Goal: Task Accomplishment & Management: Manage account settings

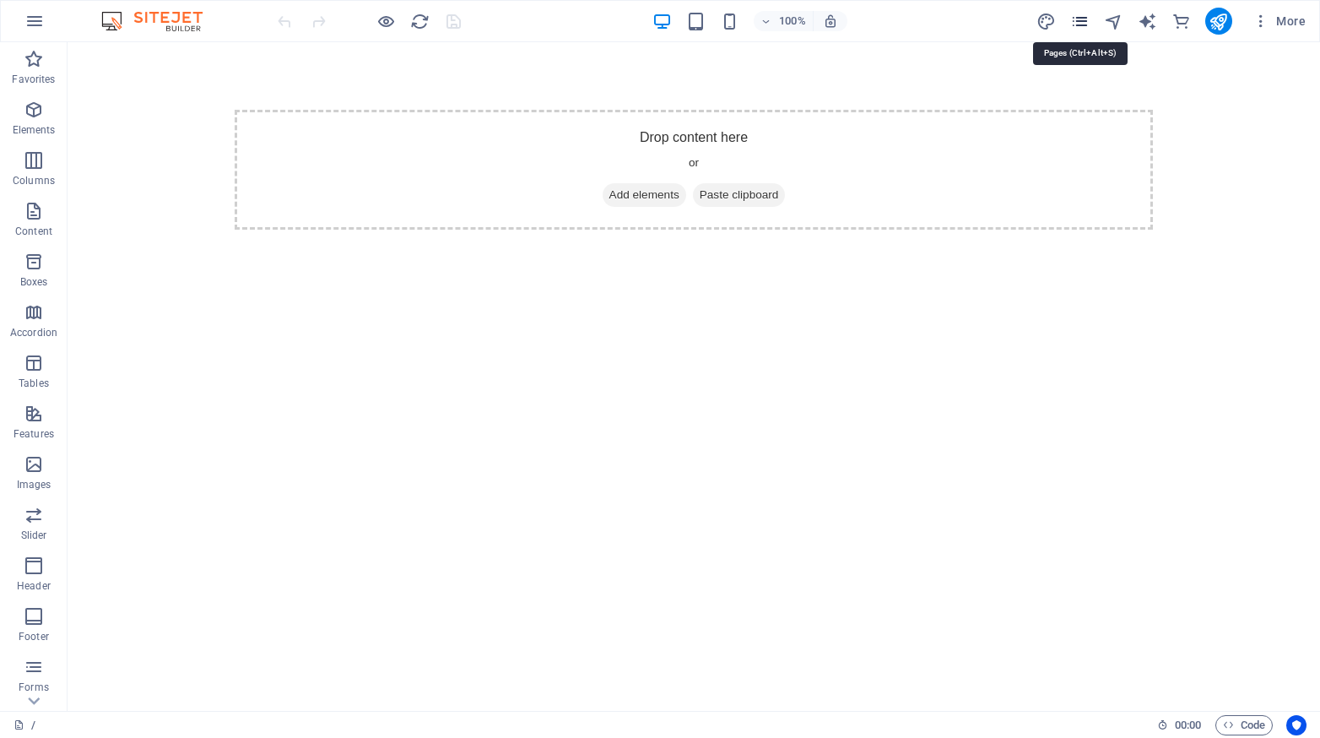
click at [1089, 20] on icon "pages" at bounding box center [1079, 21] width 19 height 19
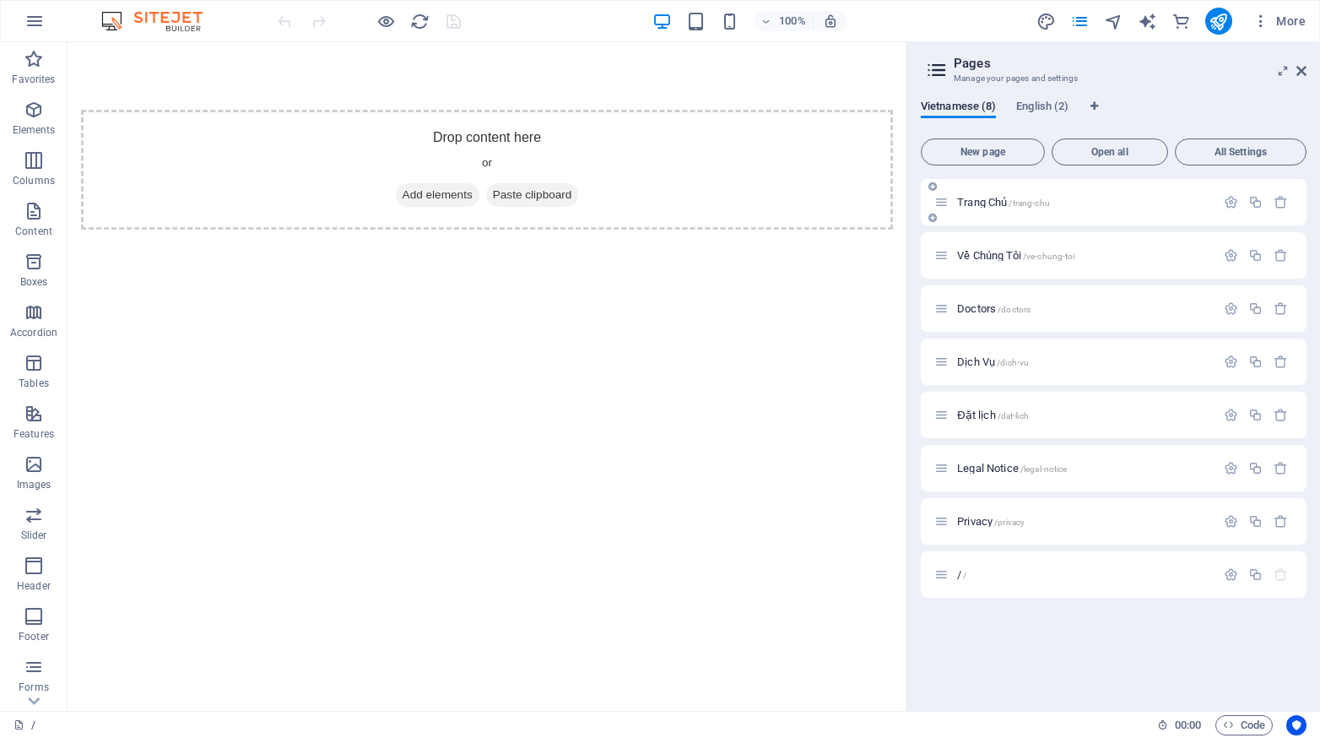
click at [1010, 199] on span "/trang-chu" at bounding box center [1029, 202] width 41 height 9
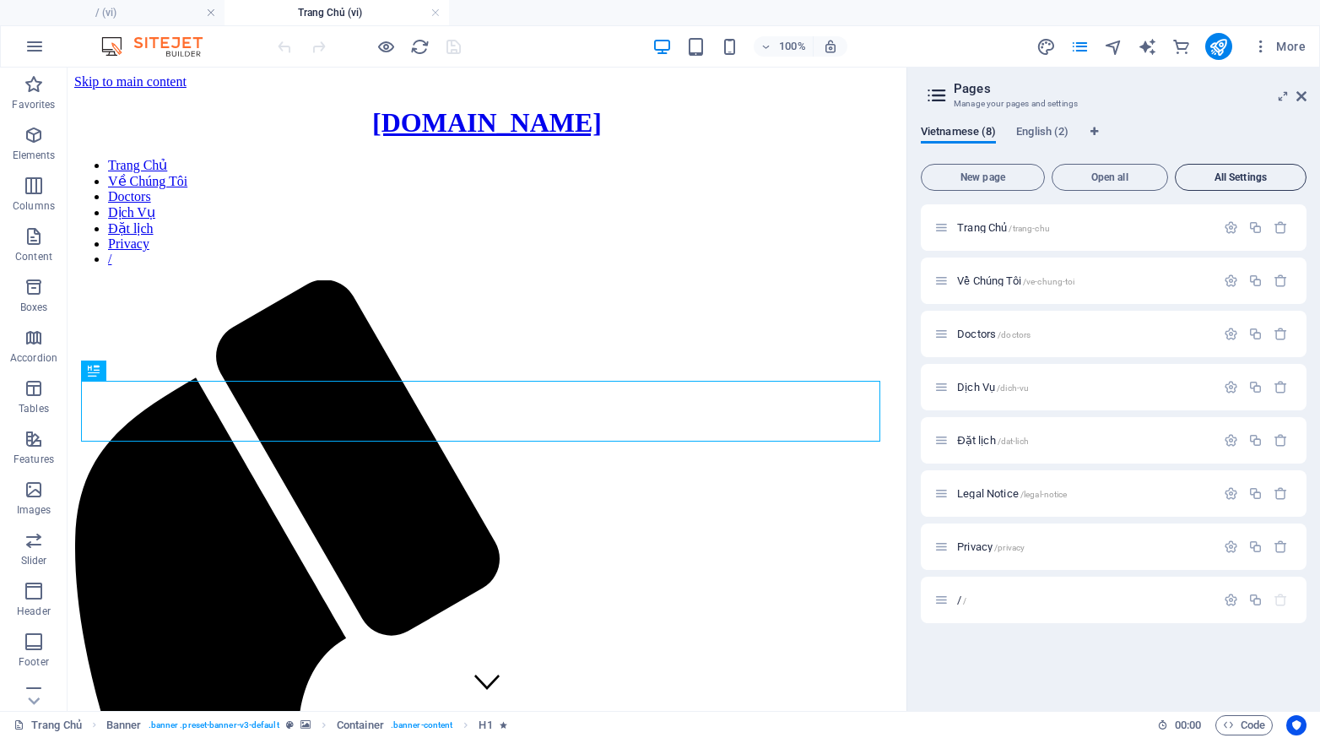
click at [1236, 182] on span "All Settings" at bounding box center [1240, 177] width 116 height 10
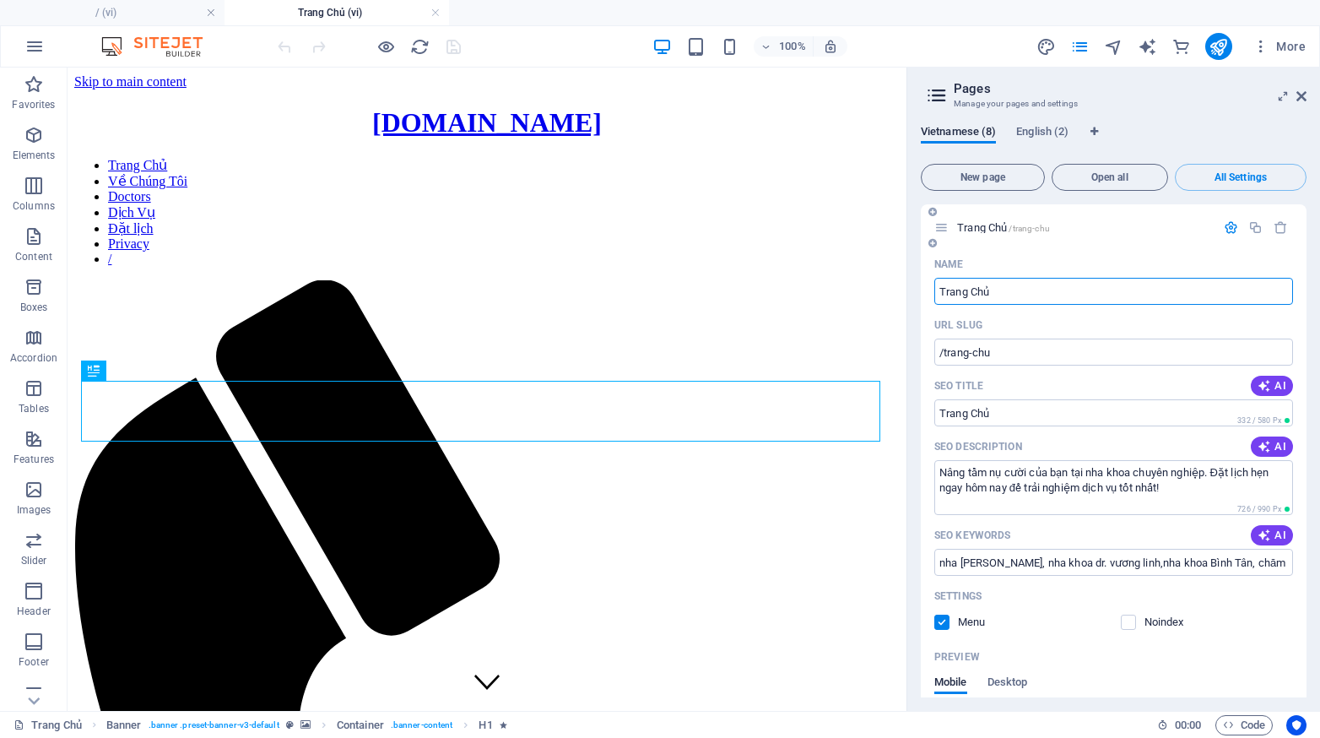
click at [1010, 289] on input "Trang Chủ" at bounding box center [1113, 291] width 359 height 27
type input "T"
type input "/"
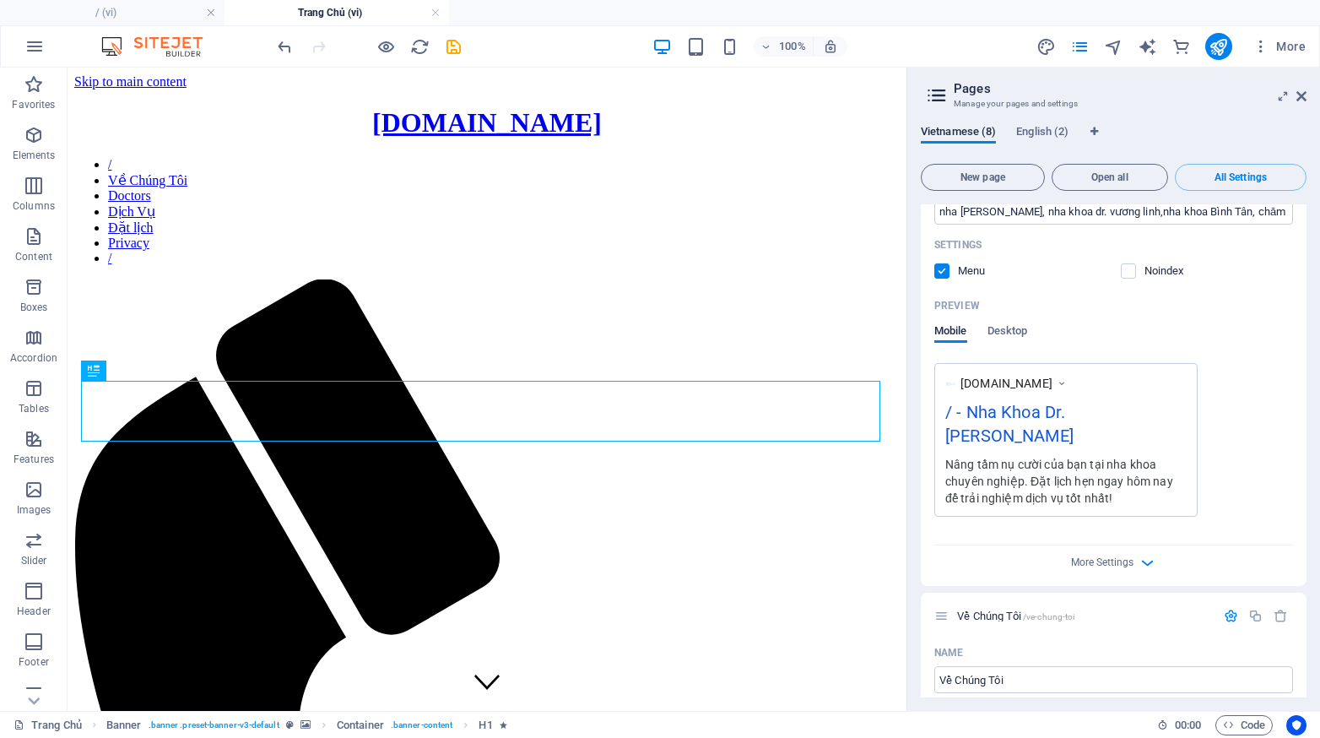
scroll to position [430, 0]
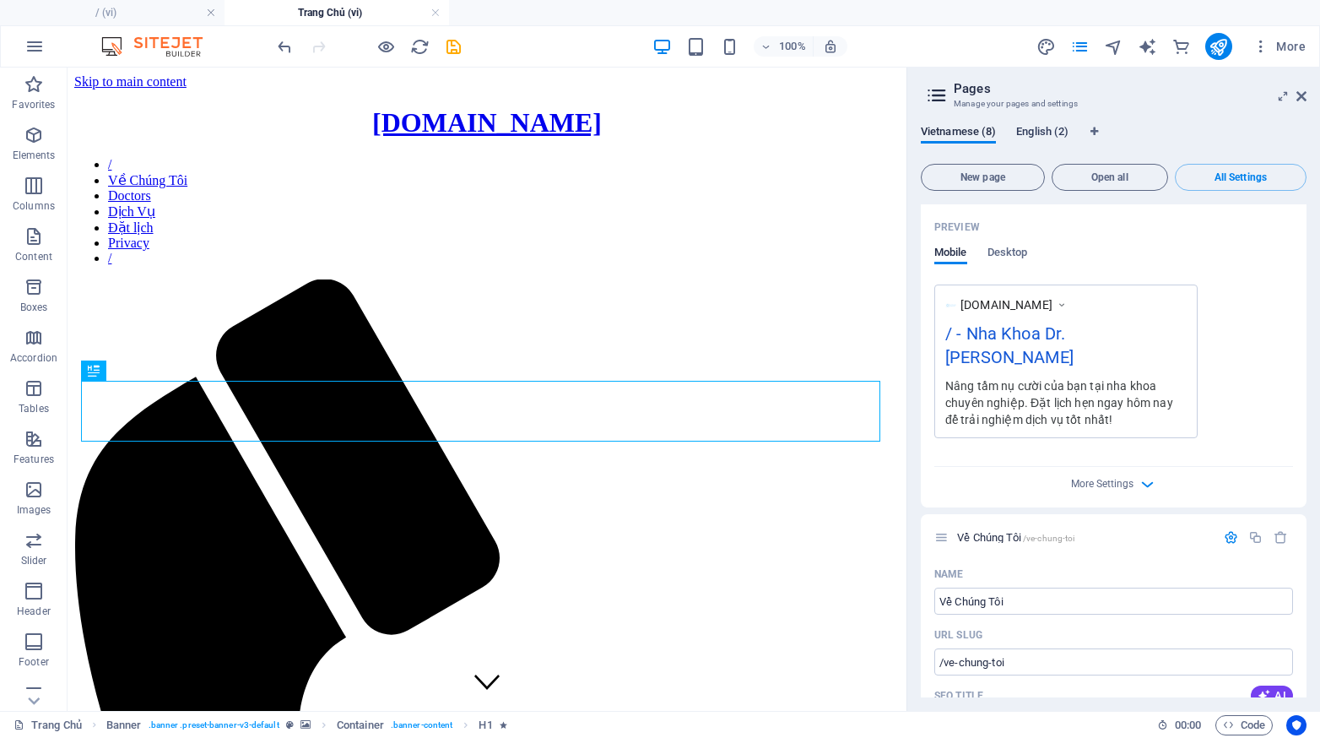
type input "/"
click at [1033, 131] on span "English (2)" at bounding box center [1042, 134] width 52 height 24
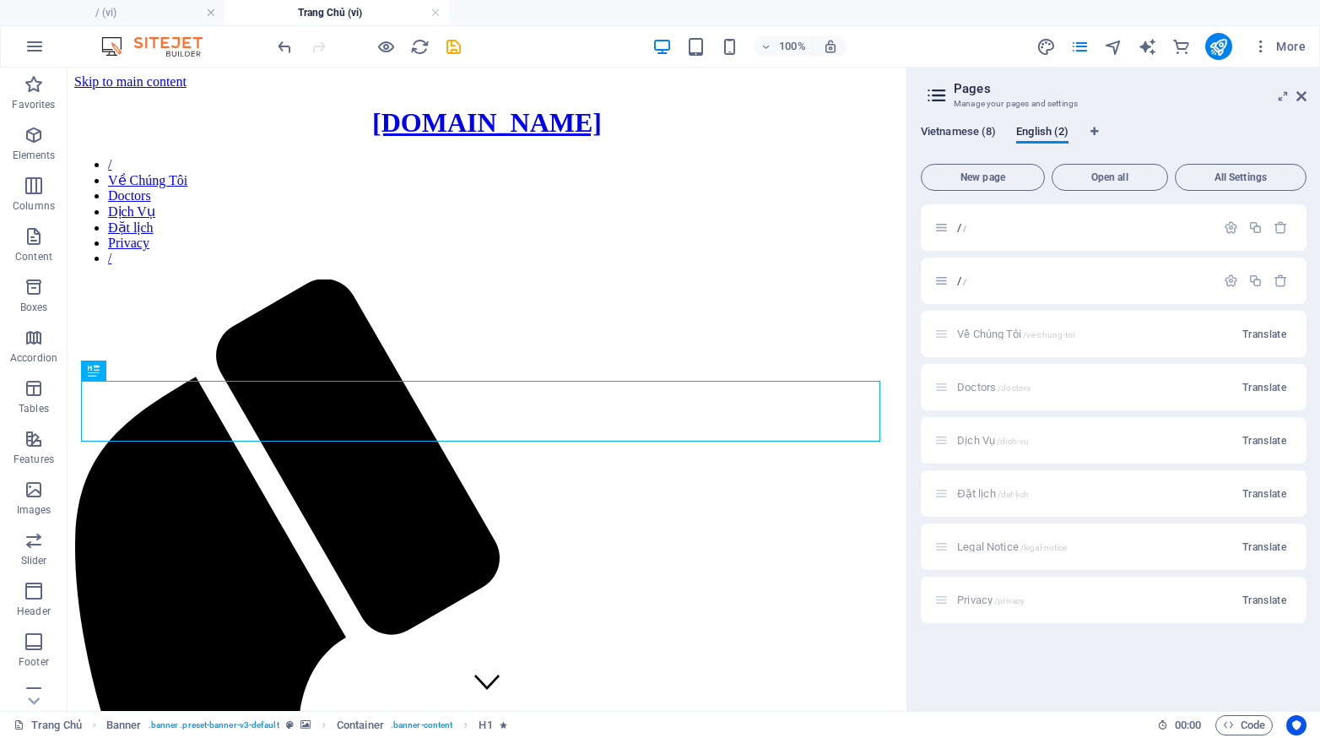
click at [944, 129] on span "Vietnamese (8)" at bounding box center [958, 134] width 75 height 24
click at [946, 133] on span "Vietnamese (8)" at bounding box center [958, 134] width 75 height 24
click at [1215, 185] on button "All Settings" at bounding box center [1241, 177] width 132 height 27
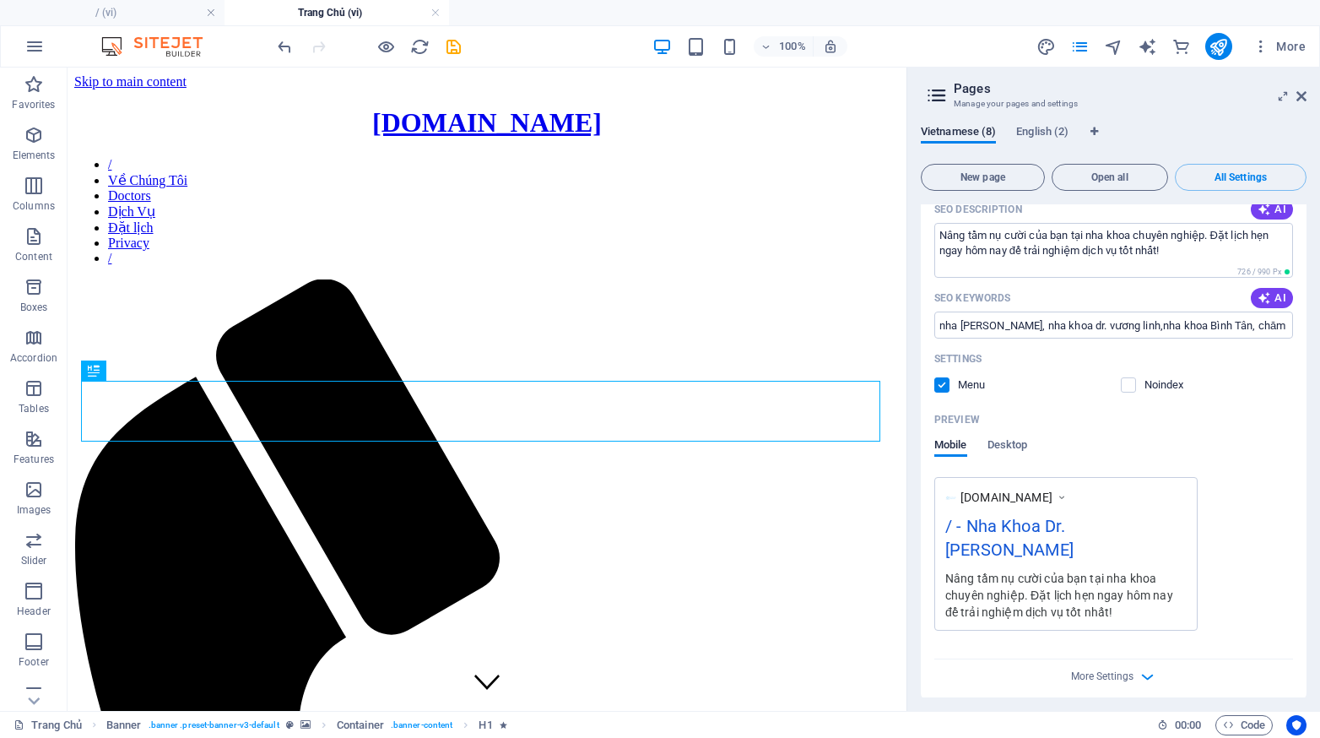
scroll to position [0, 0]
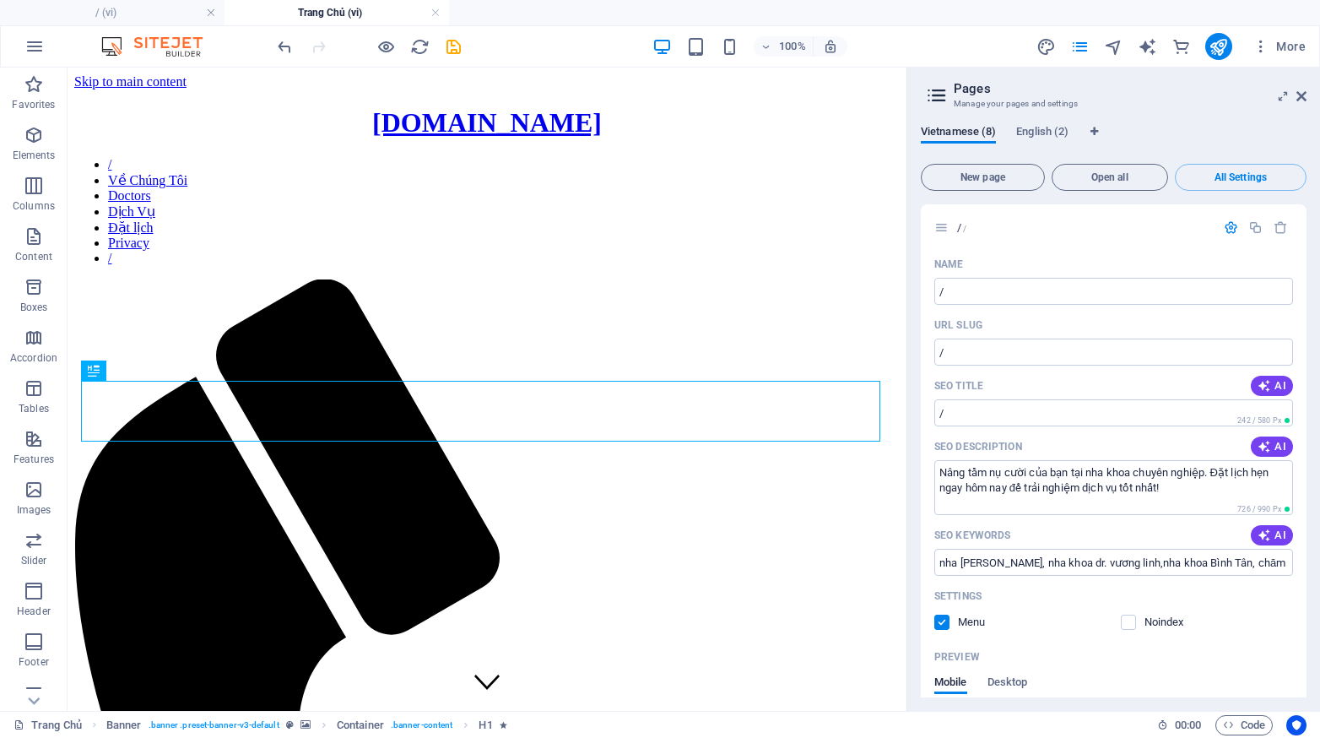
click at [933, 91] on icon at bounding box center [936, 96] width 25 height 24
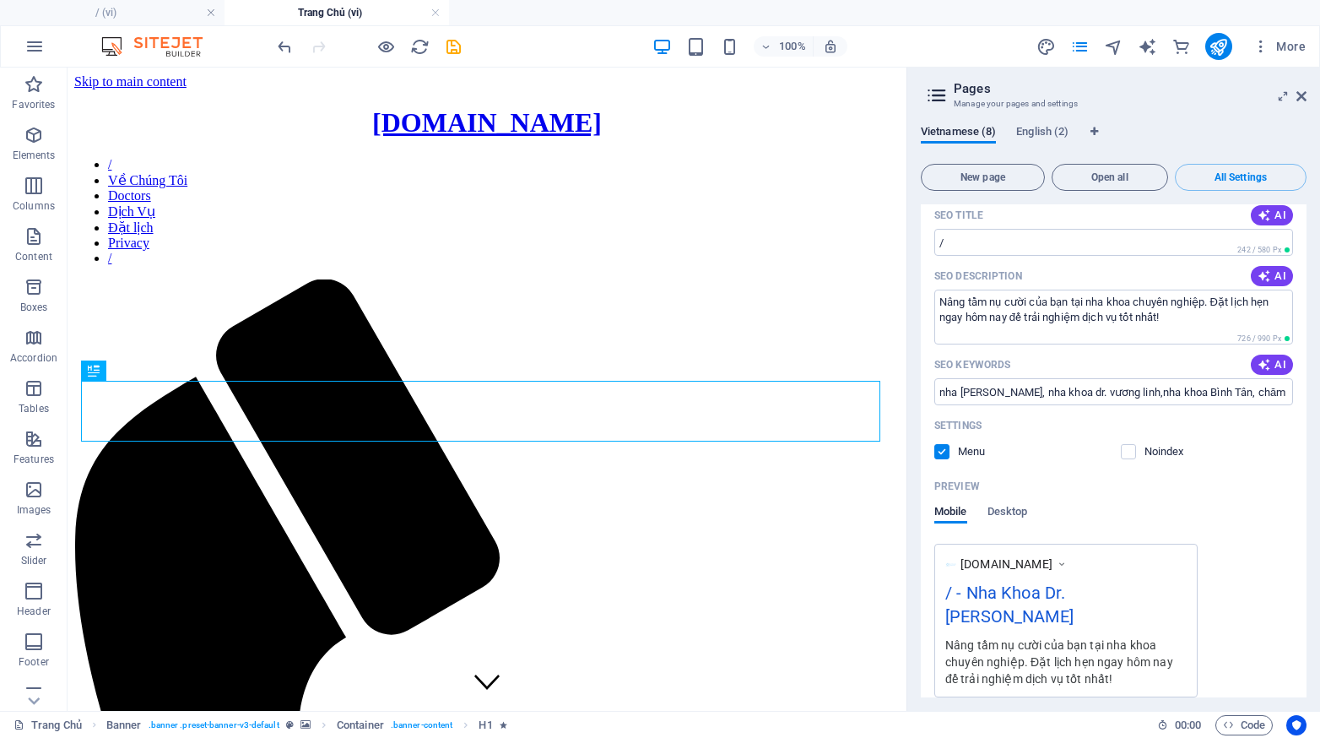
scroll to position [170, 0]
click at [1046, 134] on span "English (2)" at bounding box center [1042, 134] width 52 height 24
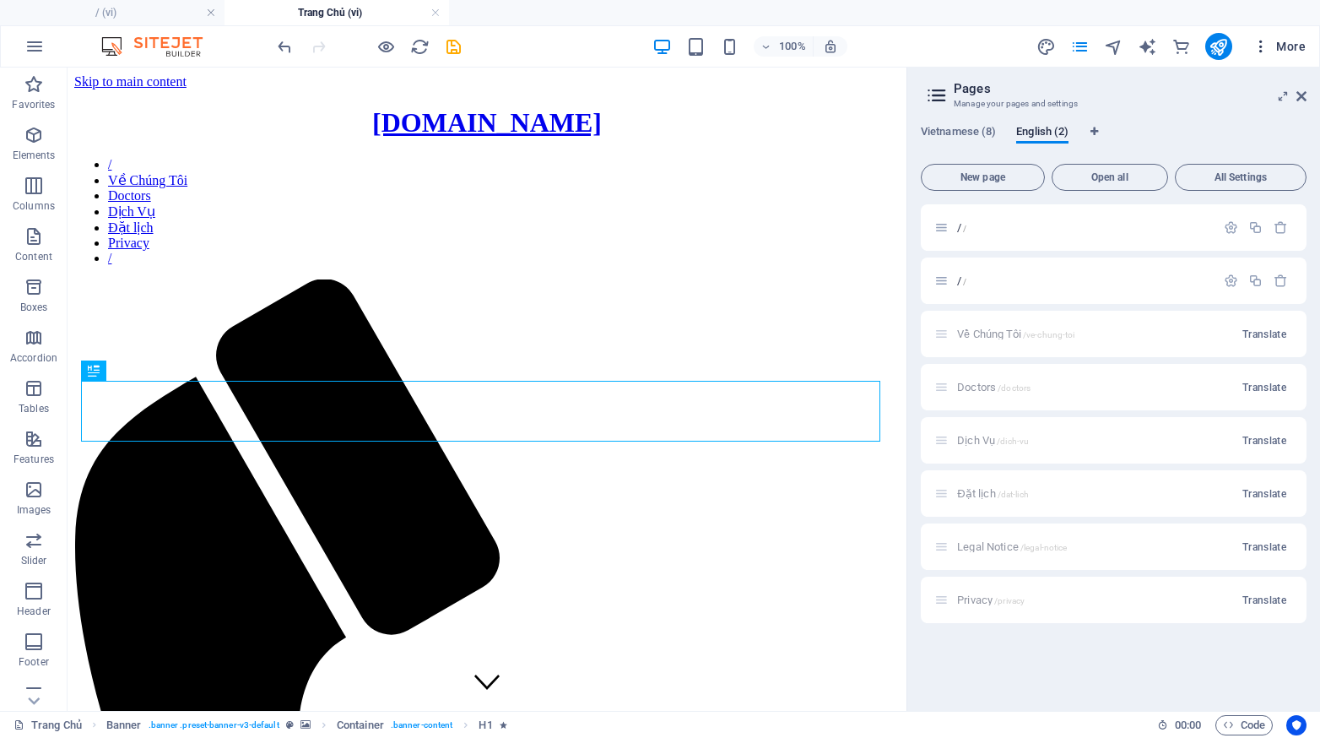
click at [1267, 44] on icon "button" at bounding box center [1261, 46] width 17 height 17
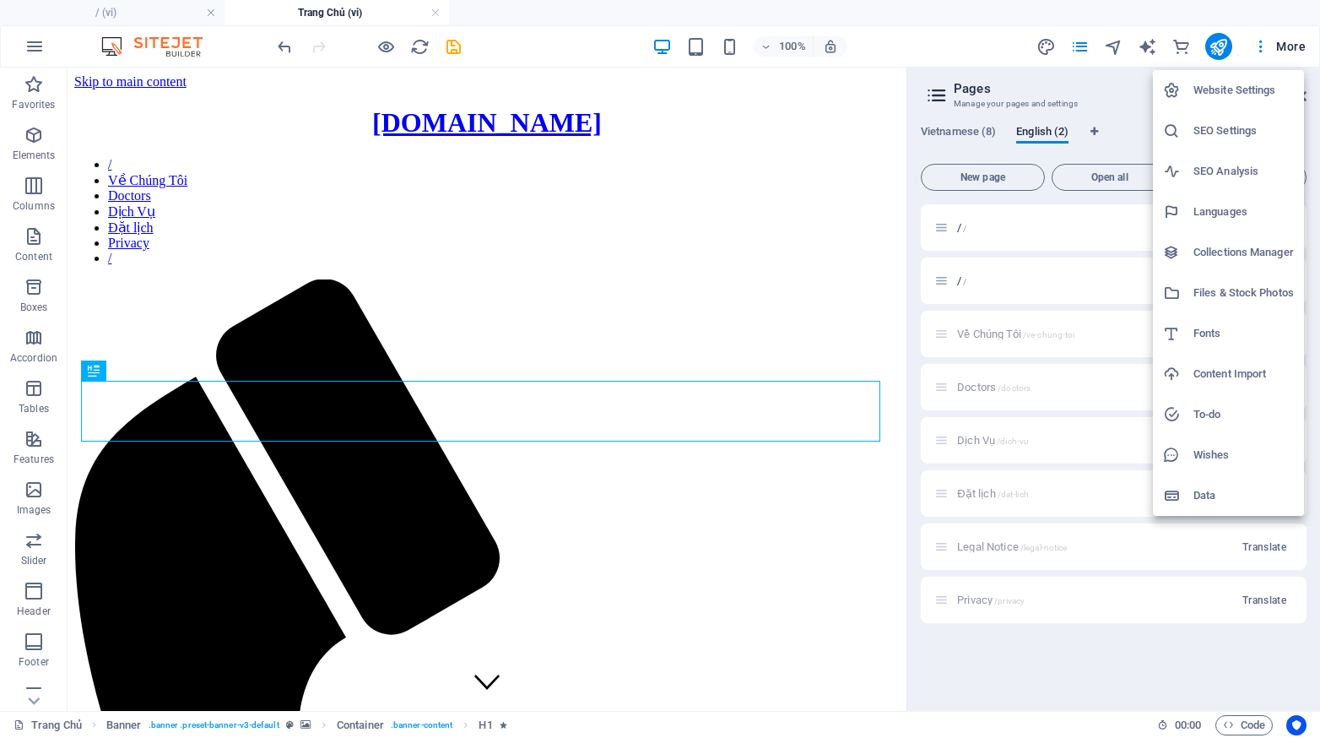
click at [1217, 216] on h6 "Languages" at bounding box center [1243, 212] width 100 height 20
select select "173"
select select "41"
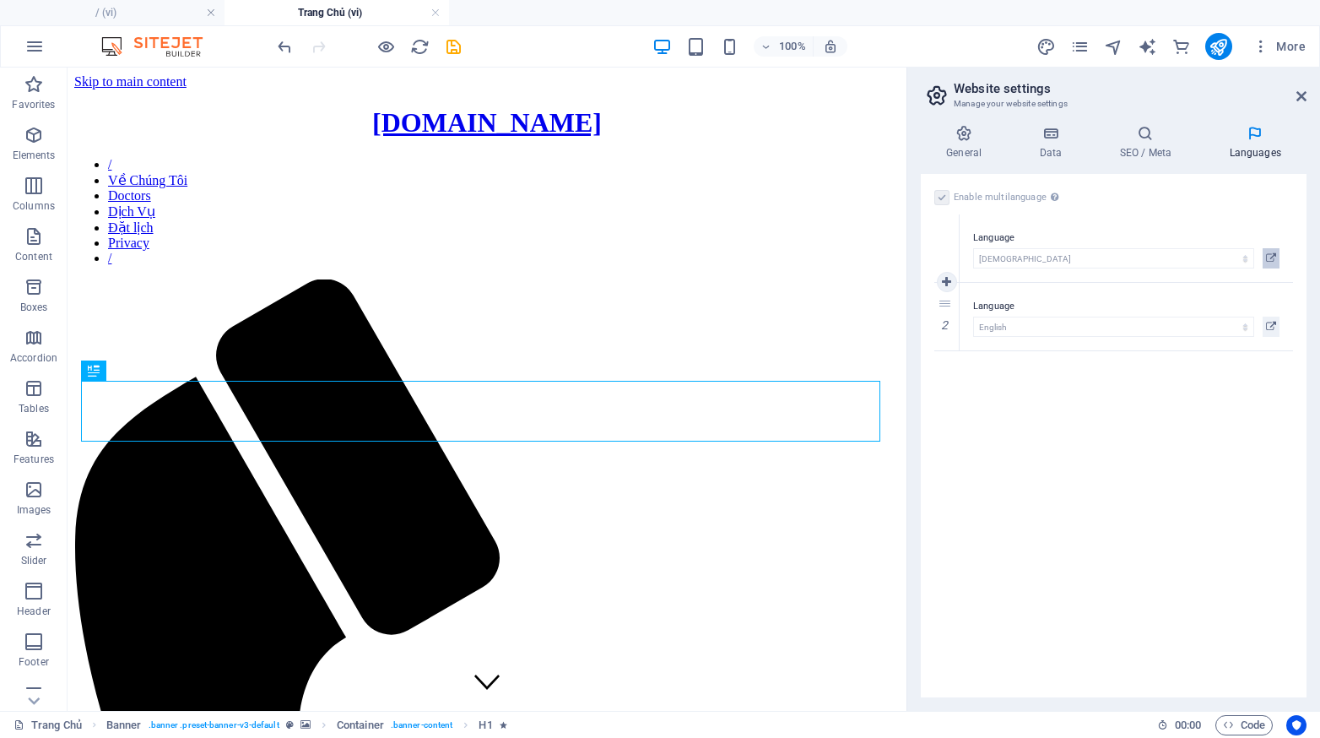
click at [1274, 259] on icon at bounding box center [1271, 258] width 10 height 20
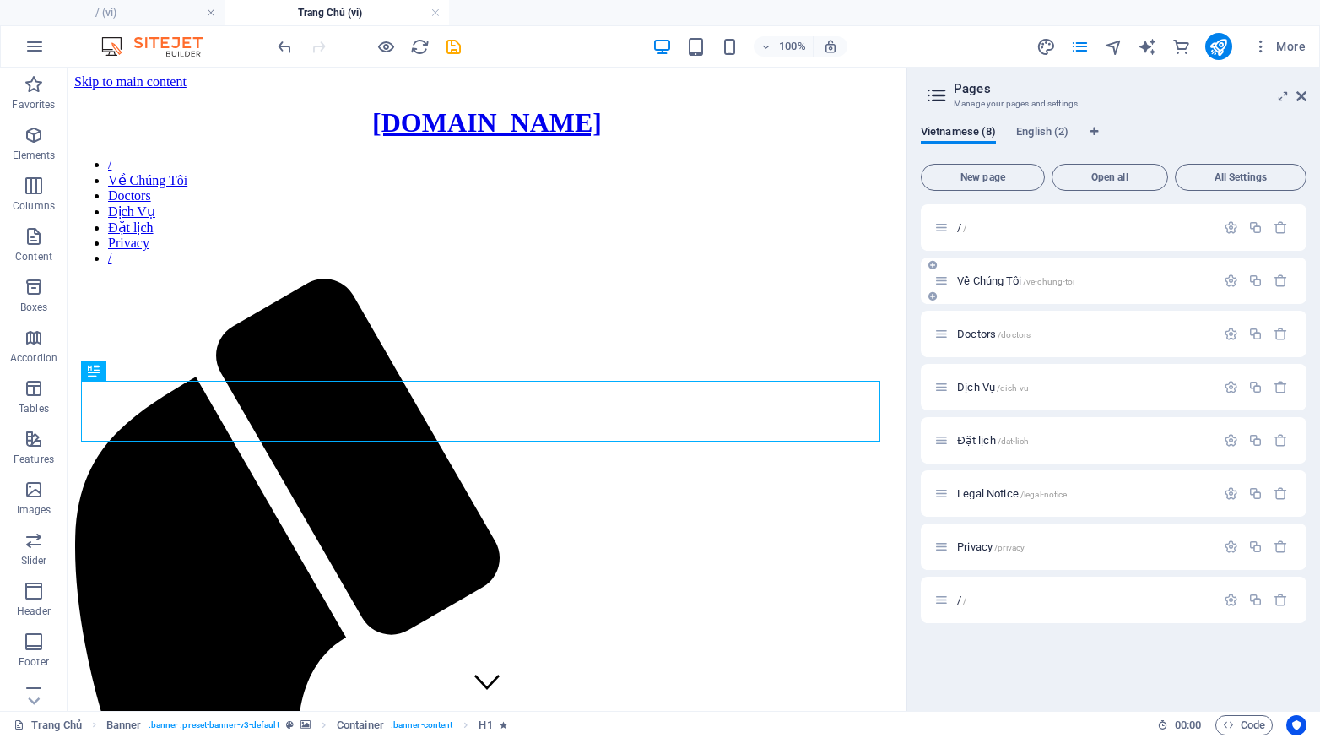
click at [1113, 271] on div "Về Chúng Tôi /ve-chung-toi" at bounding box center [1074, 280] width 281 height 19
click at [1019, 279] on span "Về Chúng Tôi /ve-chung-toi" at bounding box center [1015, 280] width 117 height 13
click at [658, 7] on link at bounding box center [660, 13] width 10 height 16
click at [432, 10] on link at bounding box center [435, 13] width 10 height 16
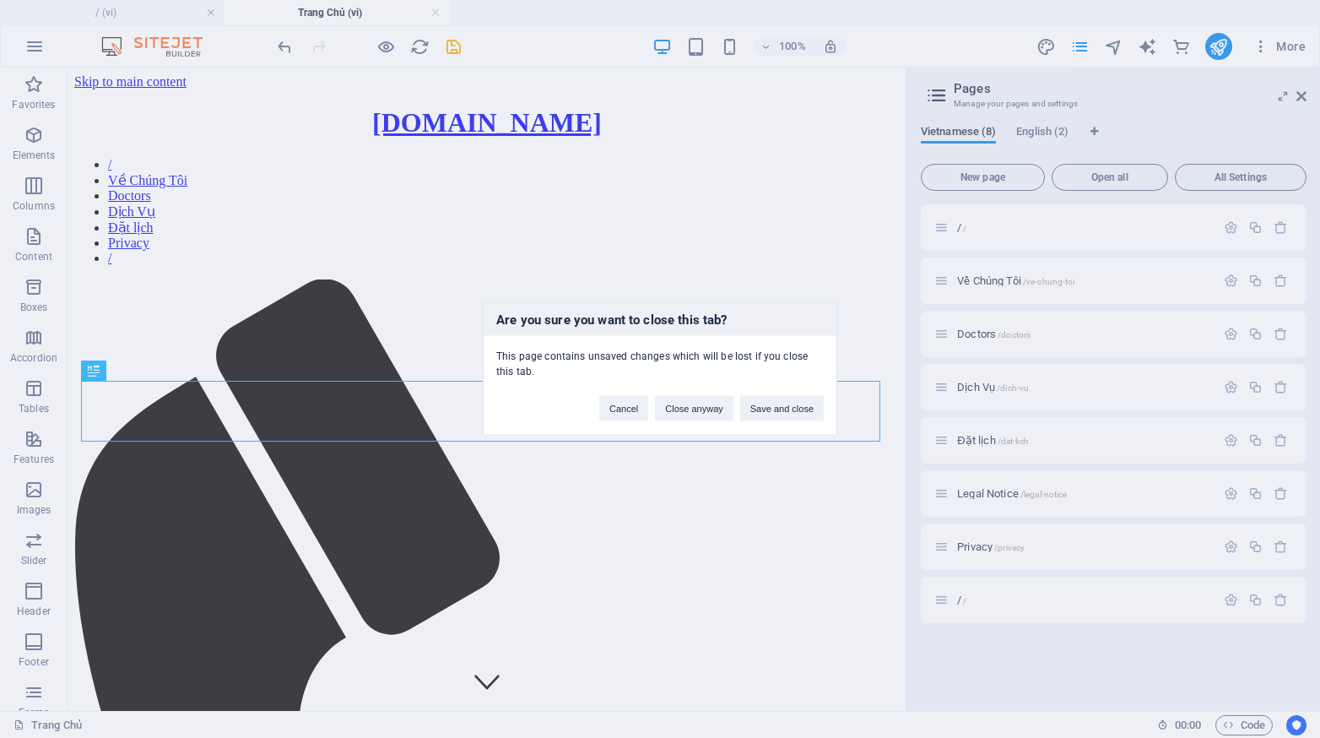
click at [436, 11] on div "Are you sure you want to close this tab? This page contains unsaved changes whi…" at bounding box center [660, 369] width 1320 height 738
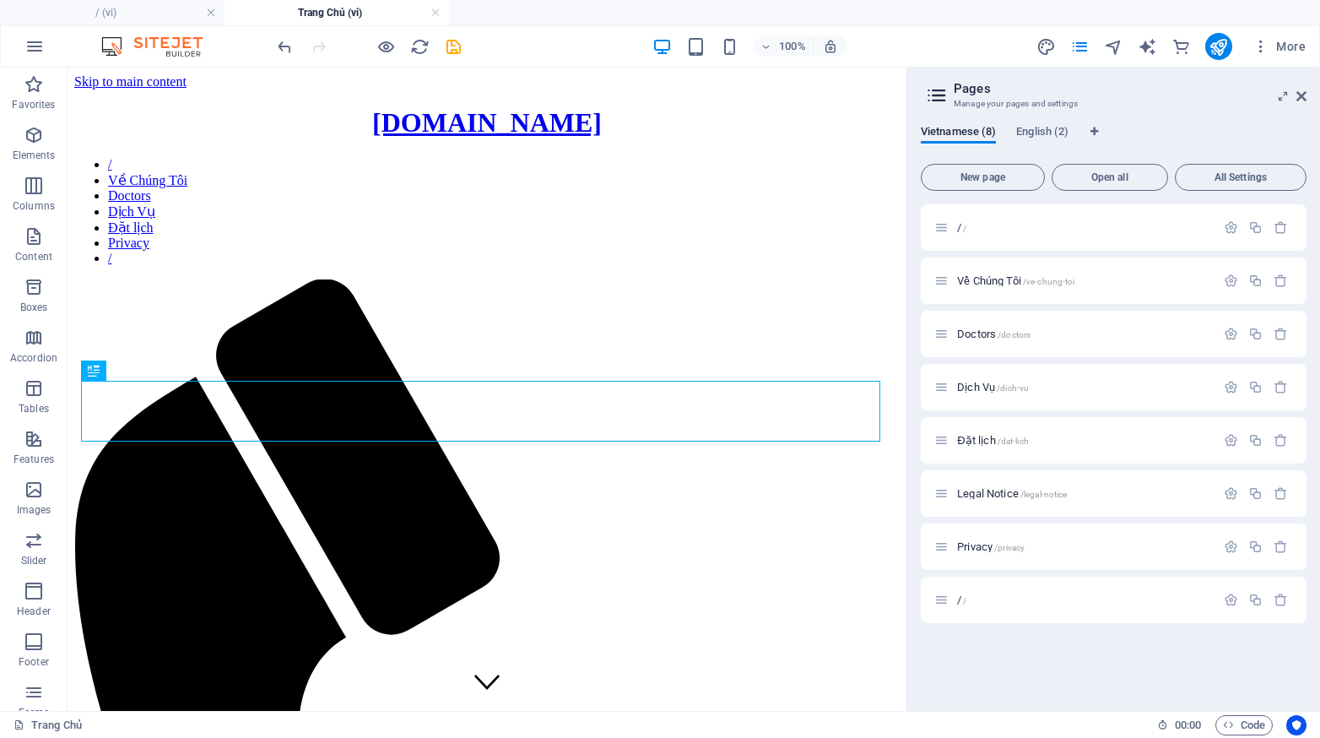
click at [436, 11] on link at bounding box center [435, 13] width 10 height 16
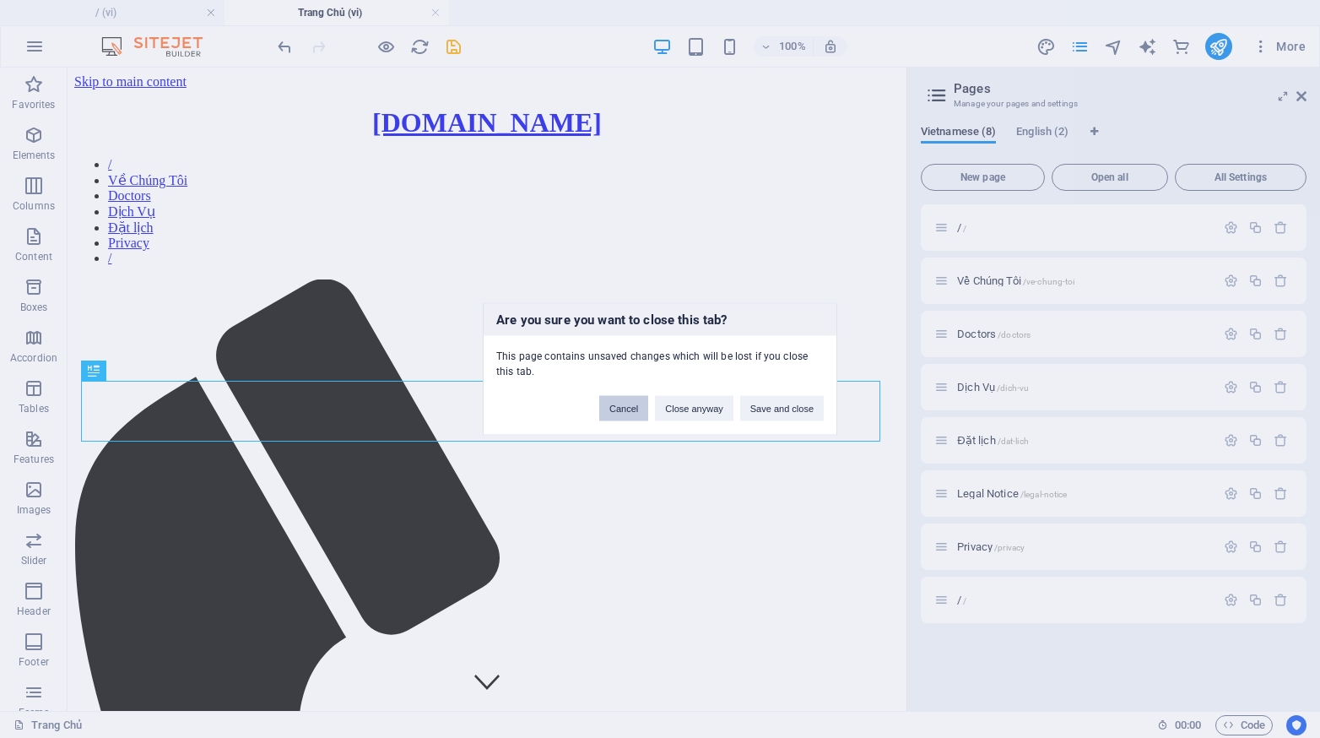
click at [630, 405] on button "Cancel" at bounding box center [623, 408] width 49 height 25
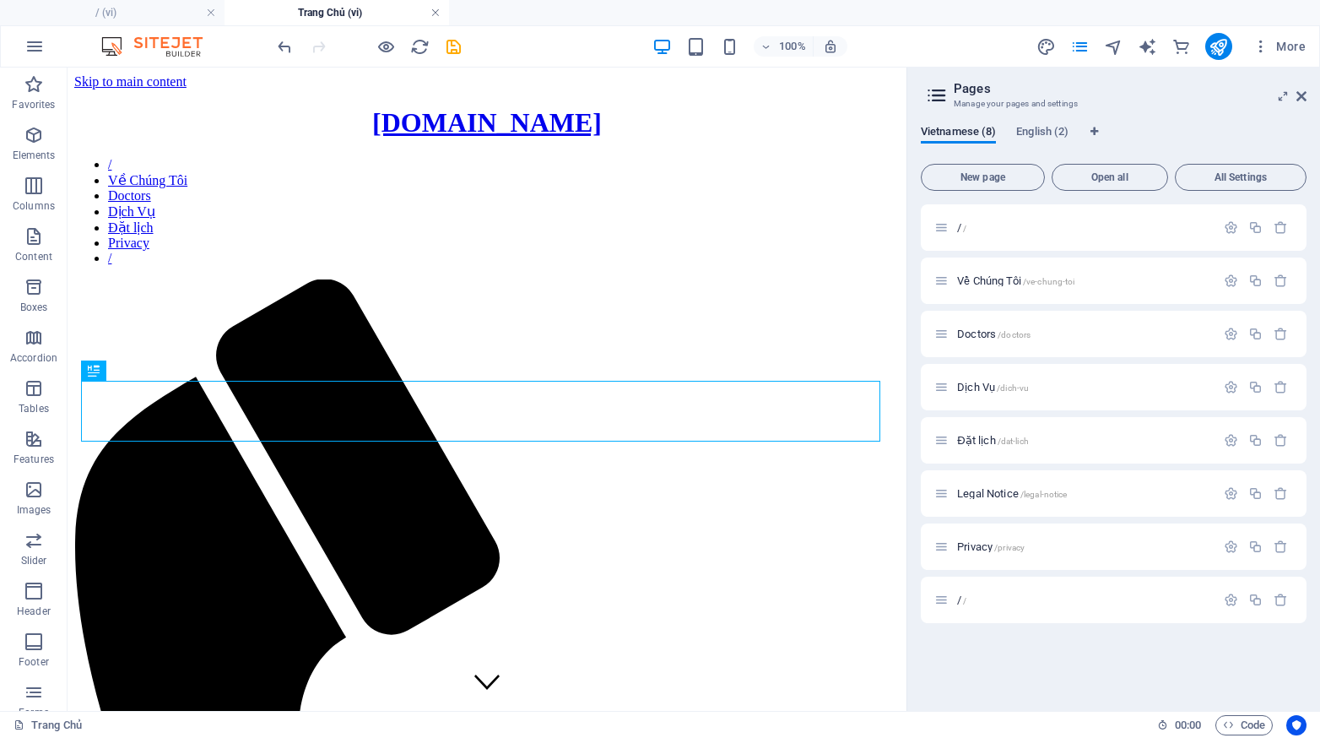
click at [437, 10] on link at bounding box center [435, 13] width 10 height 16
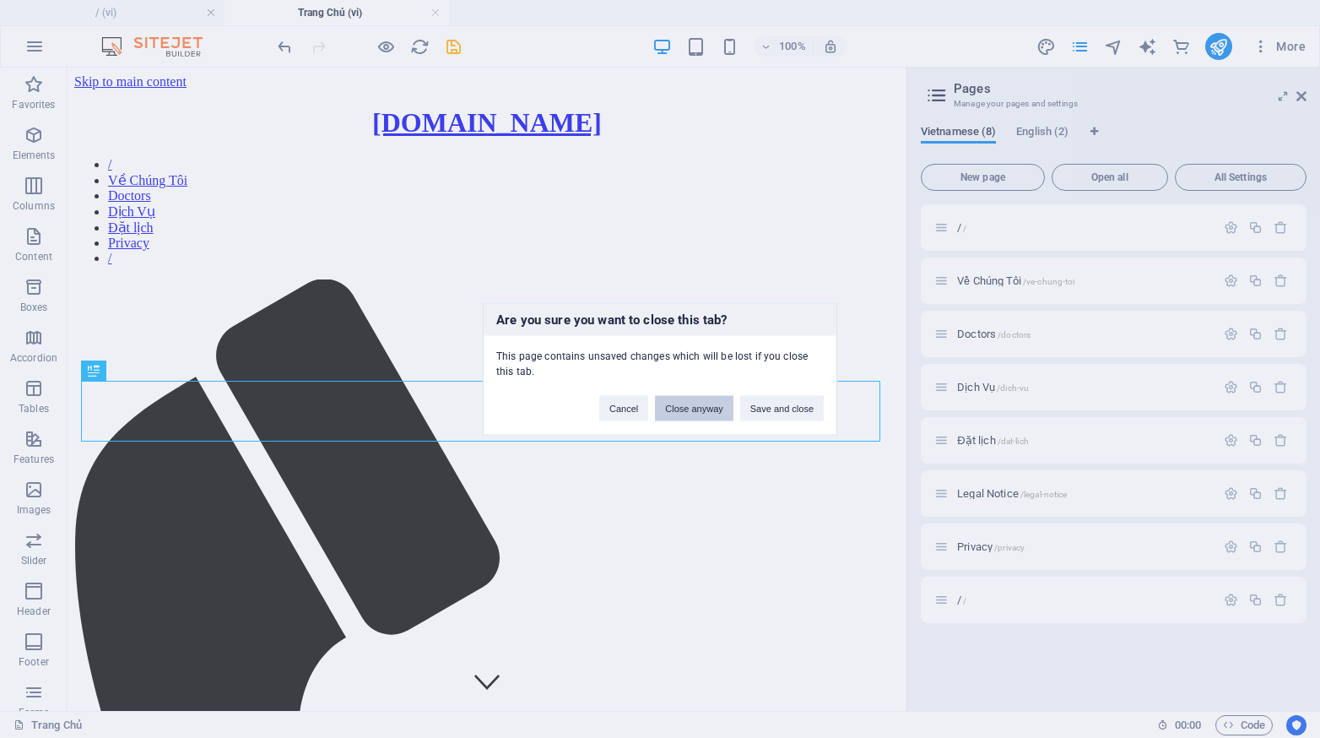
click at [688, 405] on button "Close anyway" at bounding box center [694, 408] width 78 height 25
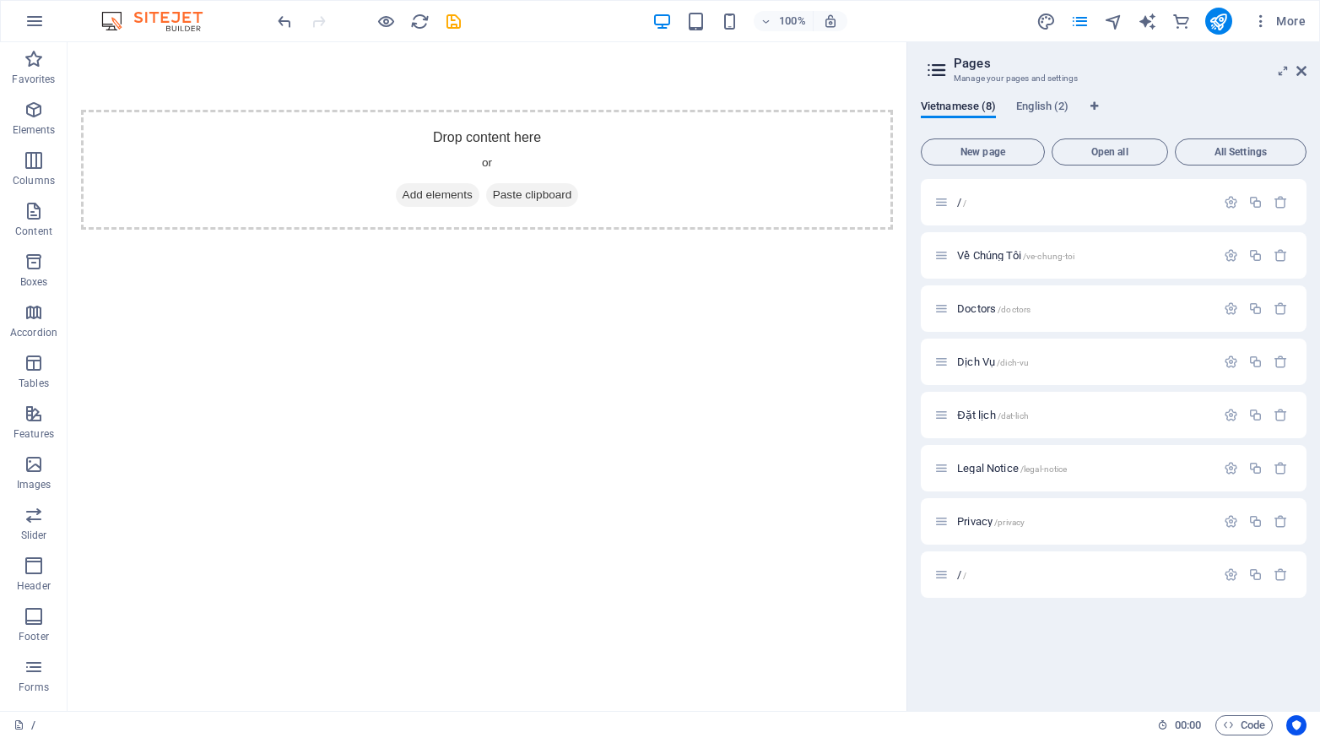
click at [688, 297] on html "Skip to main content Drop content here or Add elements Paste clipboard" at bounding box center [487, 169] width 839 height 255
click at [1004, 207] on p "/ /" at bounding box center [1083, 202] width 253 height 11
click at [1067, 209] on div "/ /" at bounding box center [1074, 201] width 281 height 19
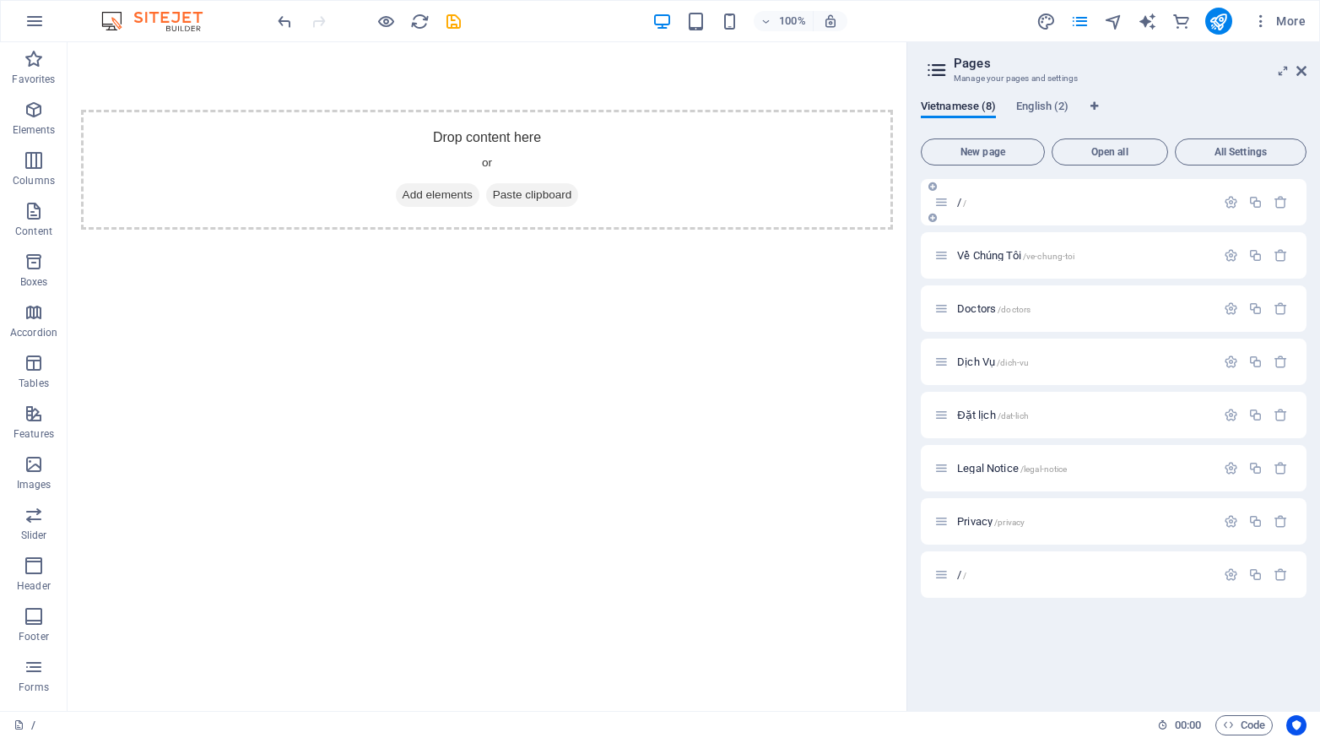
click at [1067, 209] on div "/ /" at bounding box center [1074, 201] width 281 height 19
click at [968, 201] on p "/ /" at bounding box center [1083, 202] width 253 height 11
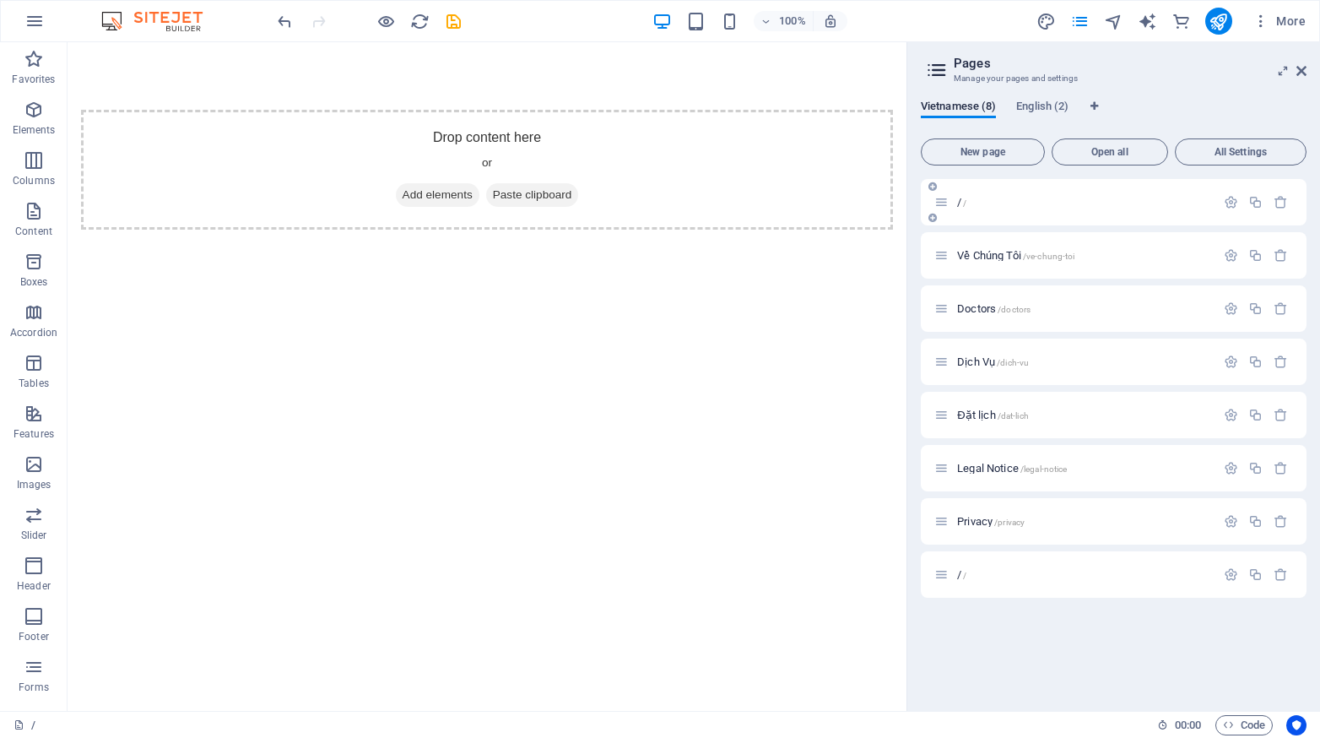
click at [968, 201] on p "/ /" at bounding box center [1083, 202] width 253 height 11
click at [977, 252] on span "Về Chúng Tôi /ve-chung-toi" at bounding box center [1015, 255] width 117 height 13
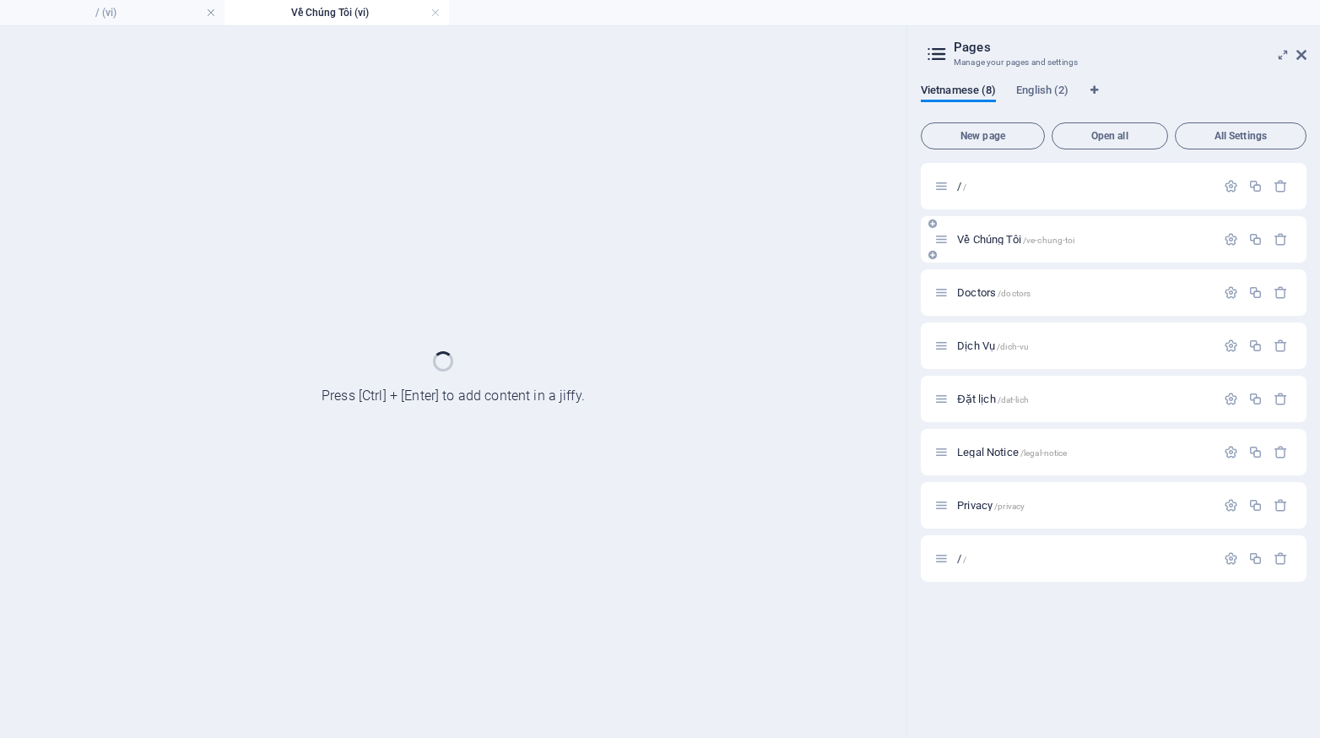
click at [977, 252] on div "Về Chúng Tôi /ve-chung-toi" at bounding box center [1114, 239] width 386 height 46
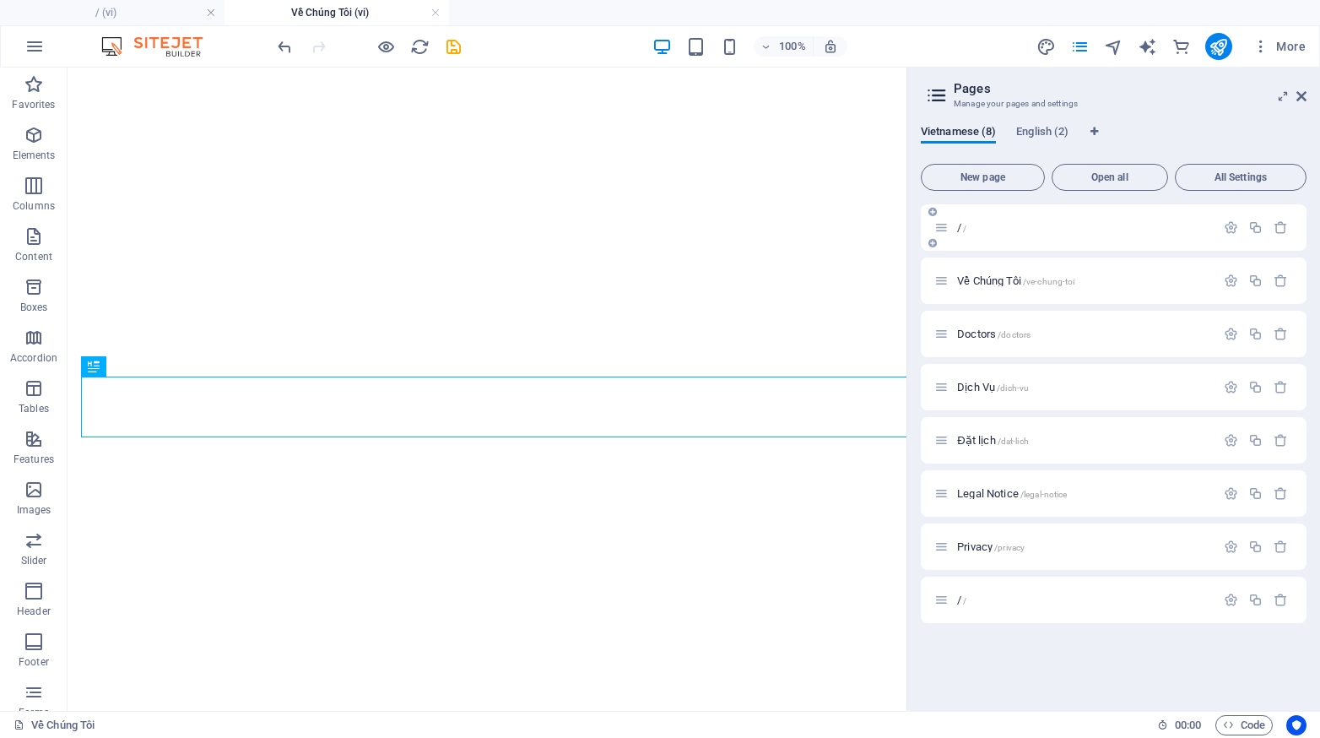
click at [972, 180] on span "New page" at bounding box center [982, 177] width 109 height 10
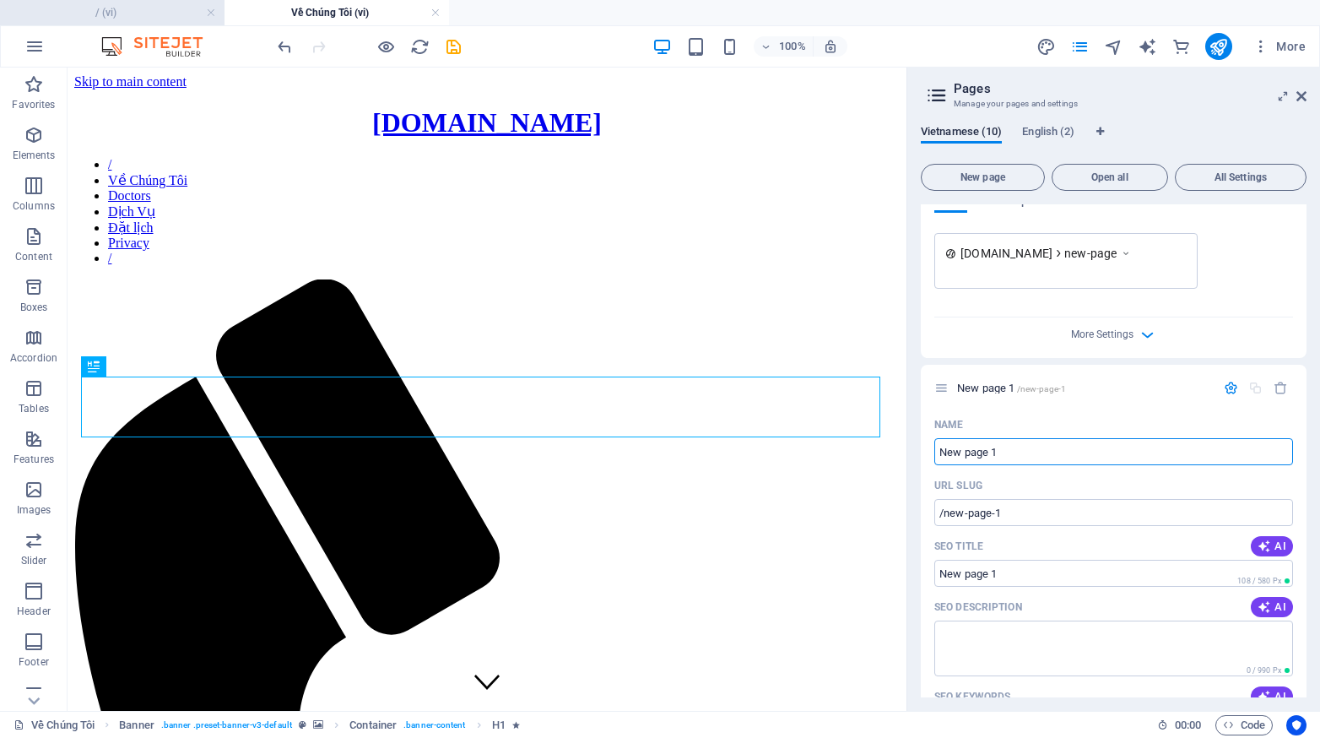
click at [125, 9] on h4 "/ (vi)" at bounding box center [112, 12] width 225 height 19
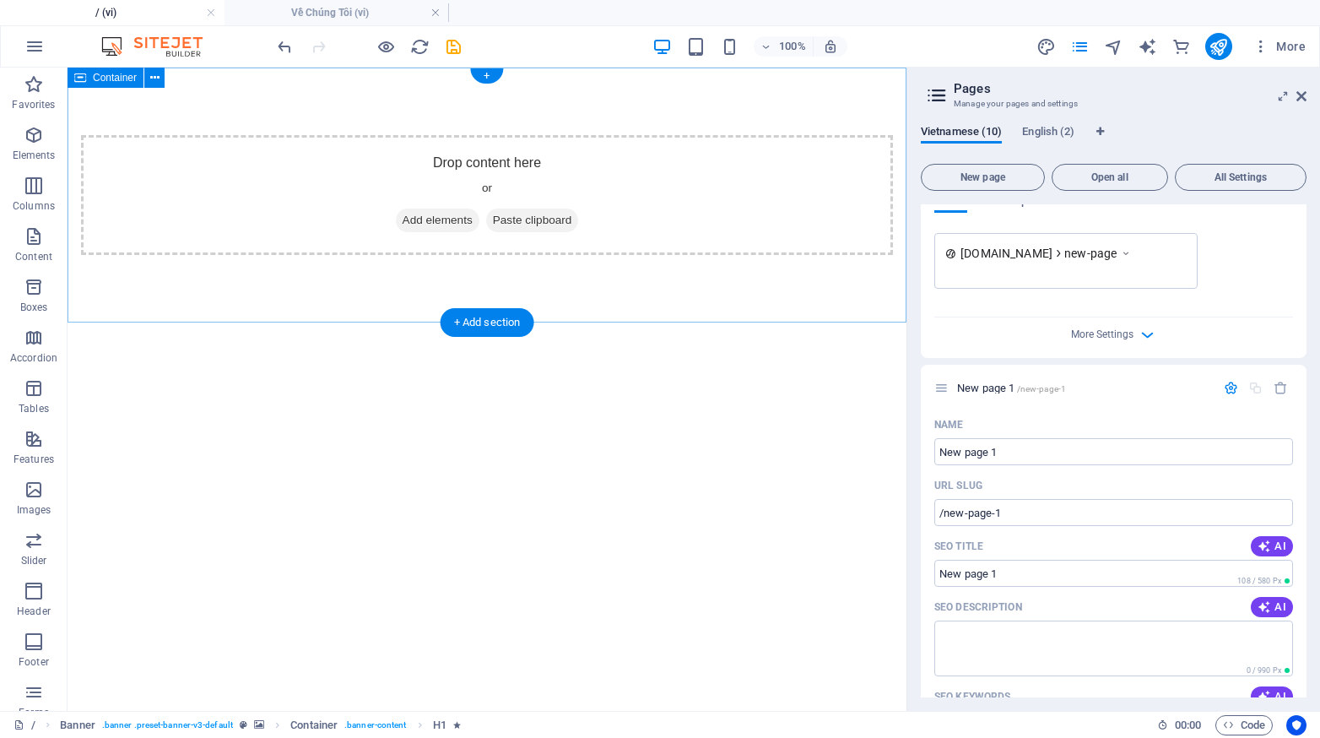
click at [519, 216] on span "Paste clipboard" at bounding box center [532, 220] width 93 height 24
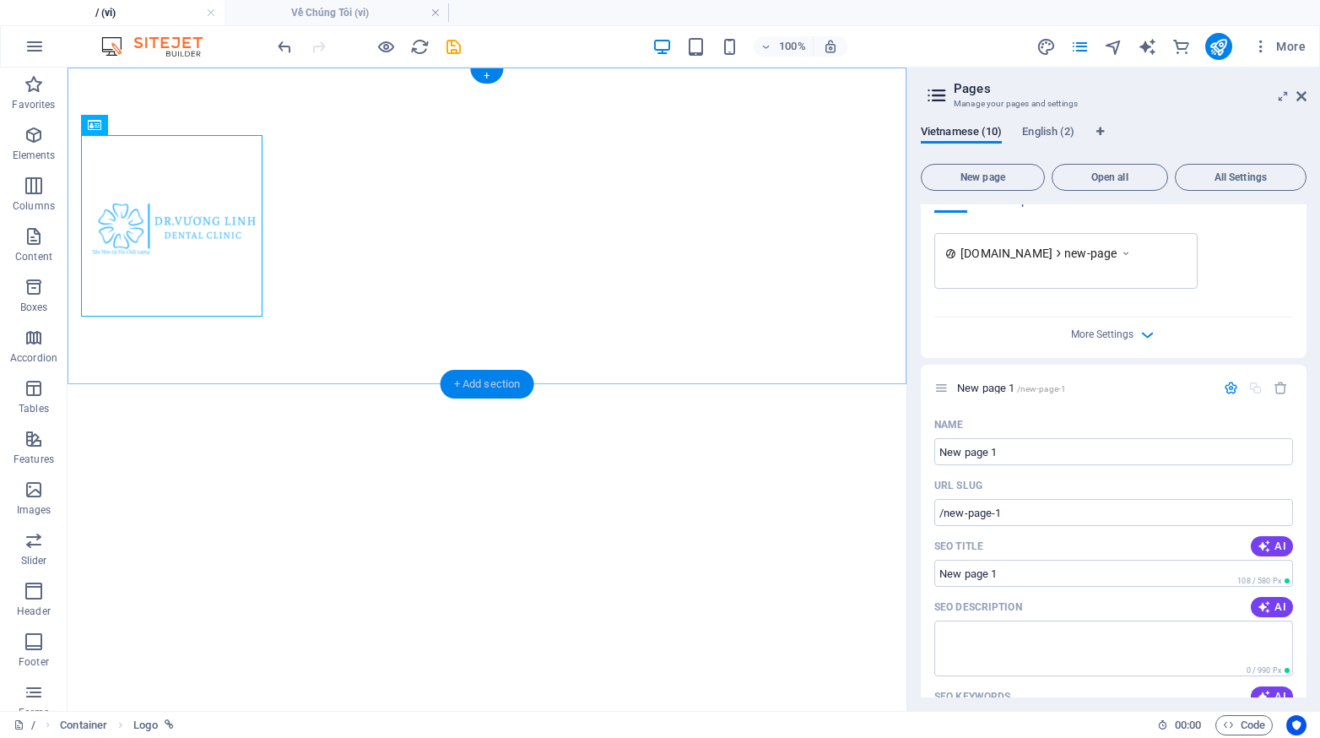
click at [494, 392] on div "+ Add section" at bounding box center [488, 384] width 94 height 29
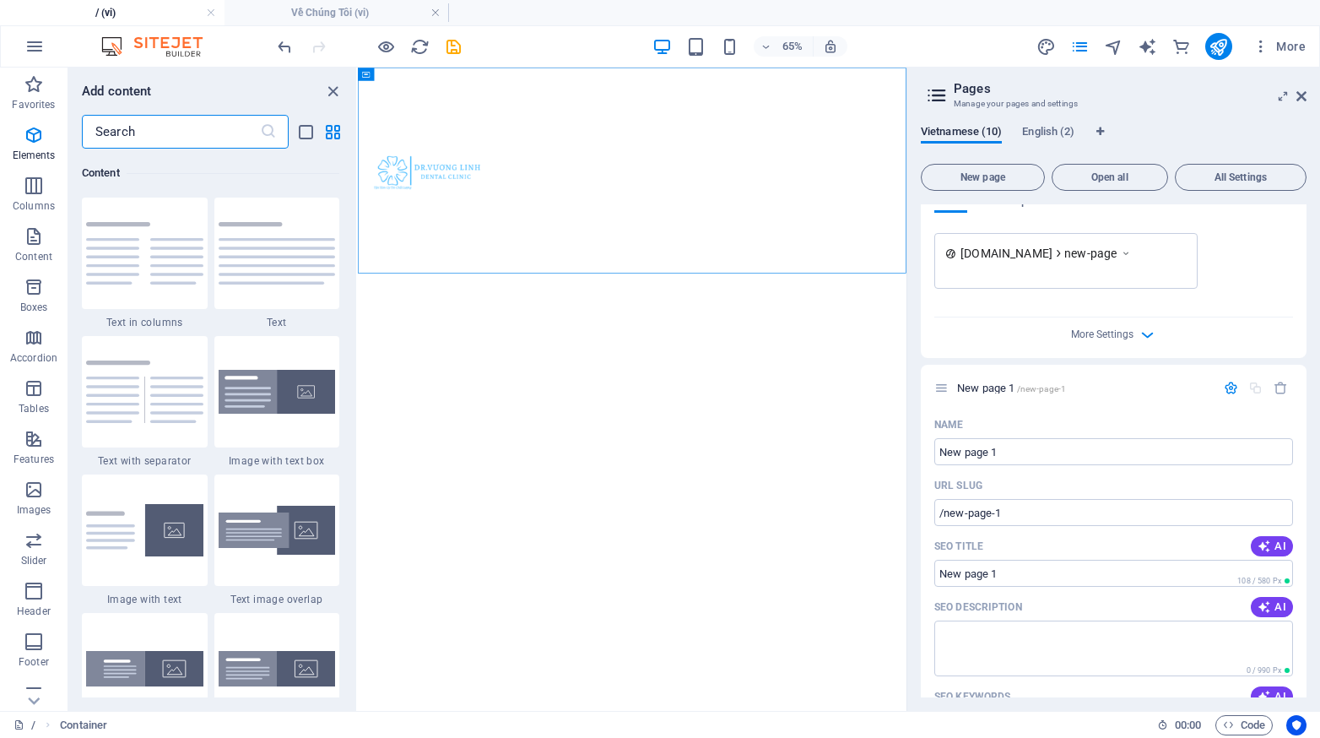
scroll to position [2952, 0]
click at [637, 246] on div at bounding box center [780, 226] width 844 height 317
click at [329, 95] on icon "close panel" at bounding box center [332, 91] width 19 height 19
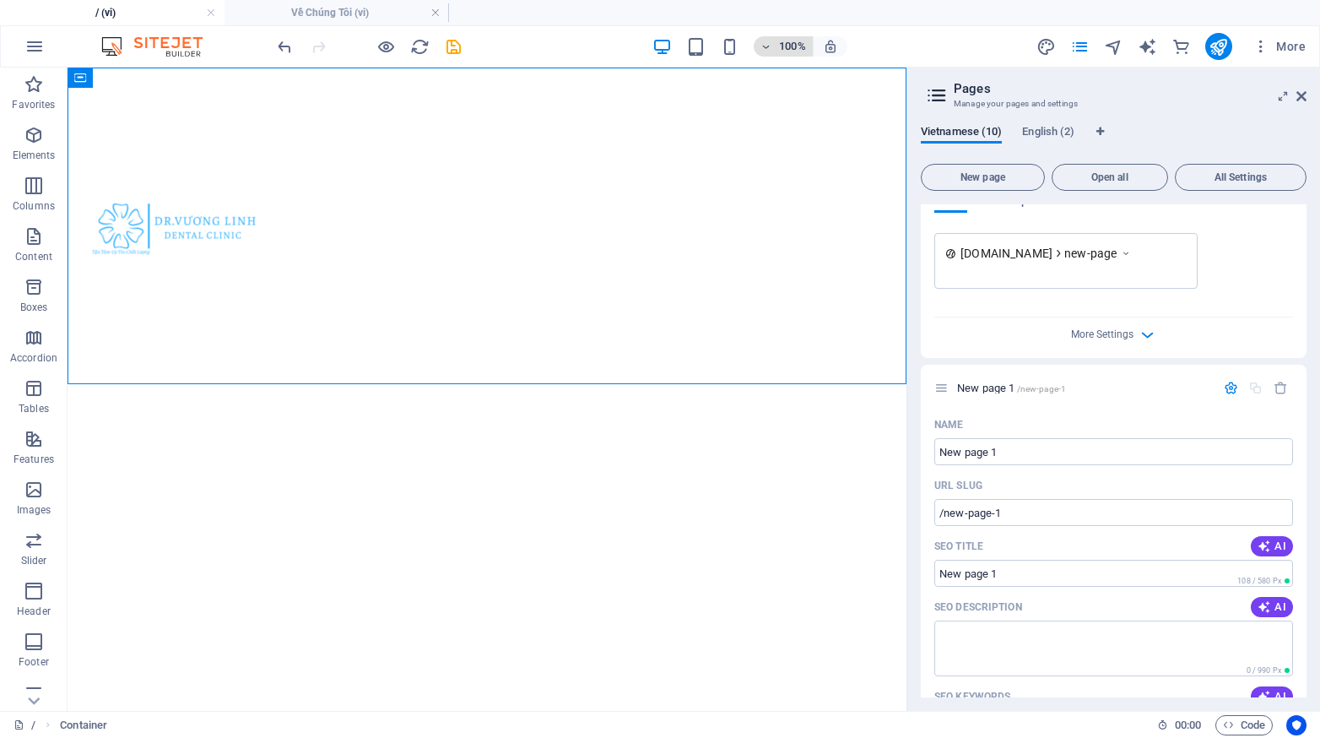
click at [785, 41] on h6 "100%" at bounding box center [792, 46] width 27 height 20
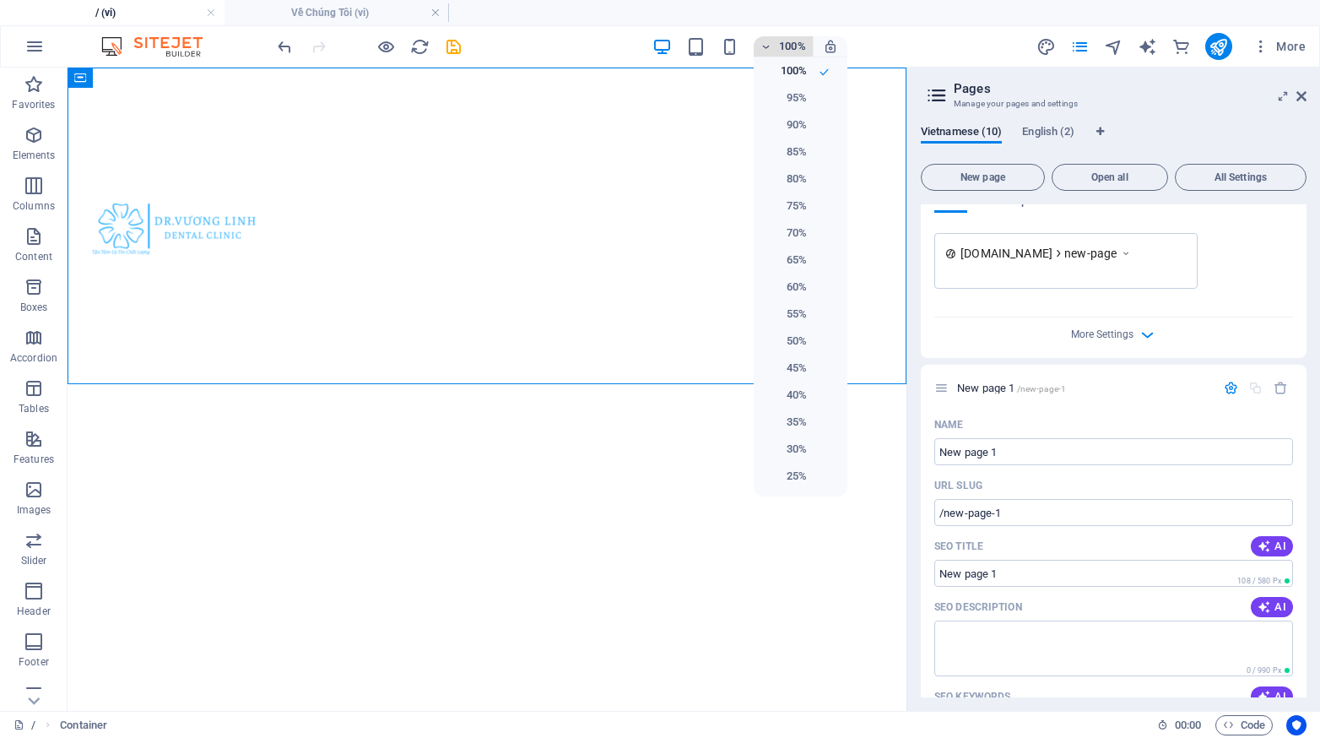
click at [785, 41] on div at bounding box center [660, 369] width 1320 height 738
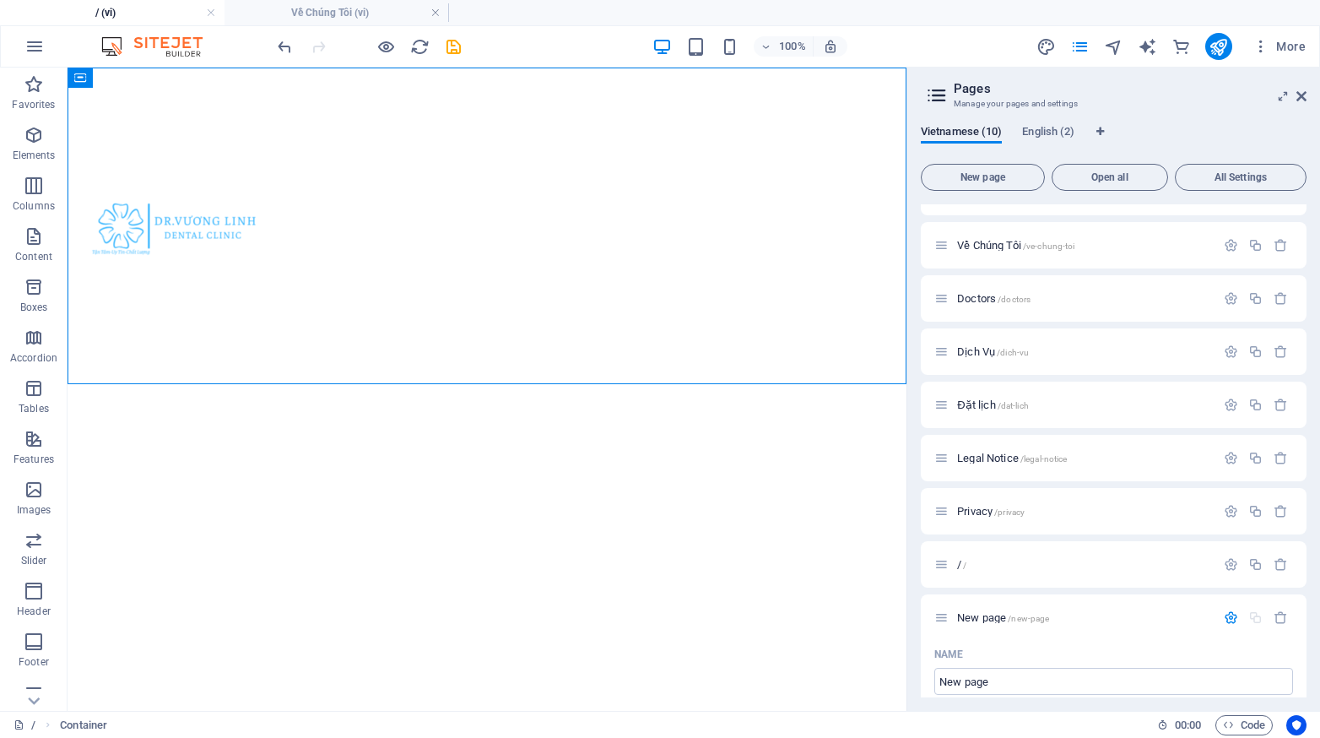
scroll to position [0, 0]
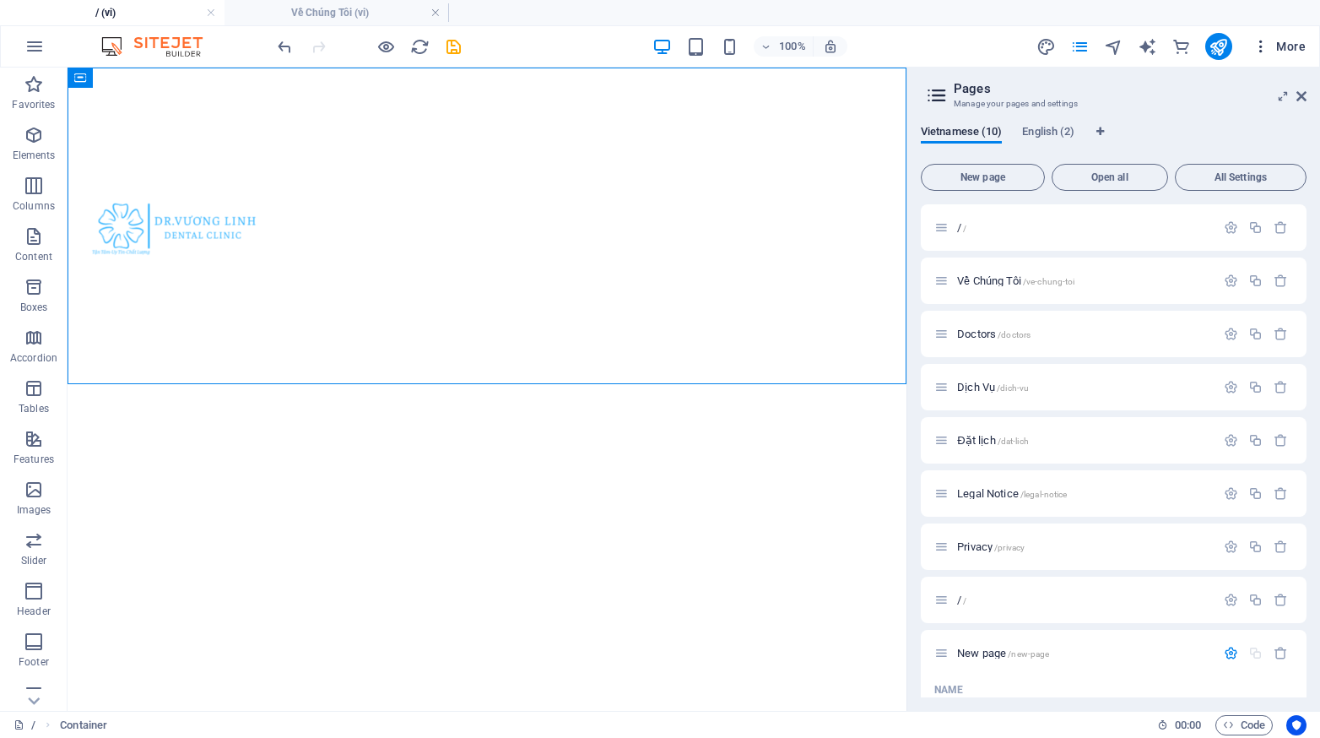
click at [1286, 40] on span "More" at bounding box center [1279, 46] width 53 height 17
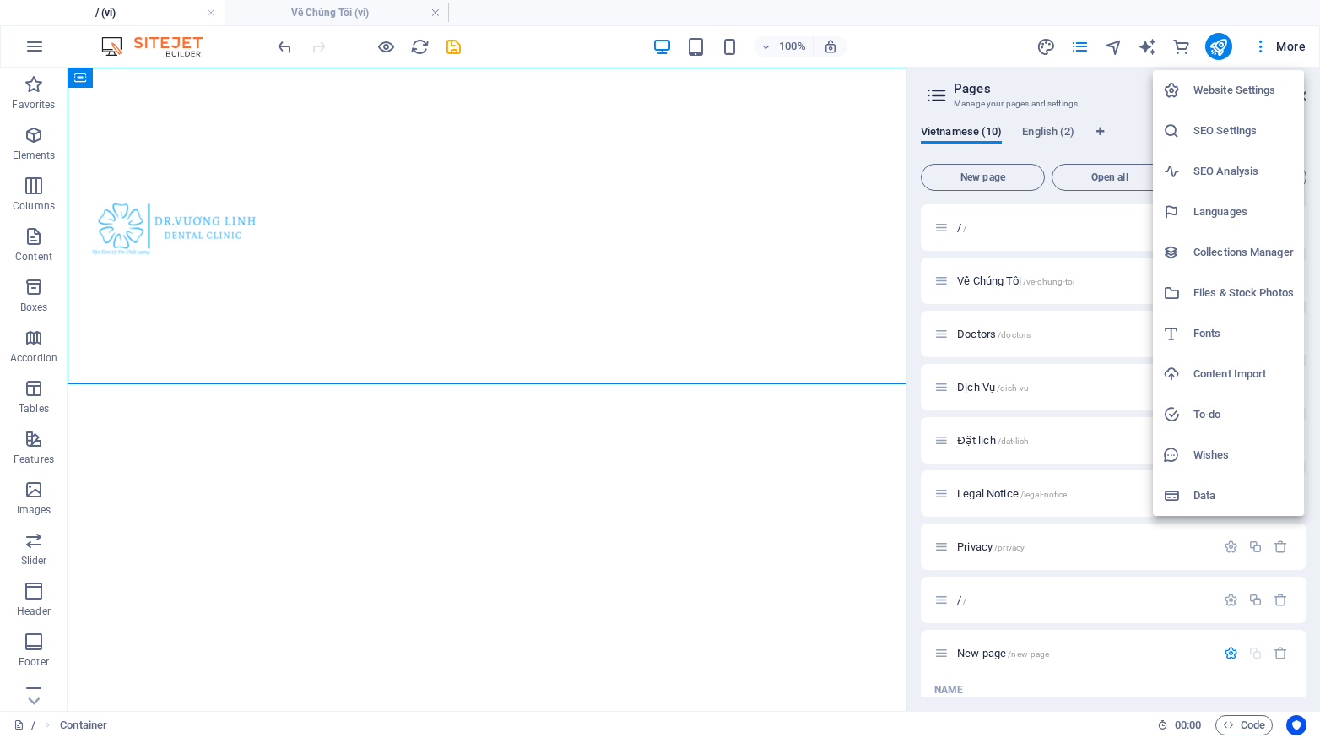
click at [1227, 223] on li "Languages" at bounding box center [1228, 212] width 151 height 41
select select "173"
select select "41"
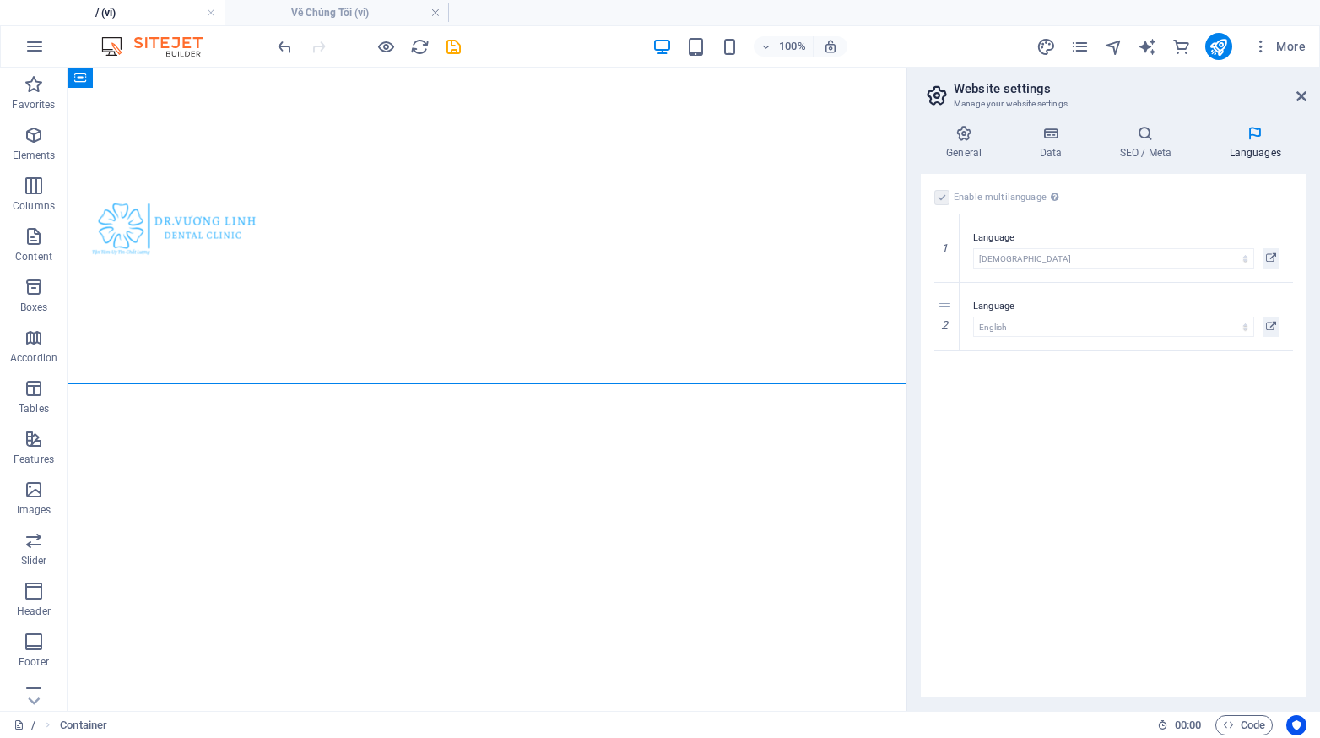
click at [939, 194] on label at bounding box center [941, 197] width 15 height 15
click at [1274, 263] on icon at bounding box center [1271, 258] width 10 height 20
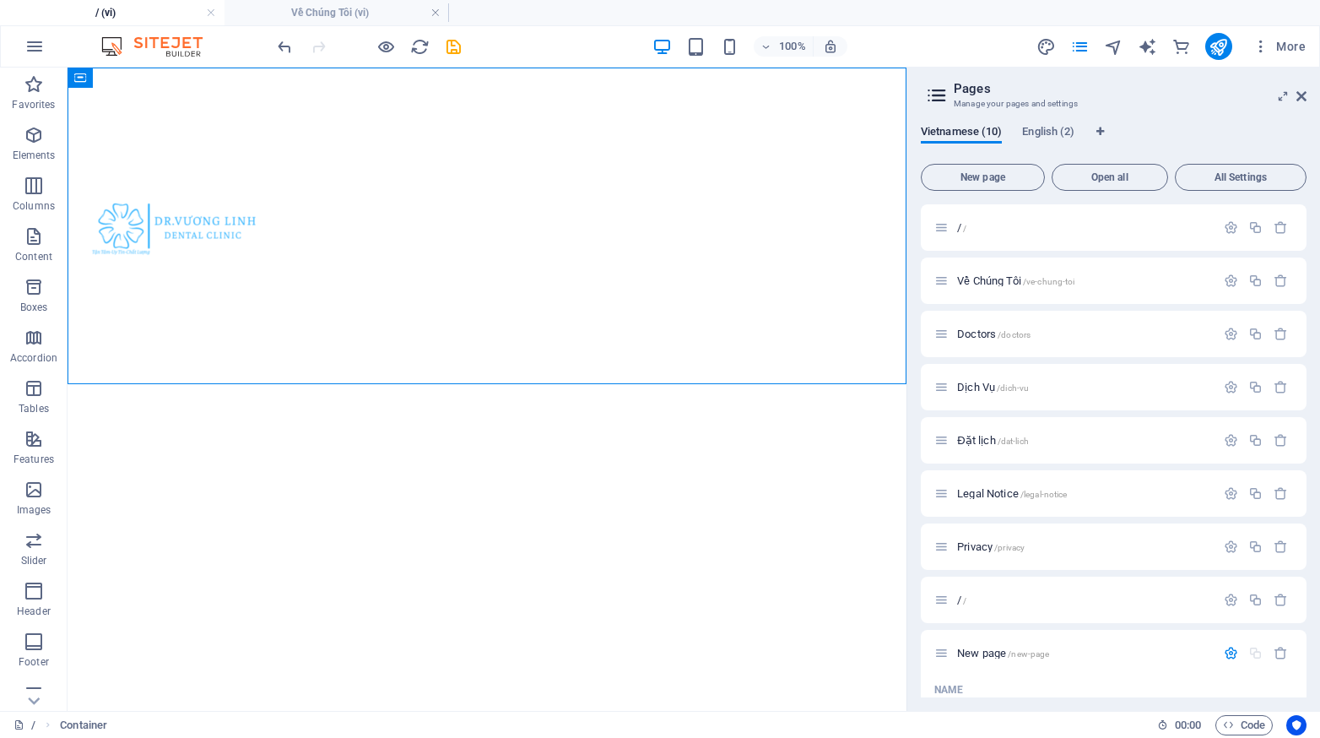
scroll to position [906, 0]
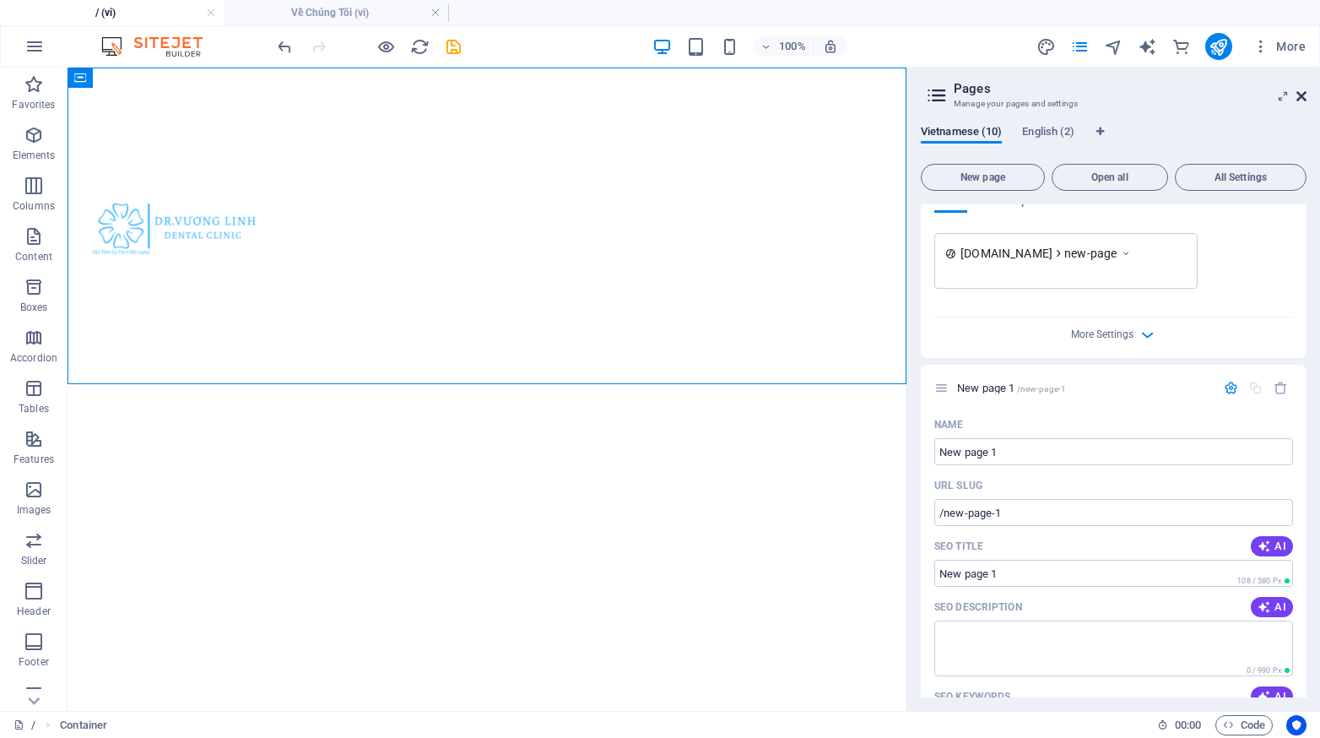
click at [1301, 92] on icon at bounding box center [1301, 96] width 10 height 14
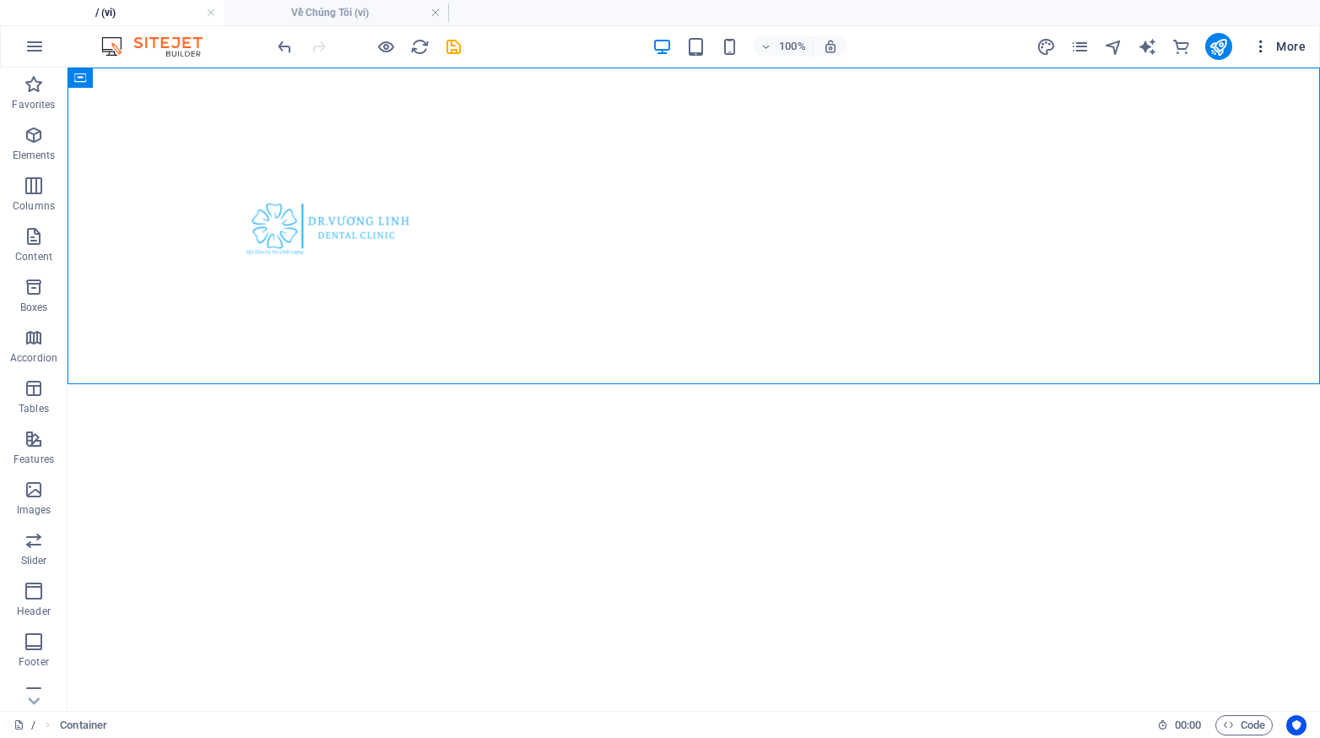
click at [1277, 38] on span "More" at bounding box center [1279, 46] width 53 height 17
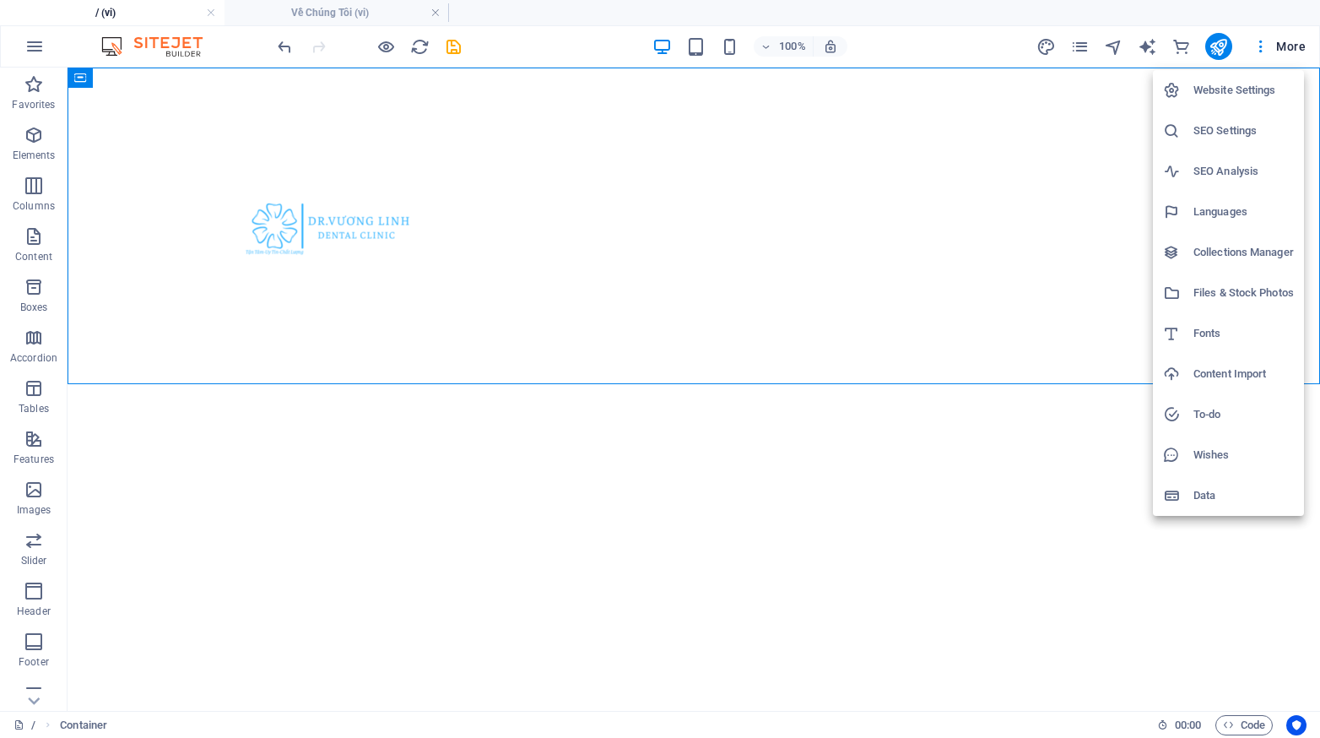
click at [1226, 201] on li "Languages" at bounding box center [1228, 212] width 151 height 41
select select "173"
select select "41"
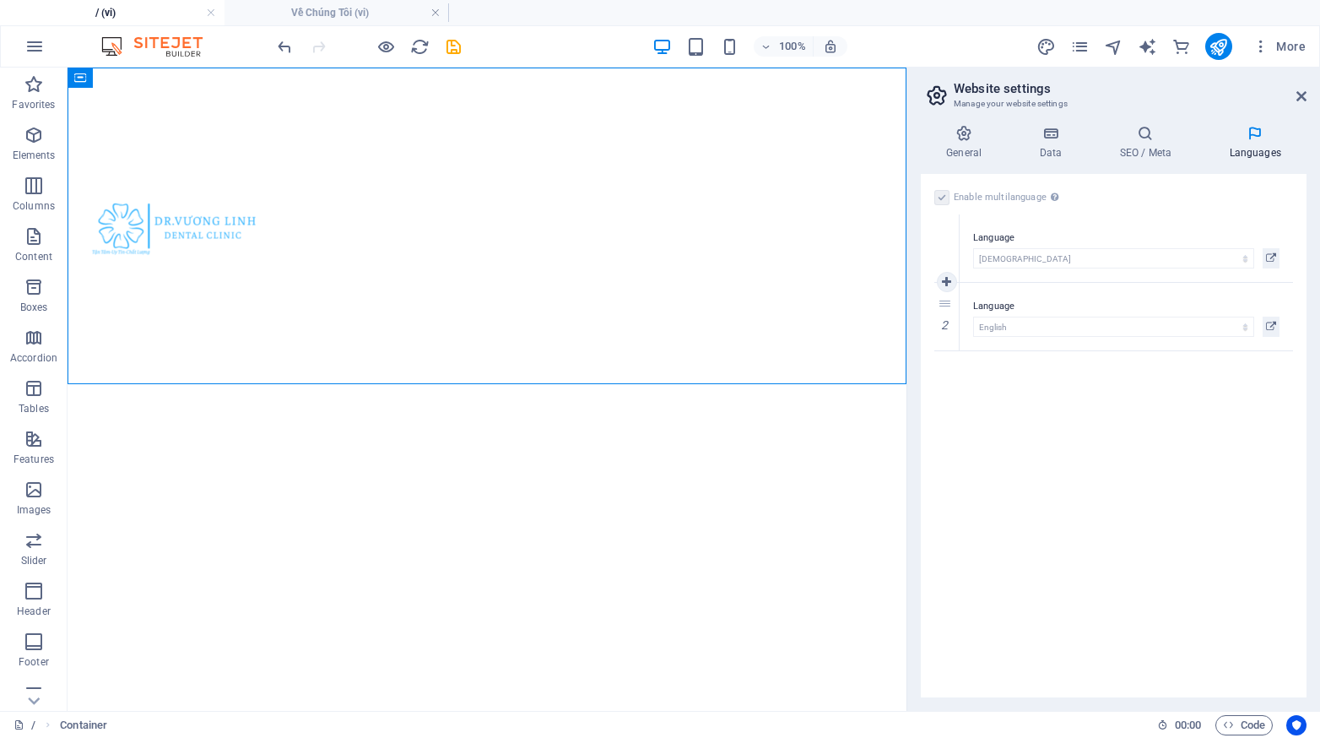
click at [949, 241] on div "1" at bounding box center [946, 248] width 25 height 68
click at [1223, 333] on div "1 Language Abkhazian Afar Afrikaans Akan Albanian Amharic Arabic Aragonese Arme…" at bounding box center [1113, 282] width 359 height 137
click at [947, 203] on label at bounding box center [941, 197] width 15 height 15
click at [966, 140] on icon at bounding box center [964, 133] width 86 height 17
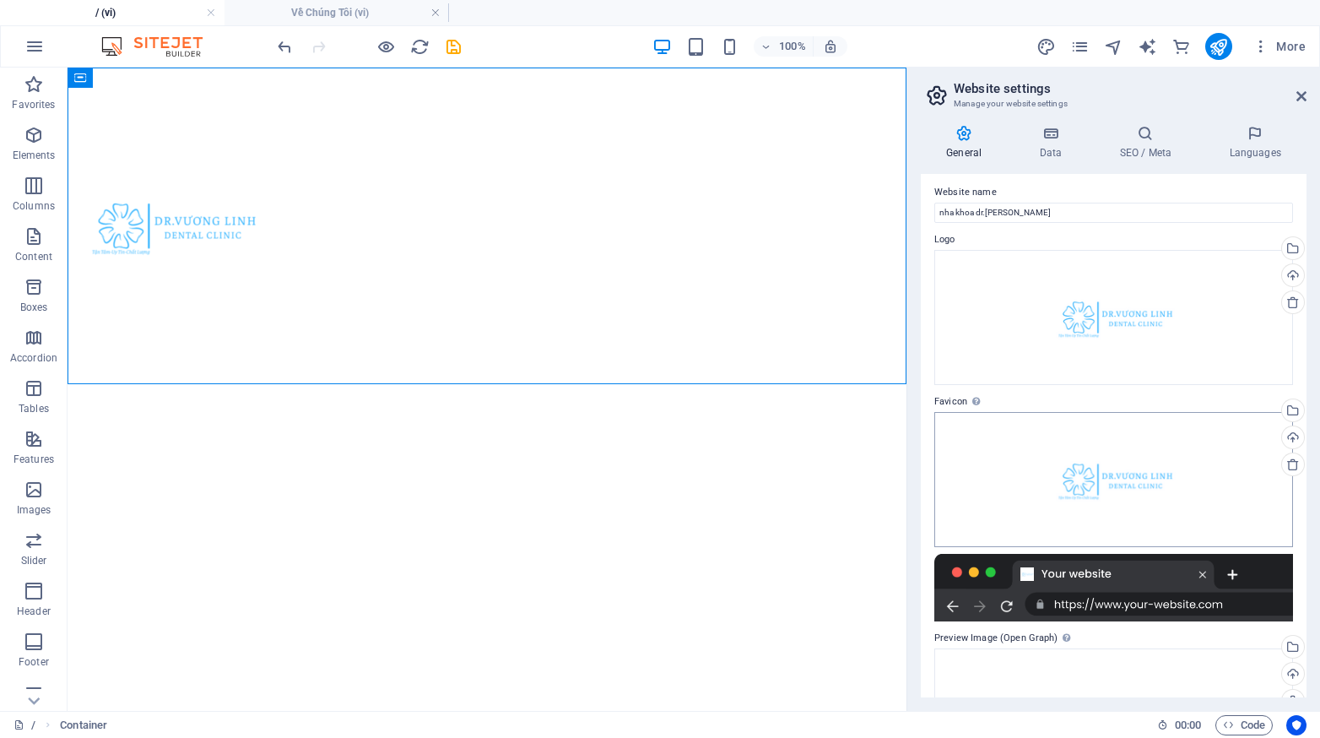
scroll to position [0, 0]
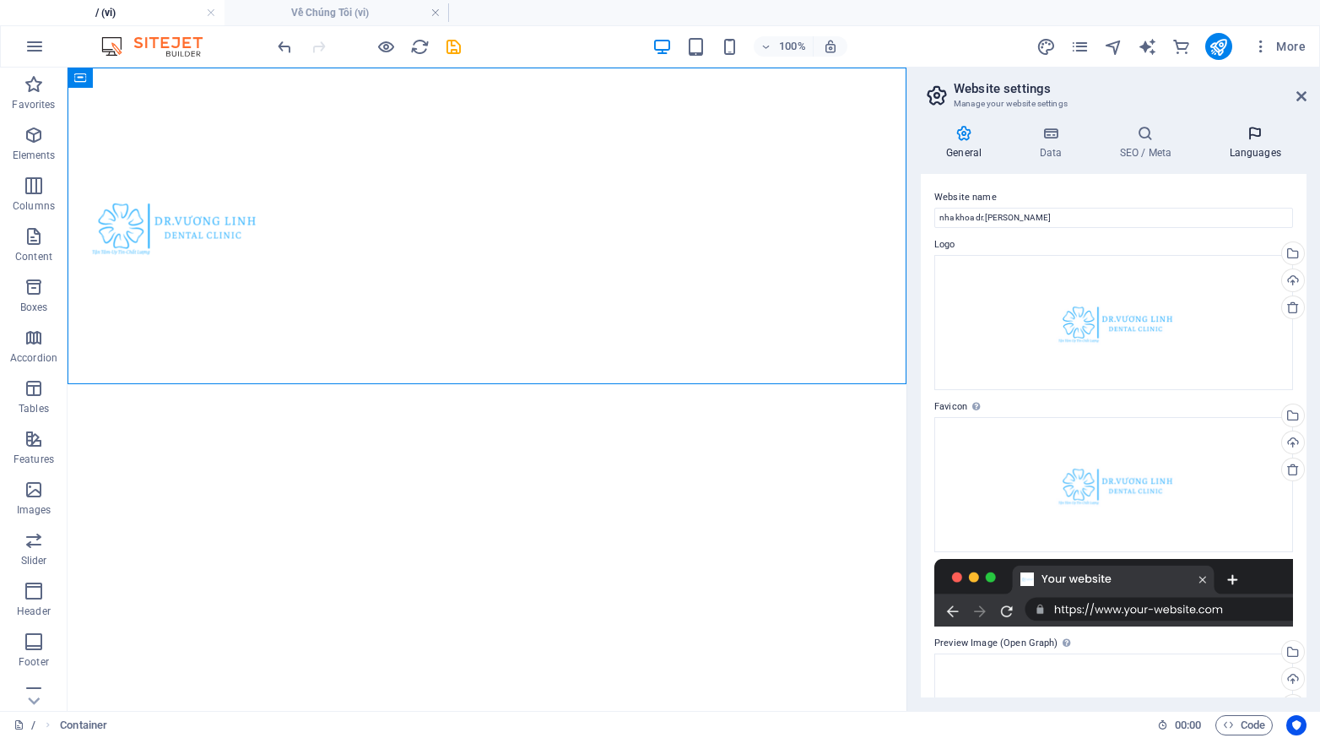
click at [1259, 144] on h4 "Languages" at bounding box center [1255, 142] width 103 height 35
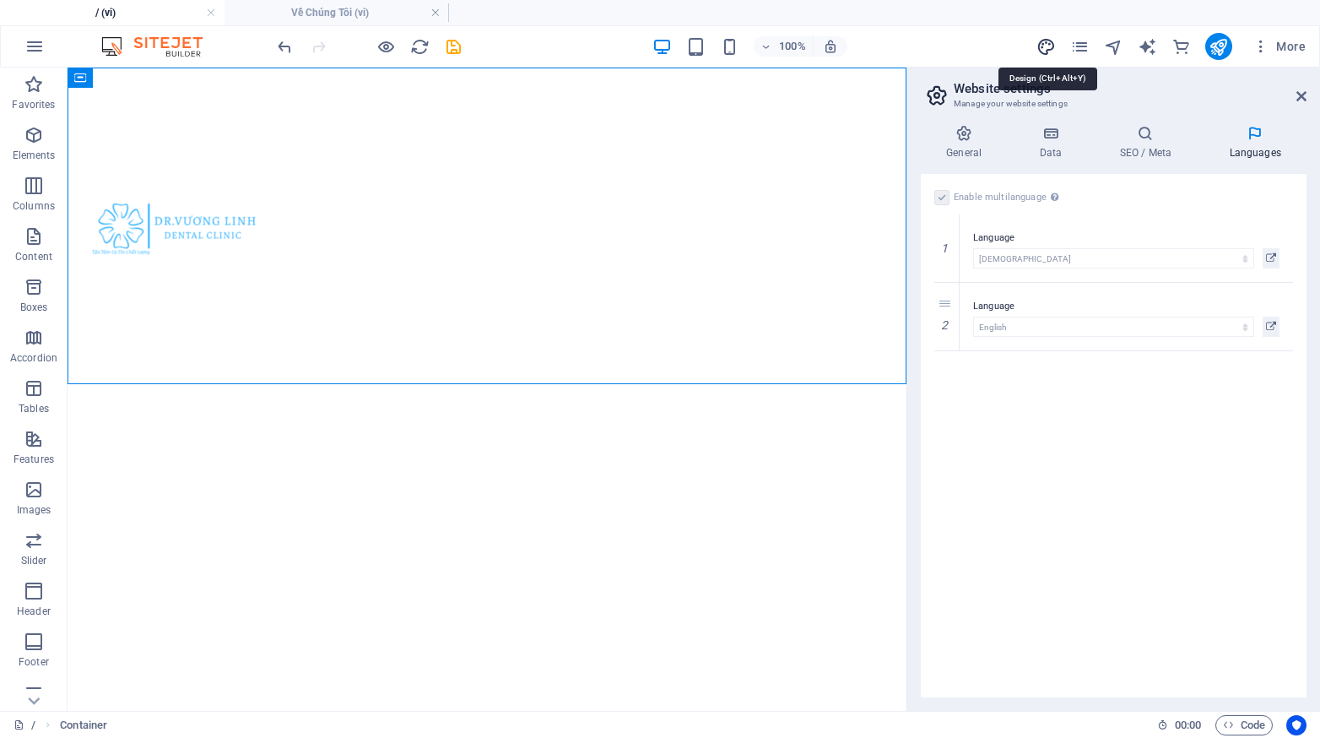
click at [1047, 43] on icon "design" at bounding box center [1045, 46] width 19 height 19
select select "rem"
select select "300"
select select "px"
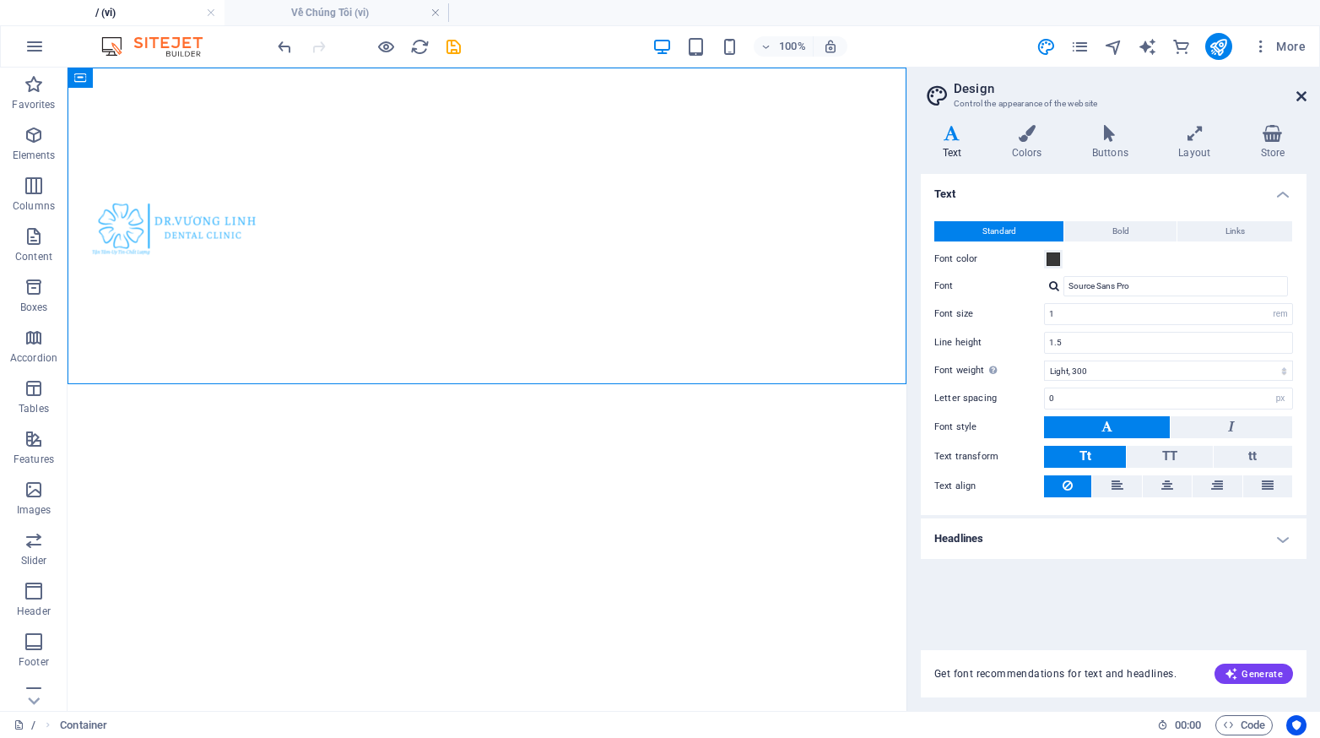
click at [1305, 98] on icon at bounding box center [1301, 96] width 10 height 14
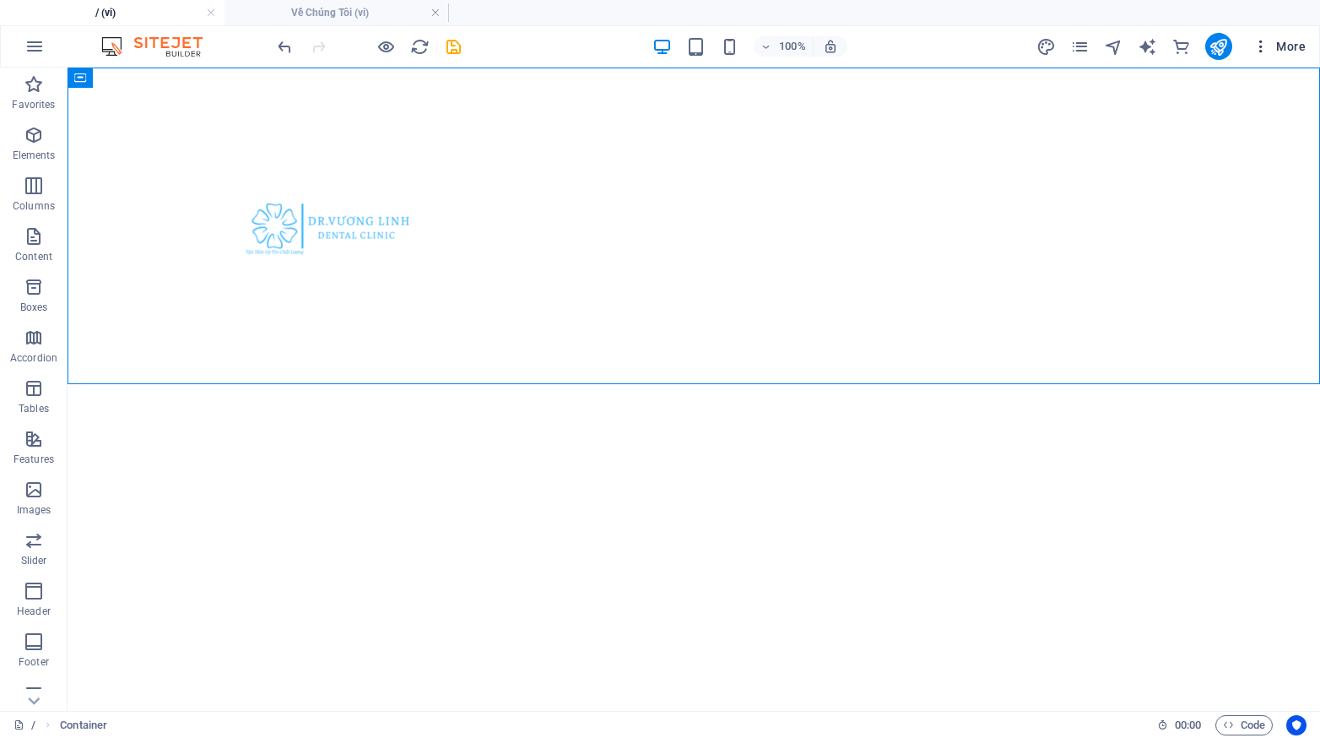
click at [1272, 44] on span "More" at bounding box center [1279, 46] width 53 height 17
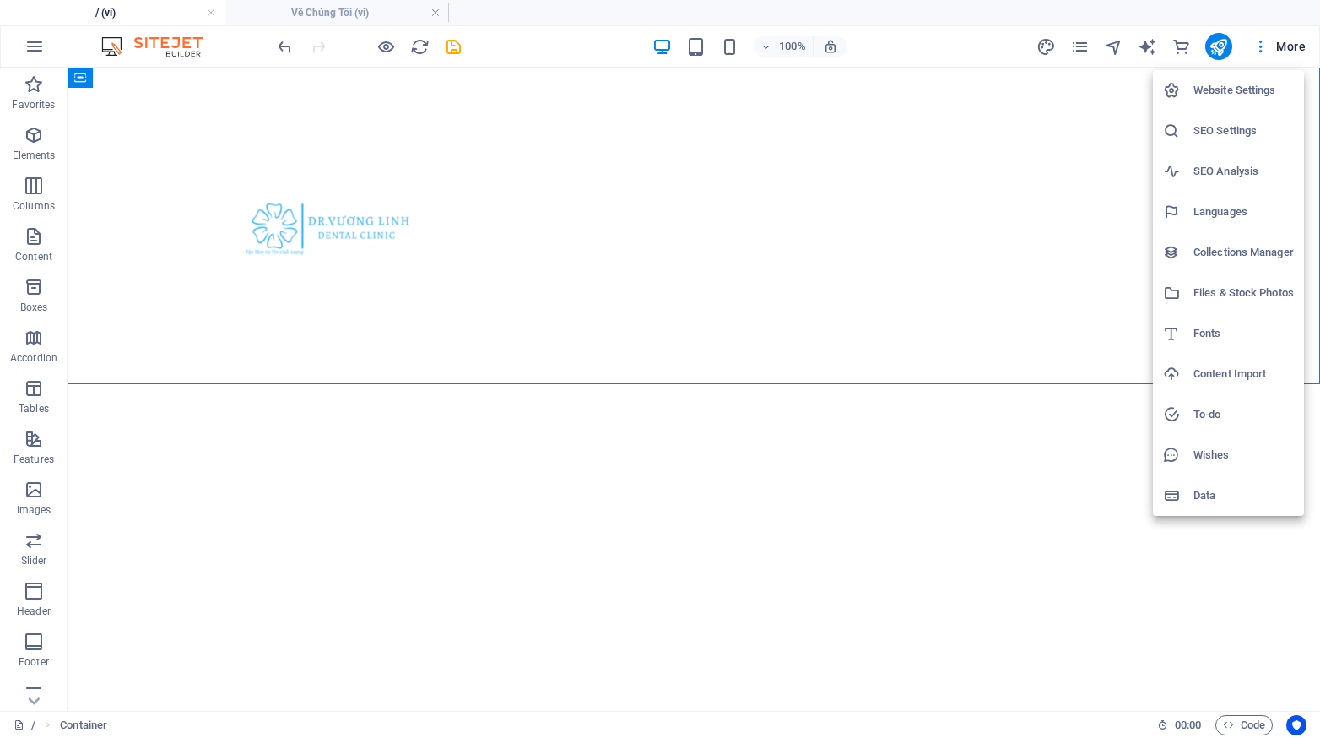
click at [1209, 89] on h6 "Website Settings" at bounding box center [1243, 90] width 100 height 20
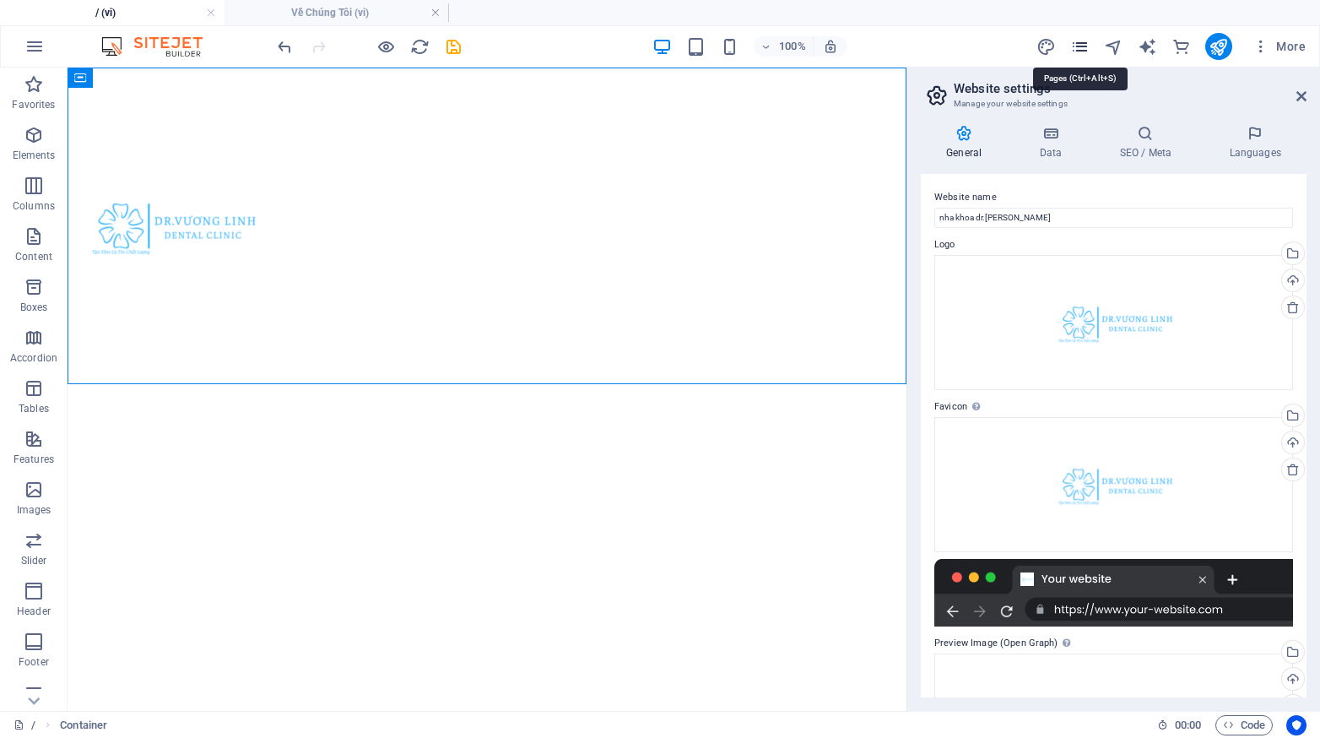
click at [1076, 44] on icon "pages" at bounding box center [1079, 46] width 19 height 19
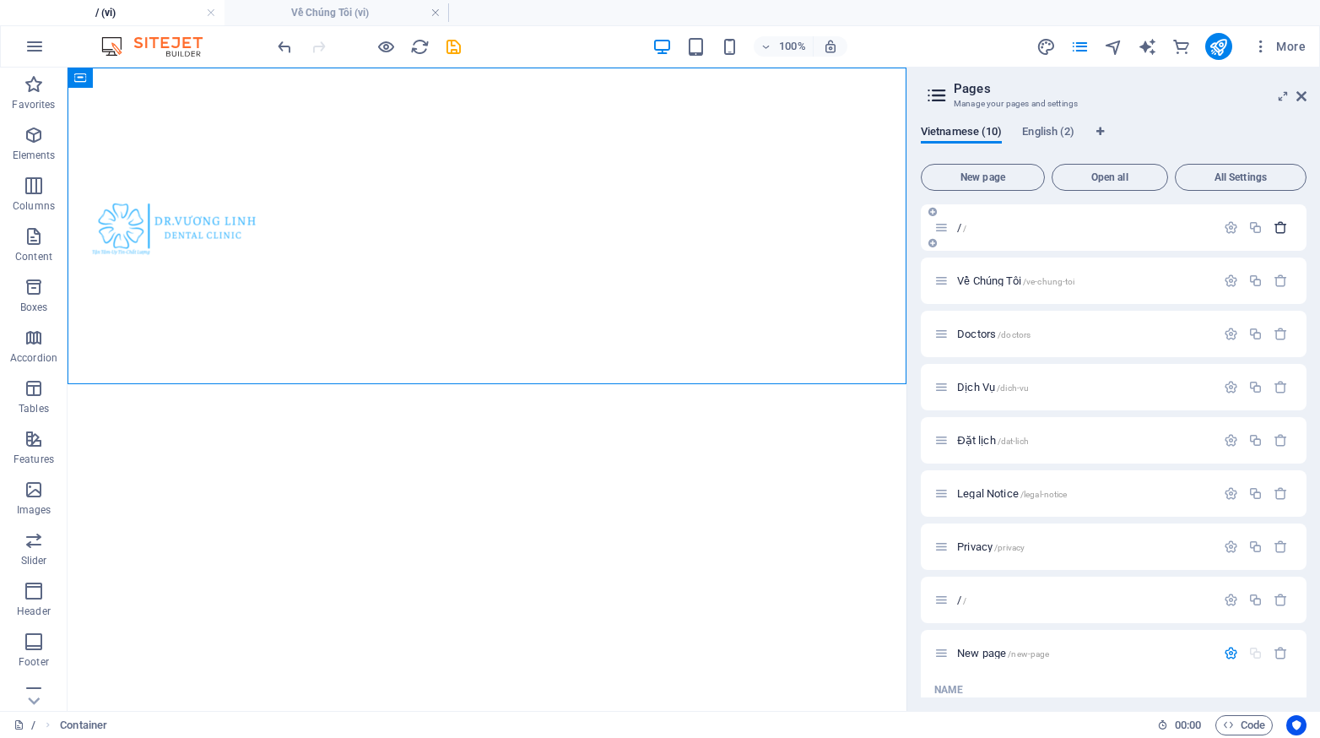
click at [1274, 229] on icon "button" at bounding box center [1281, 227] width 14 height 14
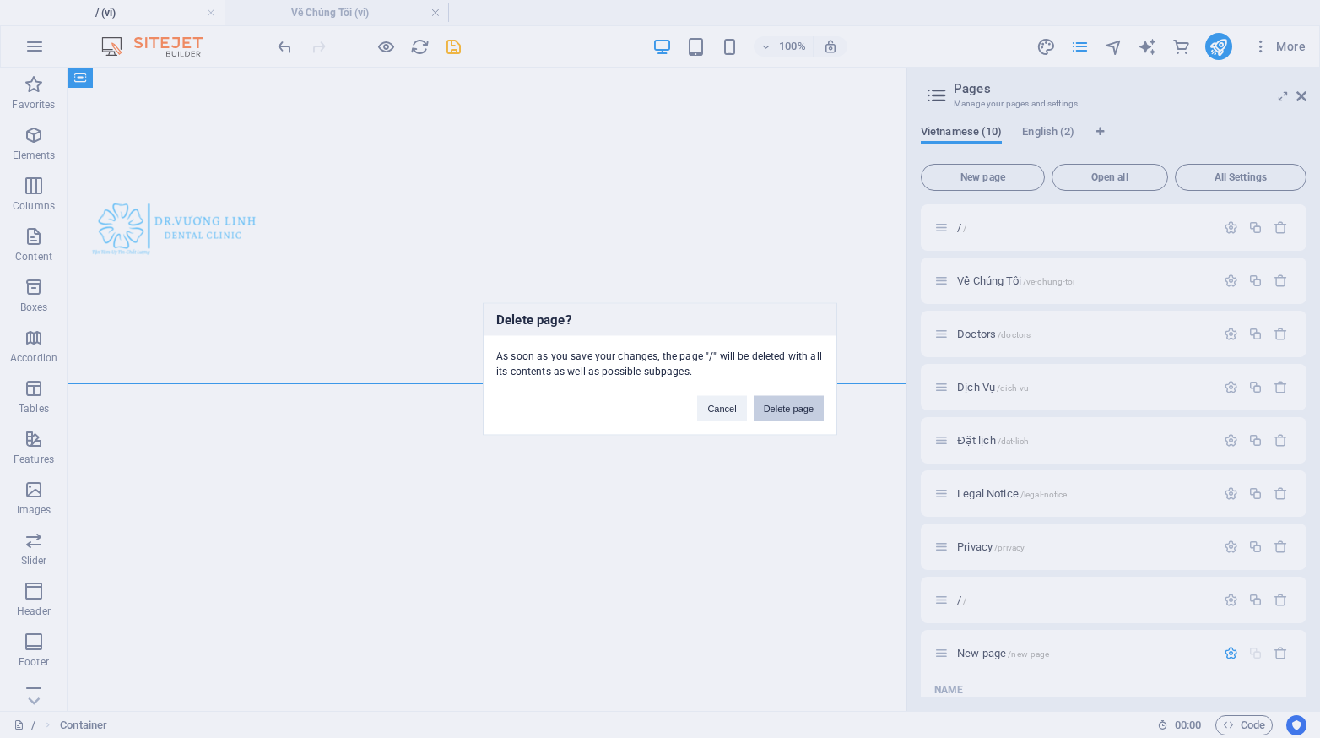
click at [798, 408] on button "Delete page" at bounding box center [789, 408] width 70 height 25
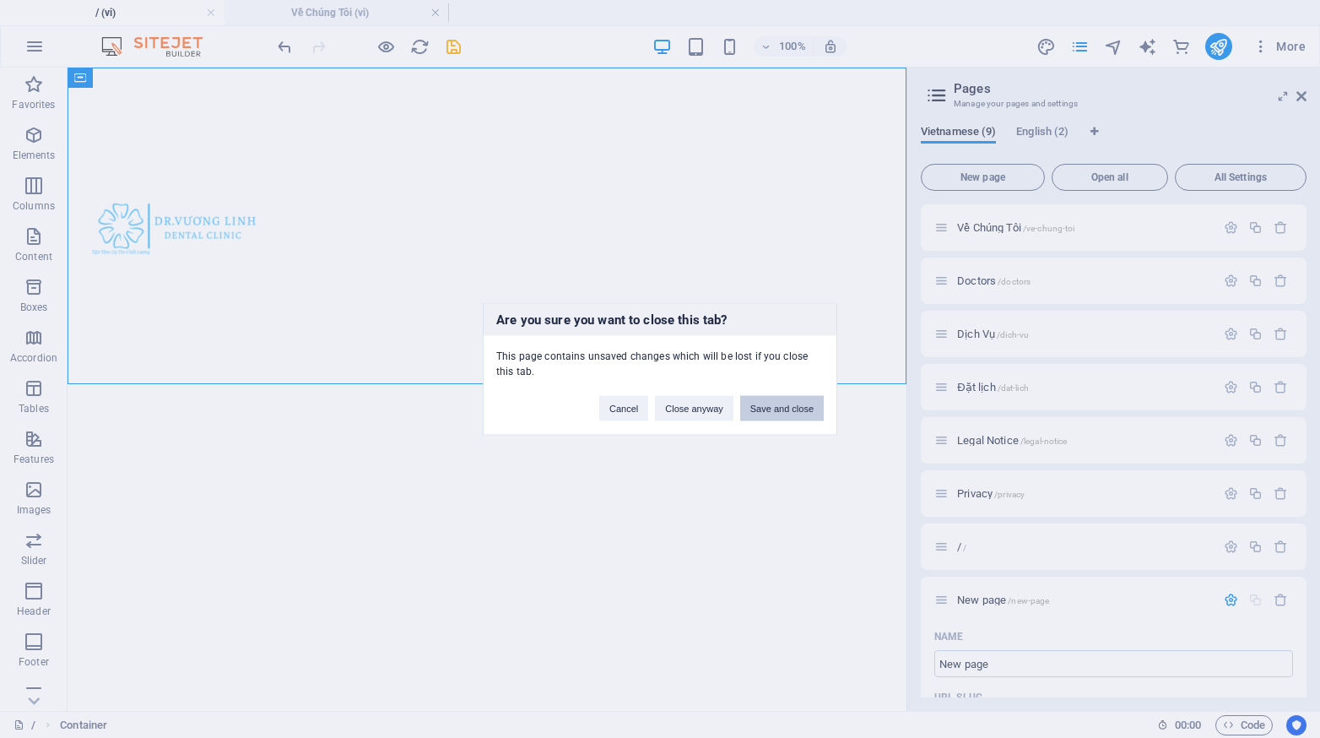
click at [798, 408] on button "Save and close" at bounding box center [782, 408] width 84 height 25
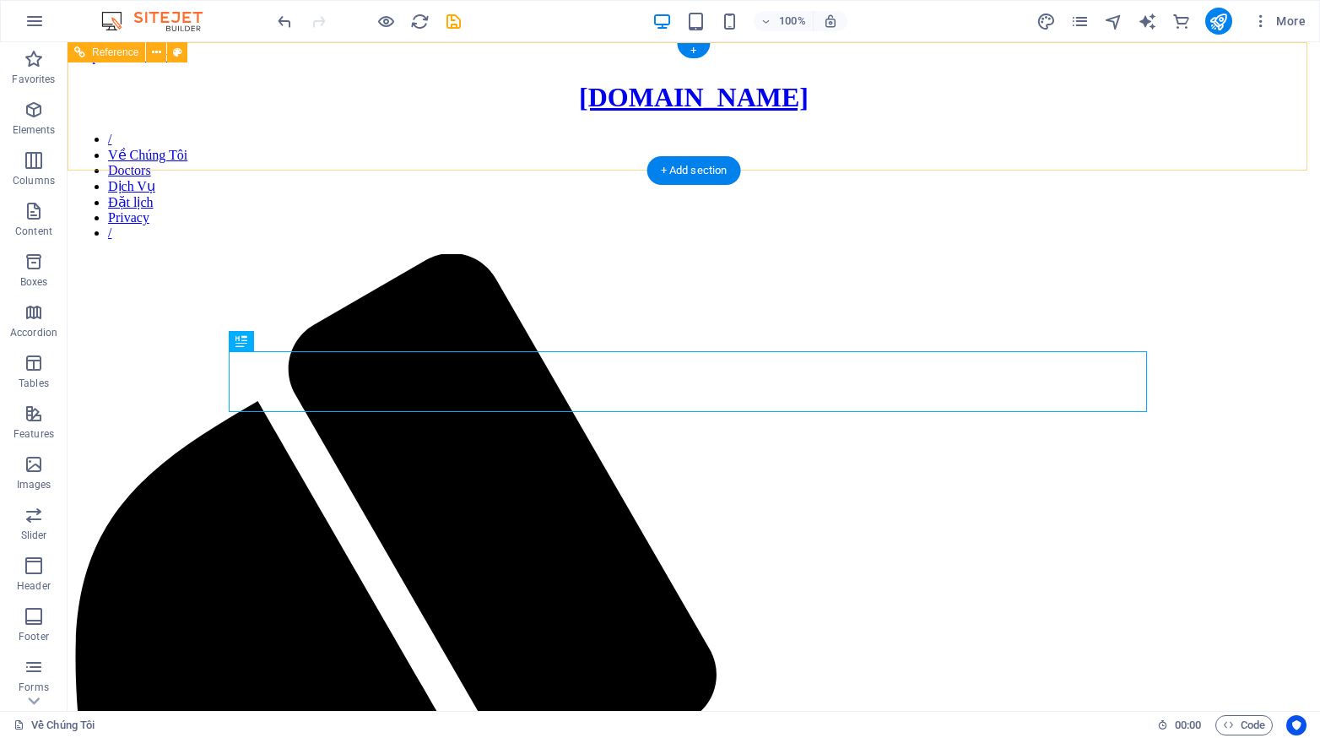
drag, startPoint x: 525, startPoint y: 141, endPoint x: 295, endPoint y: 62, distance: 243.4
click at [525, 141] on nav "/ Về Chúng Tôi Doctors Dịch Vụ Đặt lịch Privacy /" at bounding box center [693, 186] width 1239 height 109
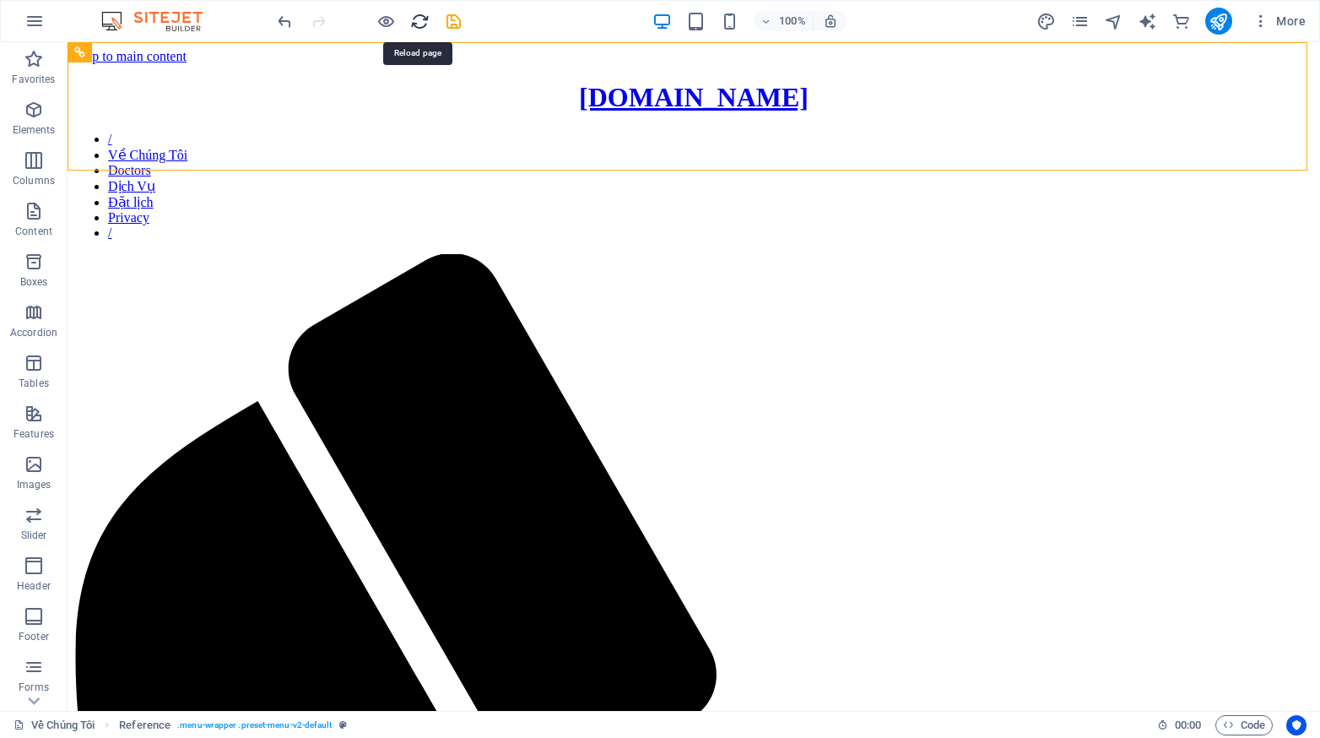
click at [425, 20] on icon "reload" at bounding box center [419, 21] width 19 height 19
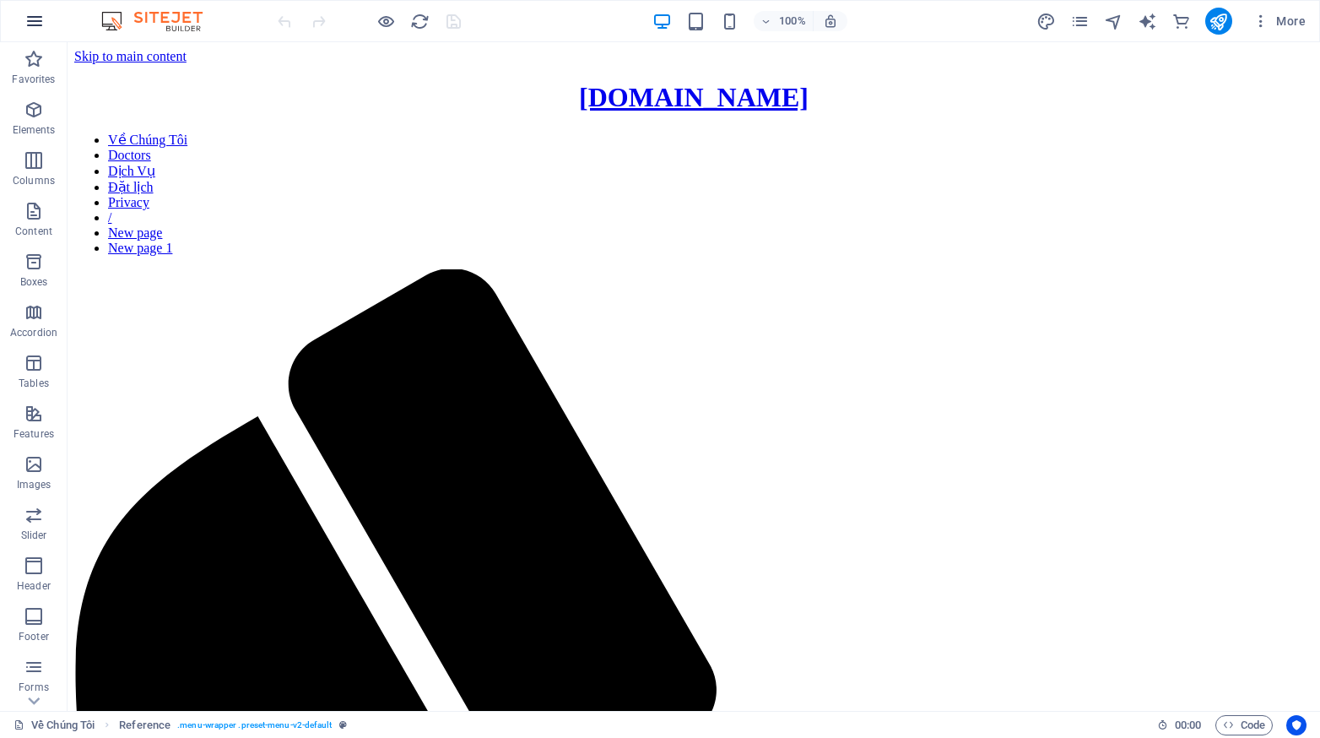
click at [35, 18] on icon "button" at bounding box center [34, 21] width 20 height 20
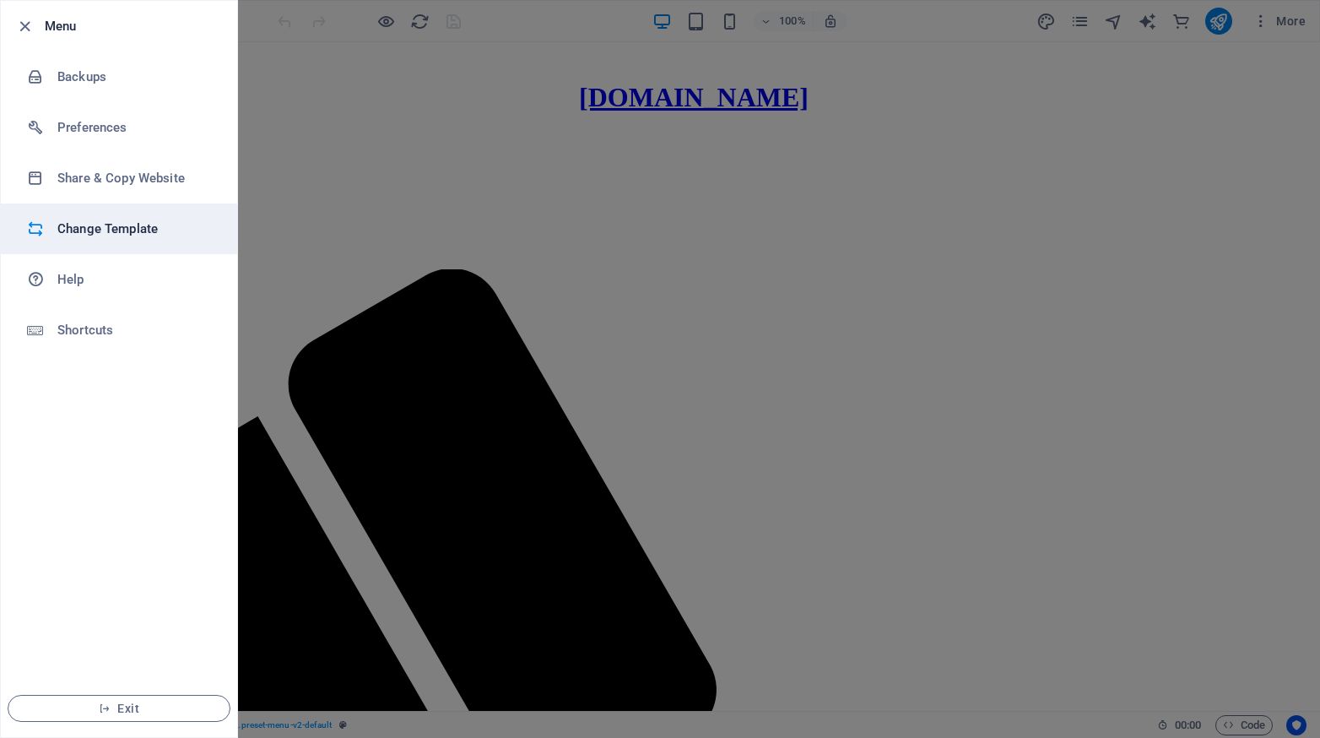
click at [115, 219] on h6 "Change Template" at bounding box center [135, 229] width 156 height 20
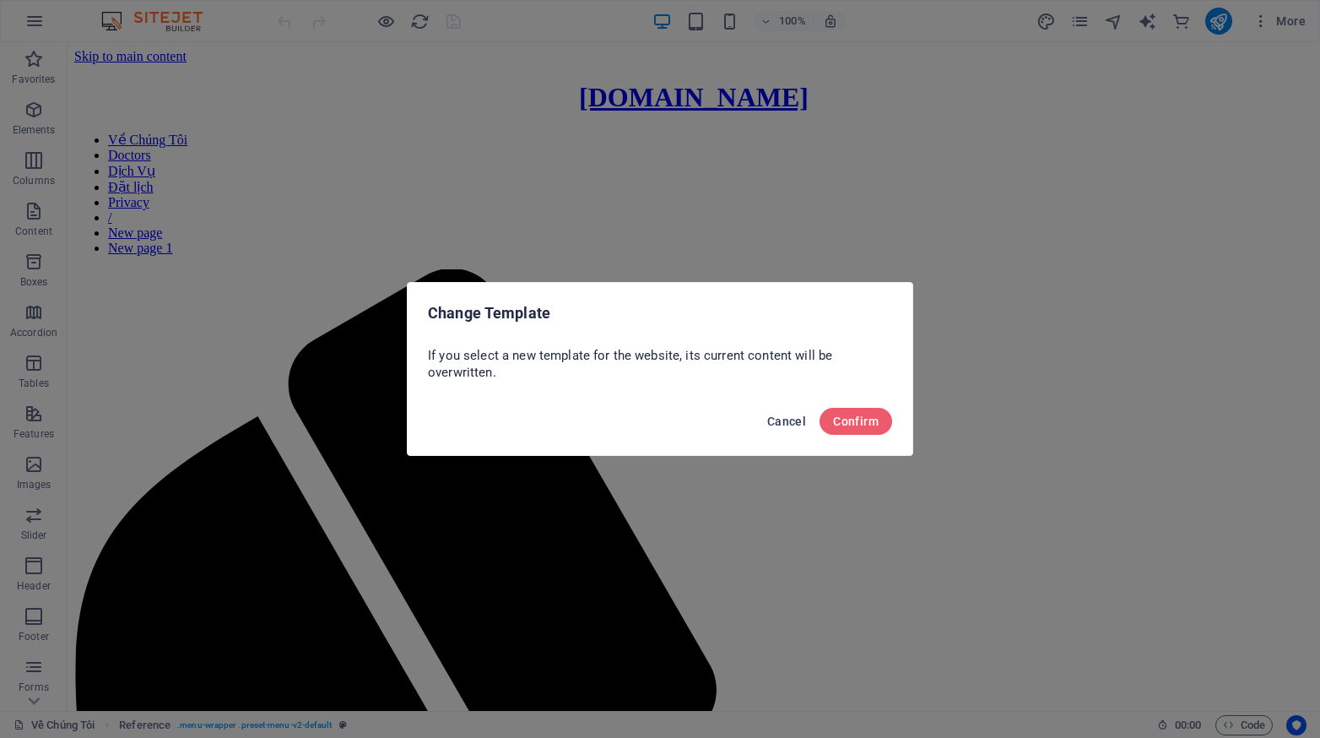
click at [777, 422] on span "Cancel" at bounding box center [786, 421] width 39 height 14
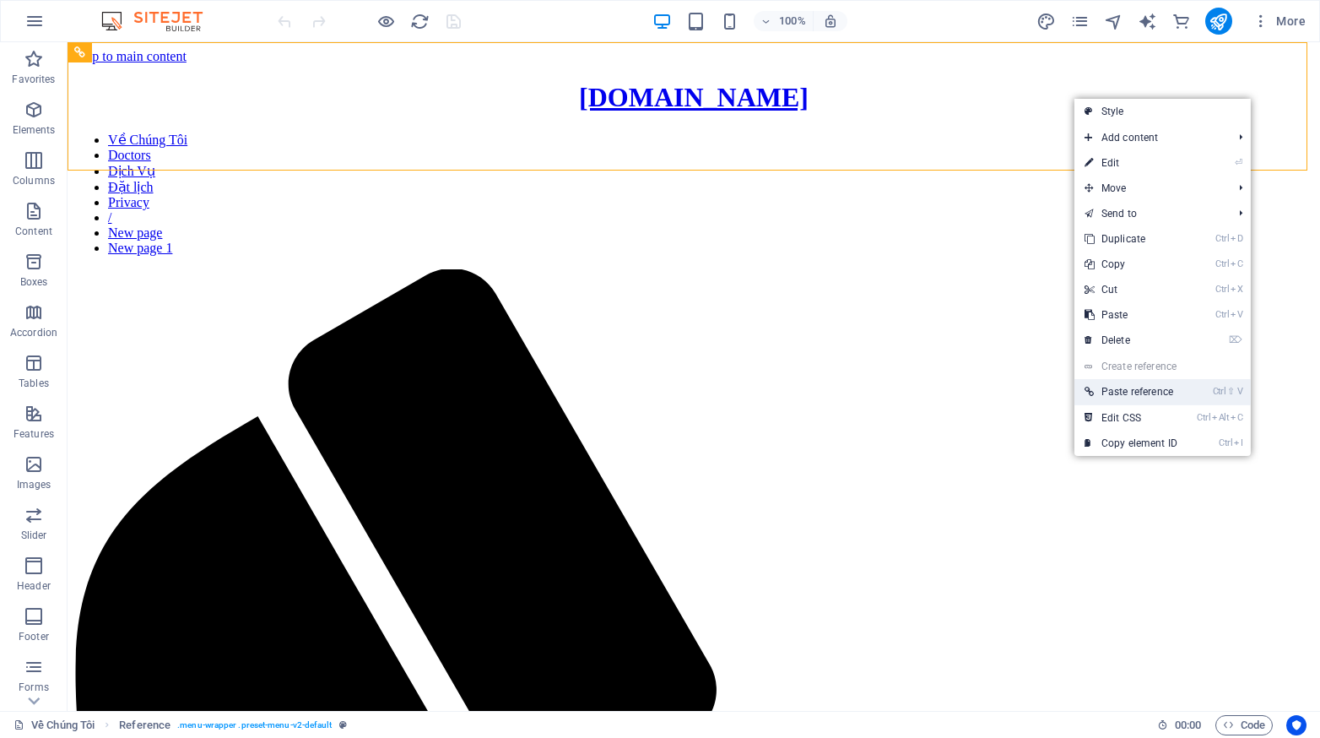
click at [1166, 387] on link "Ctrl ⇧ V Paste reference" at bounding box center [1130, 391] width 113 height 25
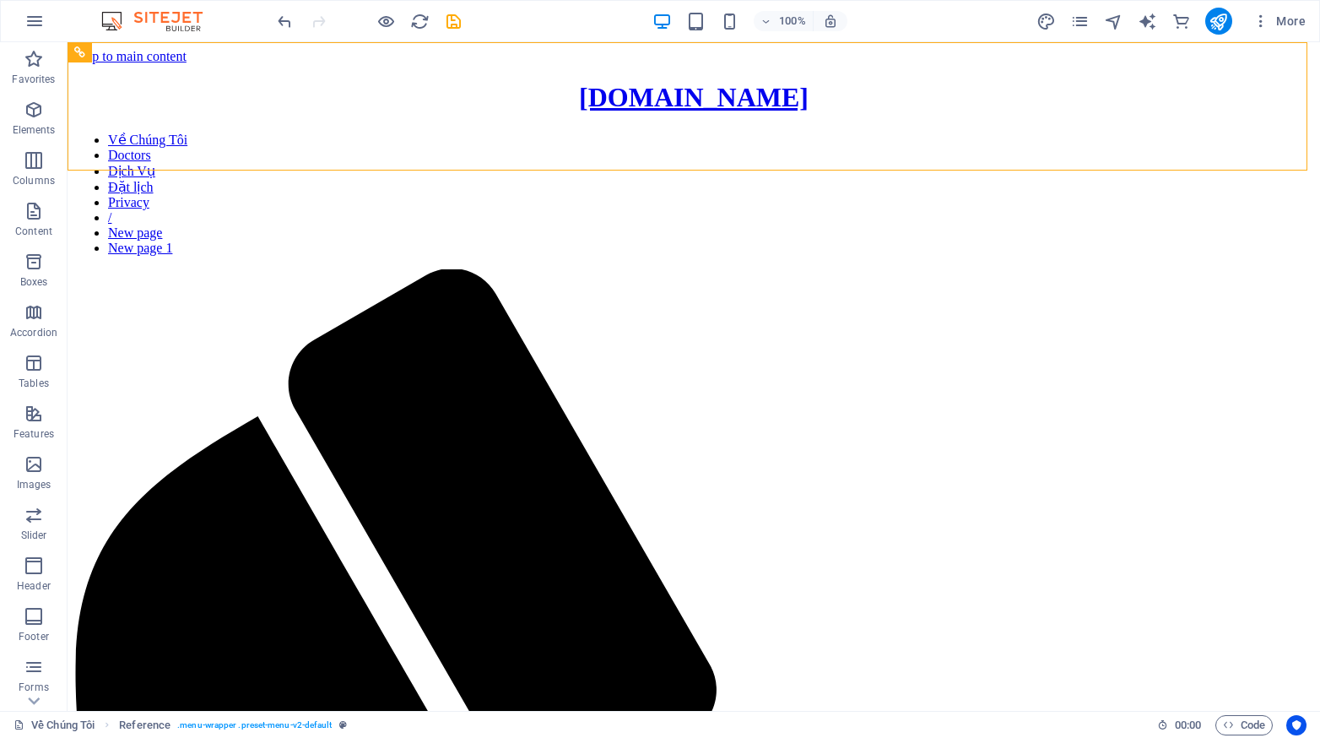
drag, startPoint x: 1256, startPoint y: 42, endPoint x: 1016, endPoint y: 66, distance: 240.9
click at [949, 24] on div "100% More" at bounding box center [793, 21] width 1038 height 27
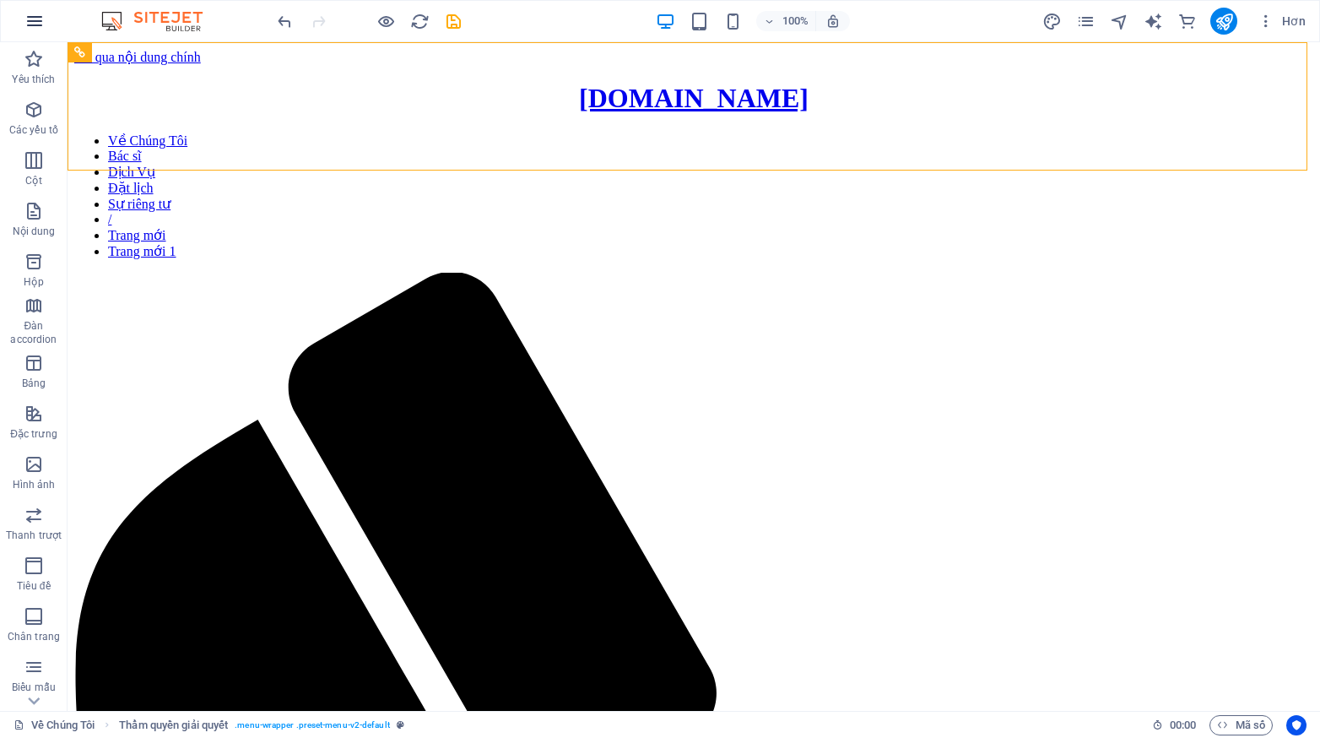
click at [32, 20] on icon "button" at bounding box center [34, 21] width 20 height 20
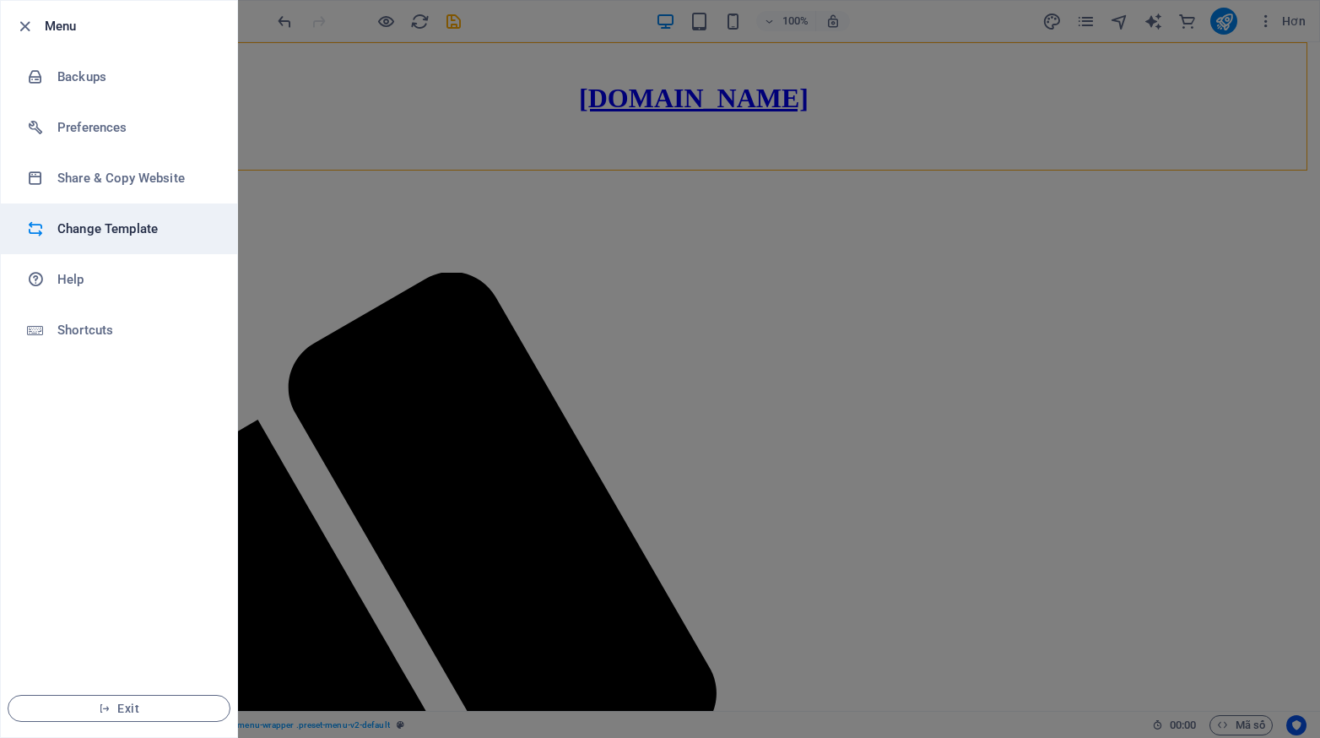
click at [79, 242] on li "Change Template" at bounding box center [119, 228] width 236 height 51
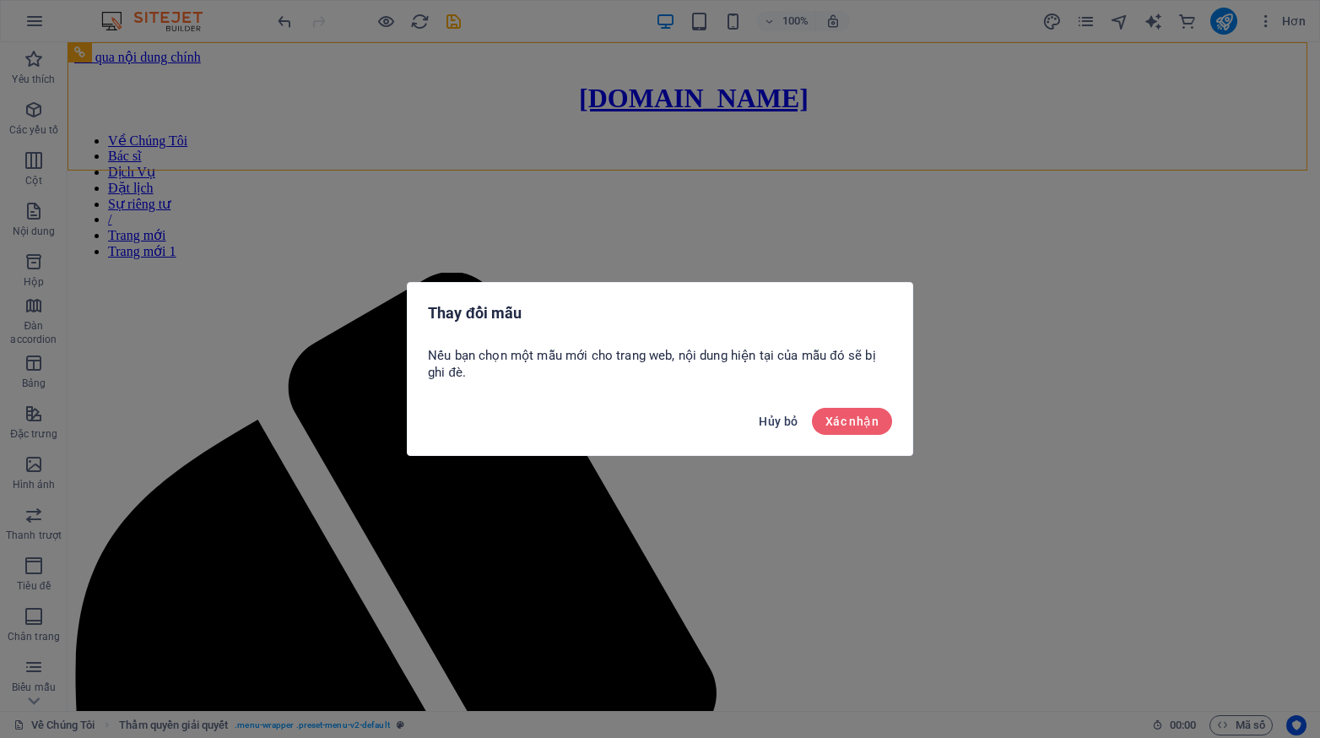
click at [757, 421] on button "Hủy bỏ" at bounding box center [778, 421] width 52 height 27
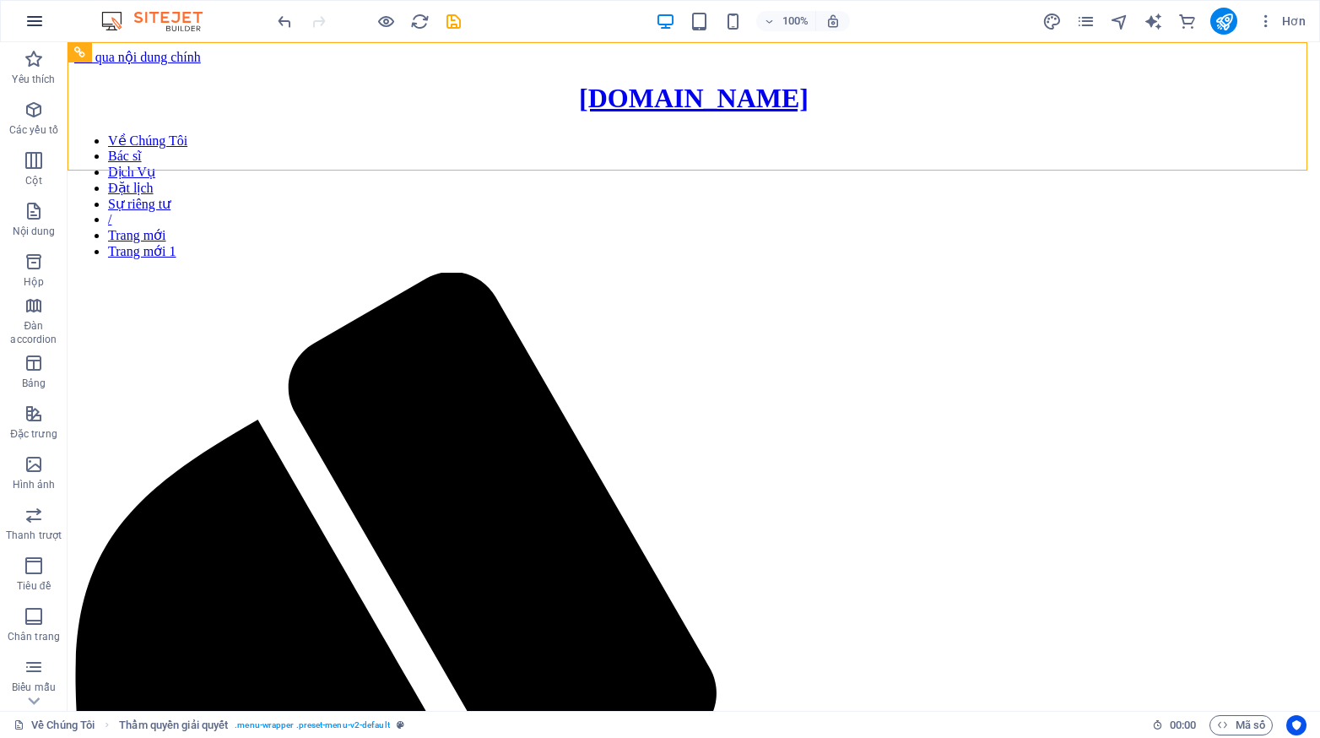
click at [31, 14] on icon "button" at bounding box center [34, 21] width 20 height 20
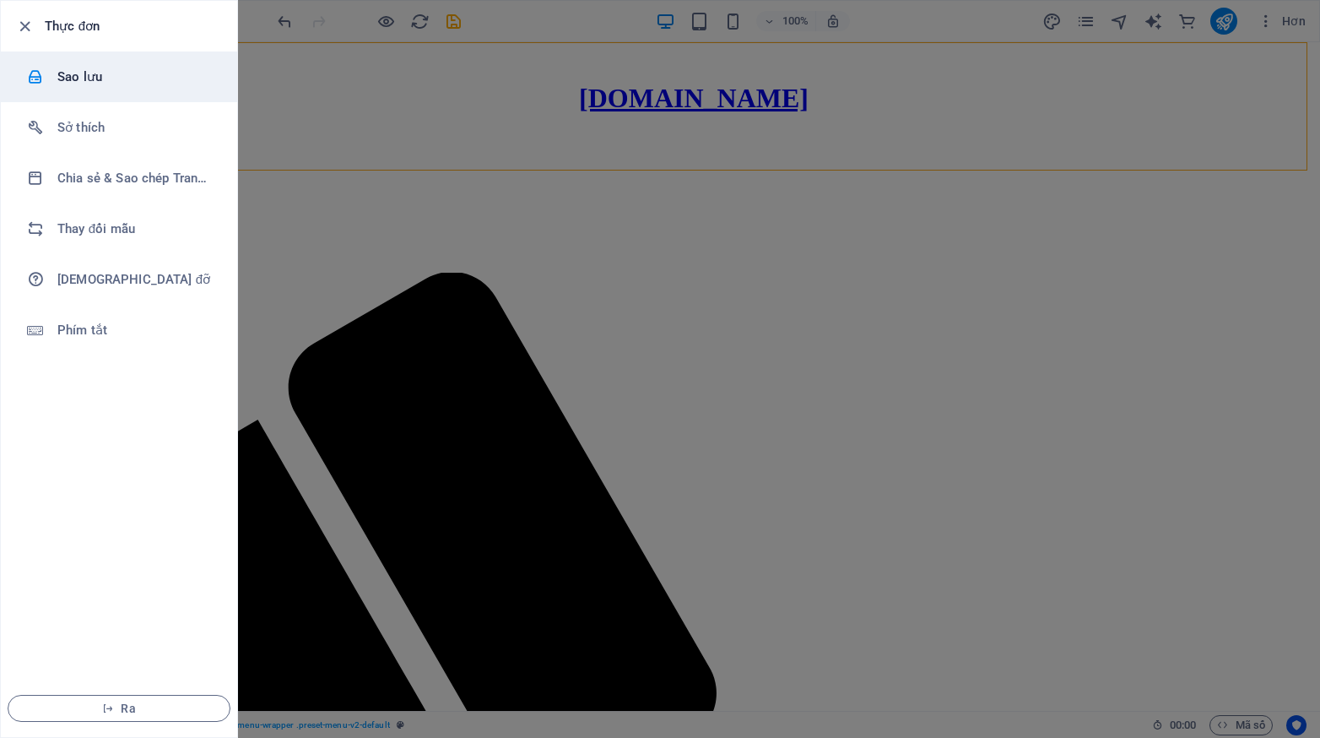
click at [116, 89] on li "Sao lưu" at bounding box center [119, 76] width 236 height 51
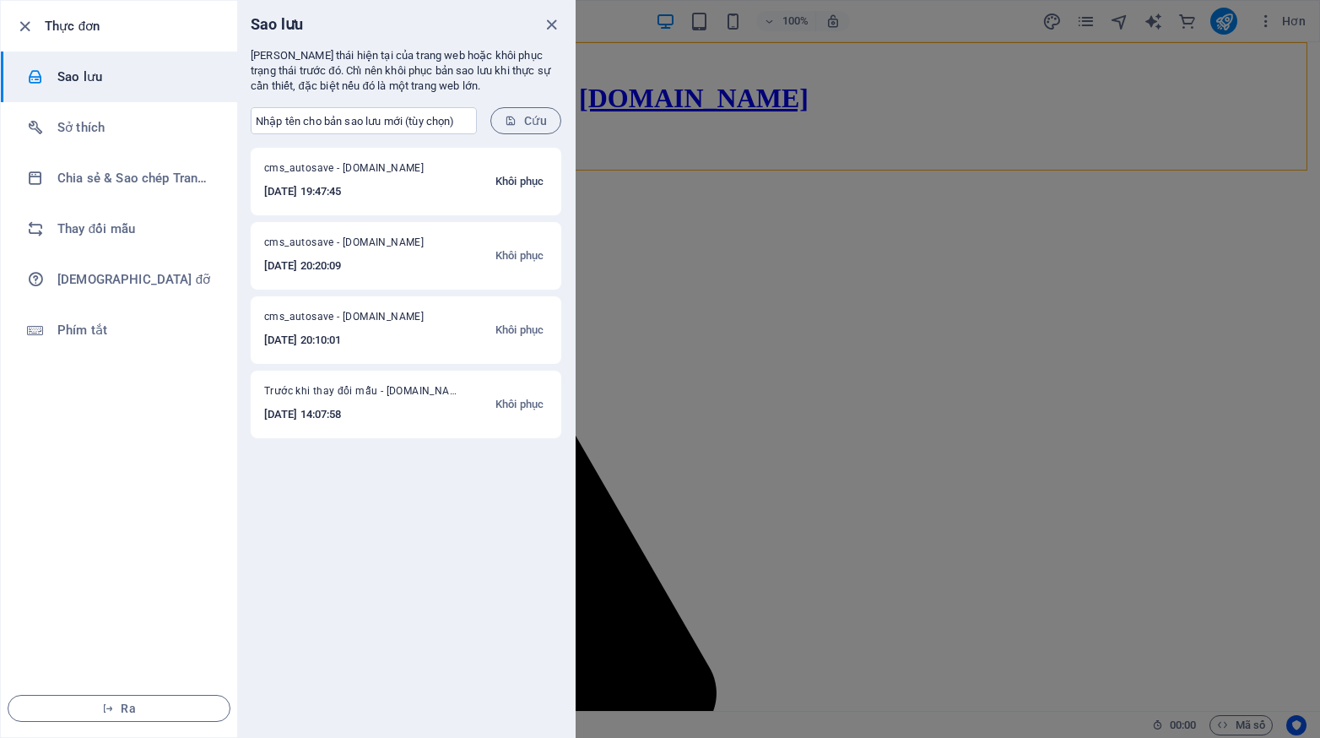
click at [513, 183] on font "Khôi phục" at bounding box center [519, 181] width 48 height 13
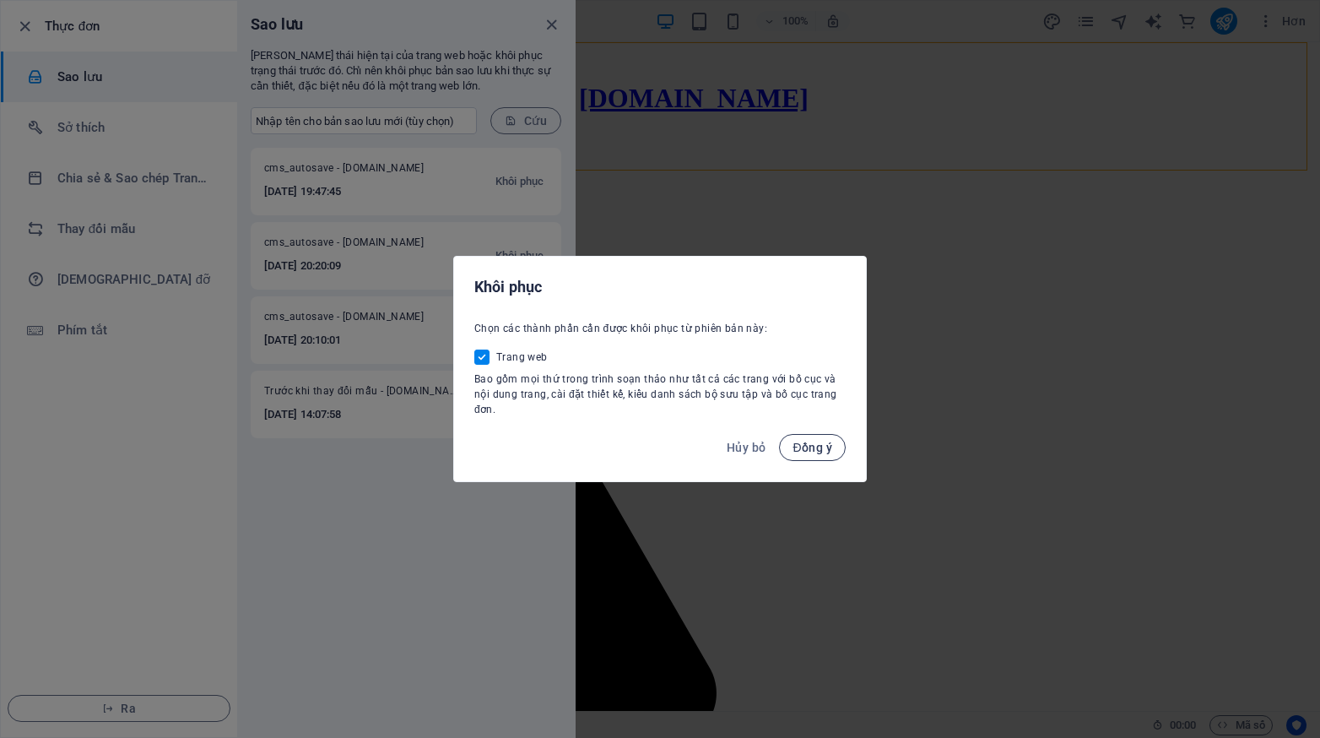
click at [805, 446] on font "Đồng ý" at bounding box center [813, 448] width 40 height 14
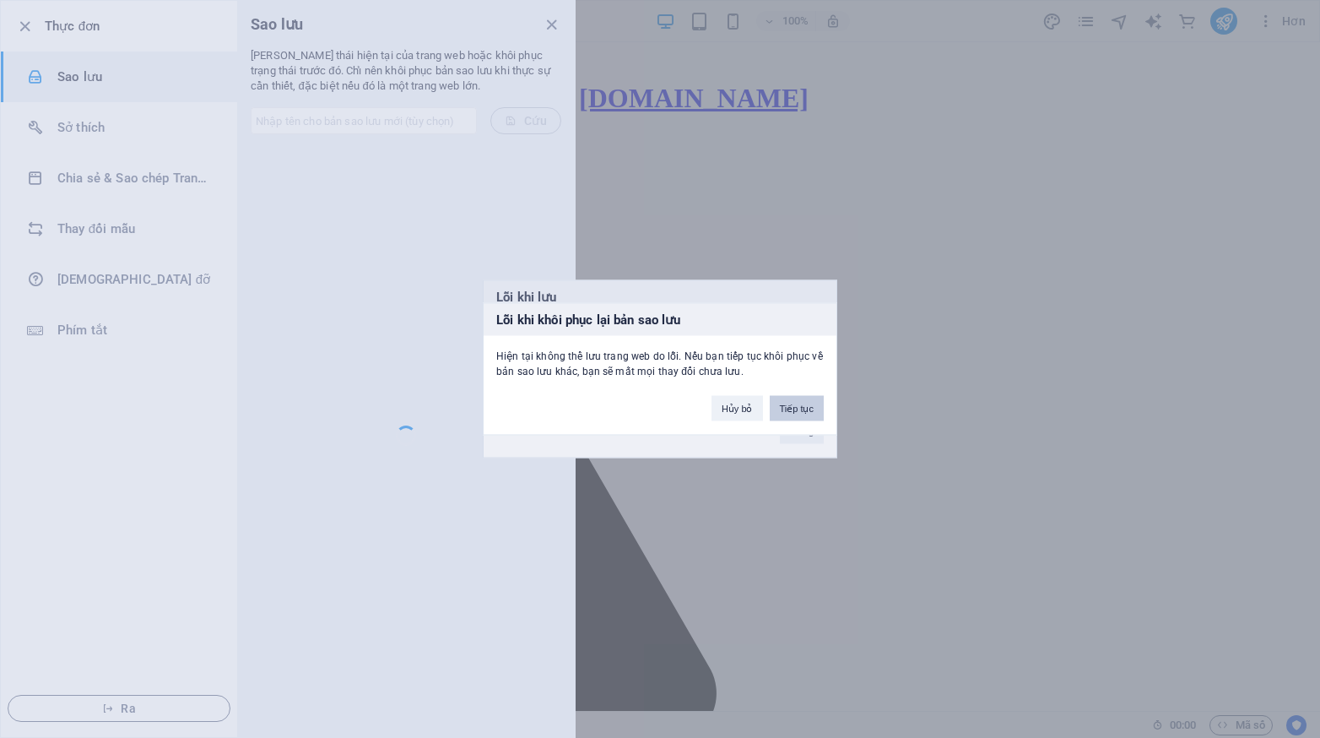
click at [798, 412] on font "Tiếp tục" at bounding box center [797, 408] width 35 height 10
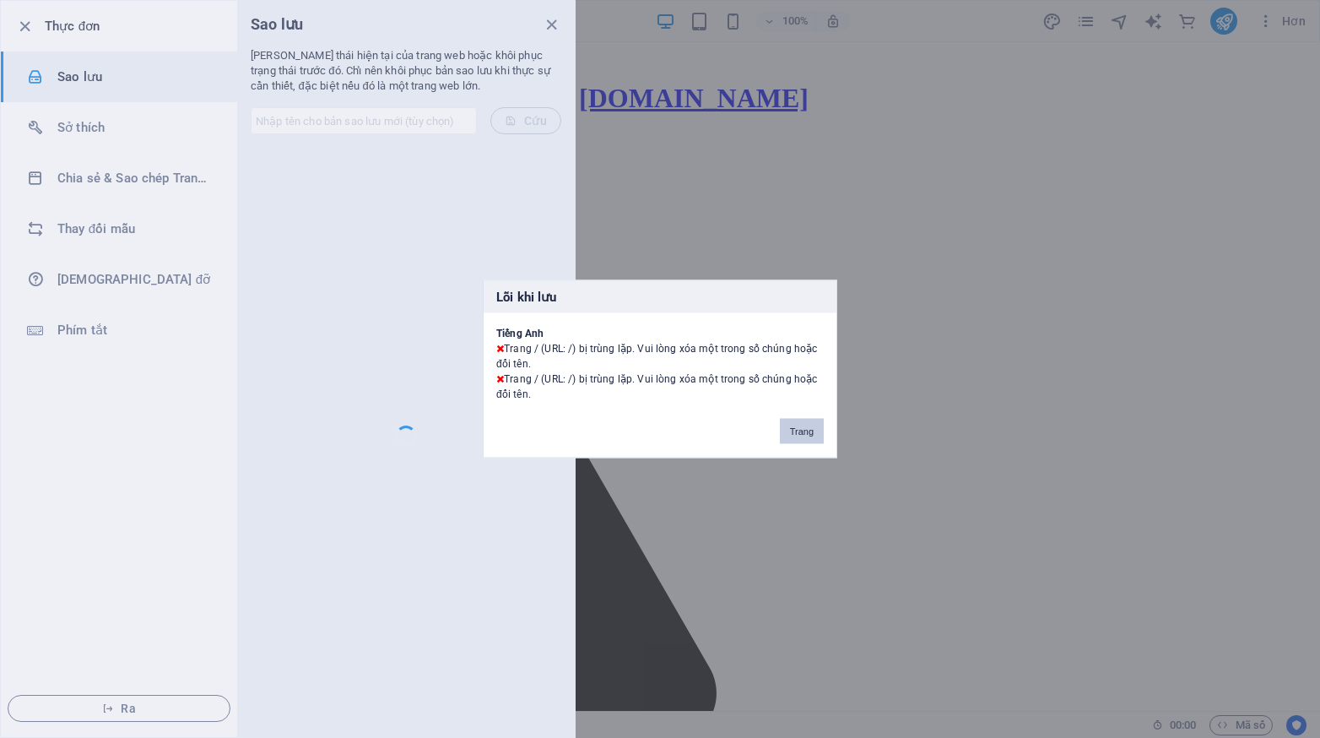
click at [800, 431] on font "Trang" at bounding box center [802, 431] width 24 height 10
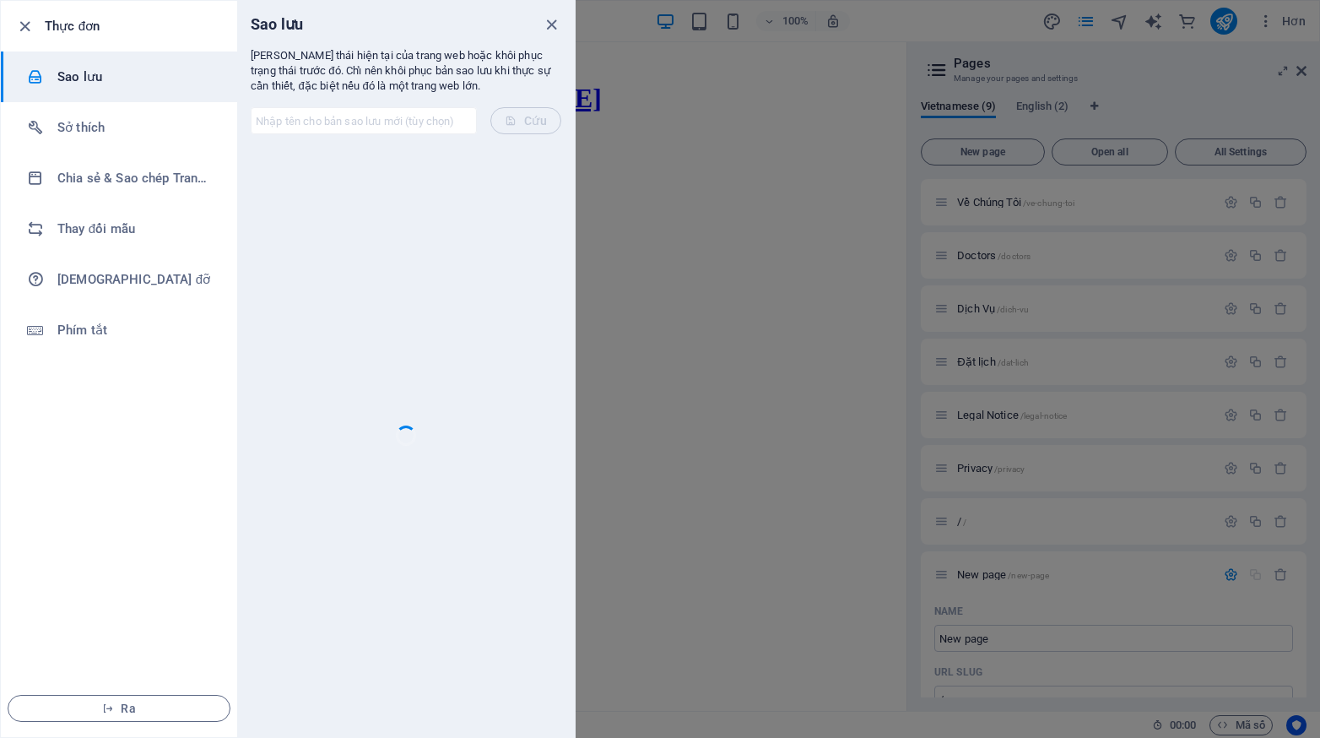
scroll to position [922, 0]
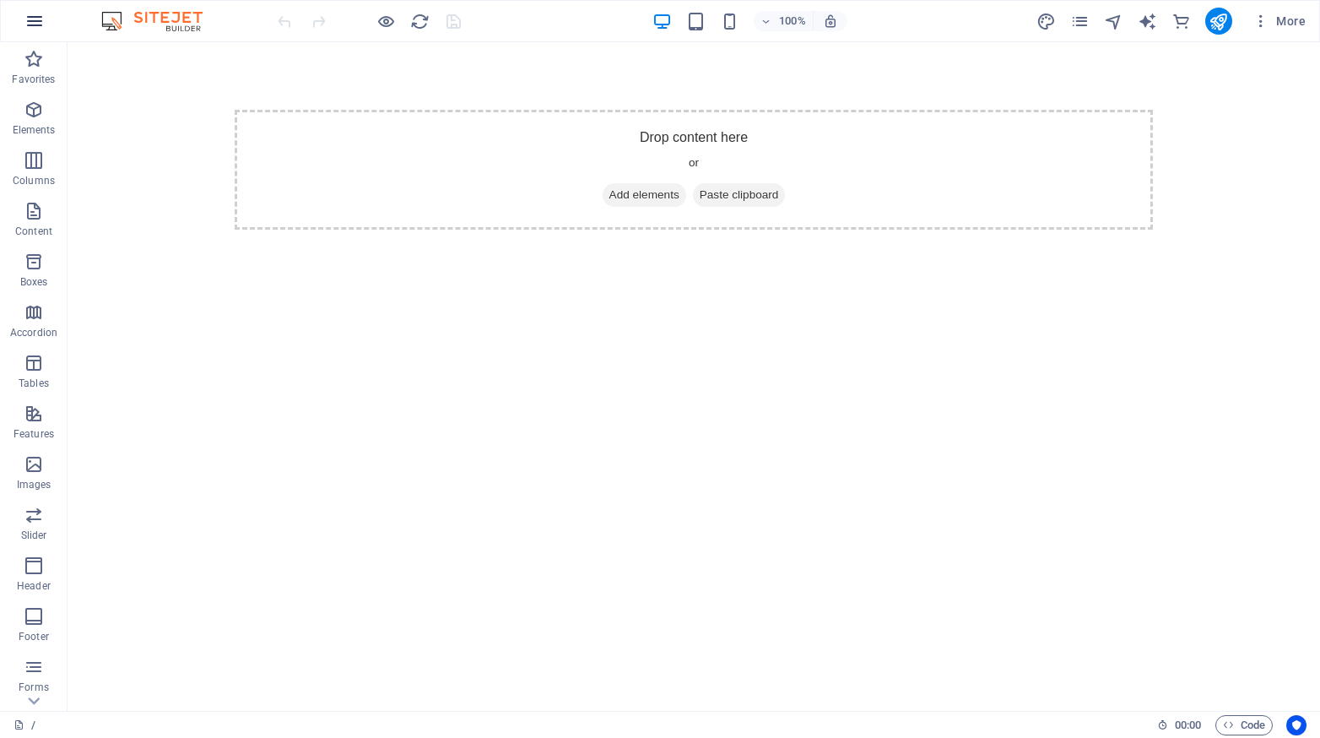
click at [22, 20] on button "button" at bounding box center [34, 21] width 41 height 41
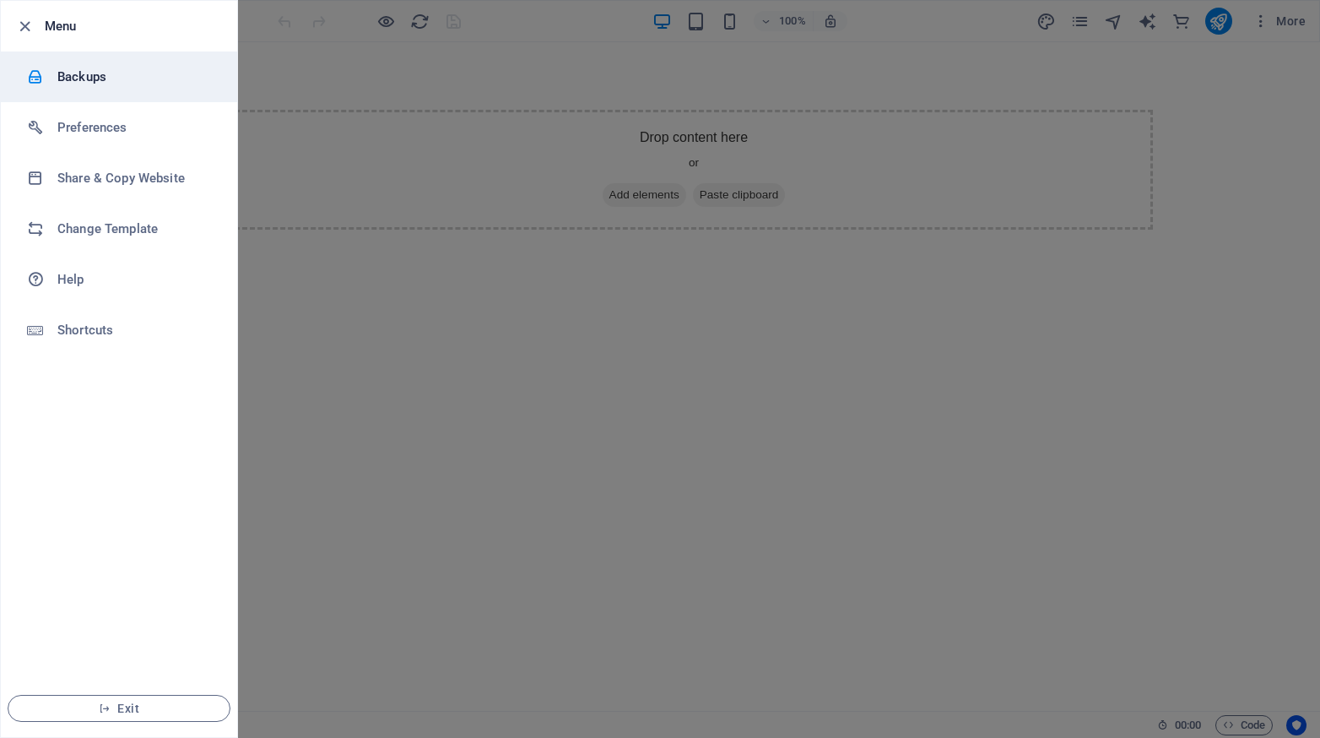
click at [85, 77] on h6 "Backups" at bounding box center [135, 77] width 156 height 20
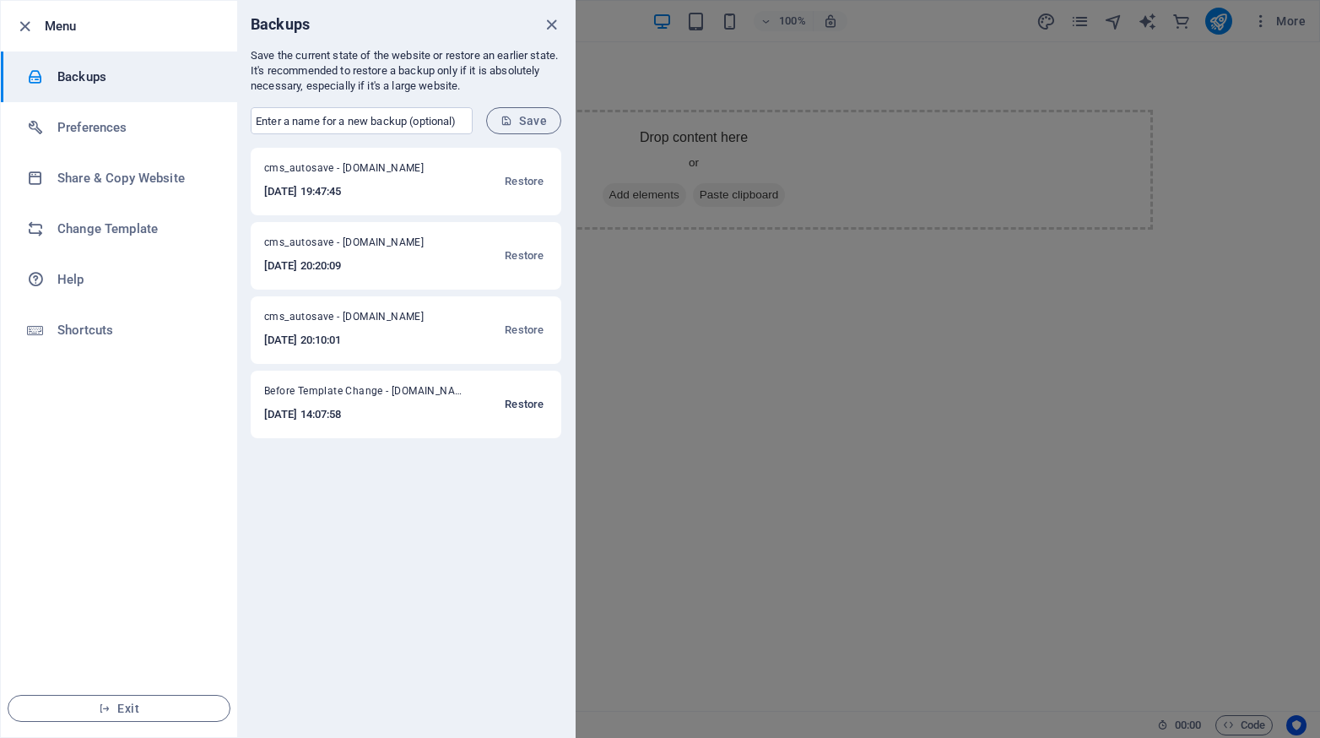
click at [521, 389] on button "Restore" at bounding box center [524, 404] width 47 height 41
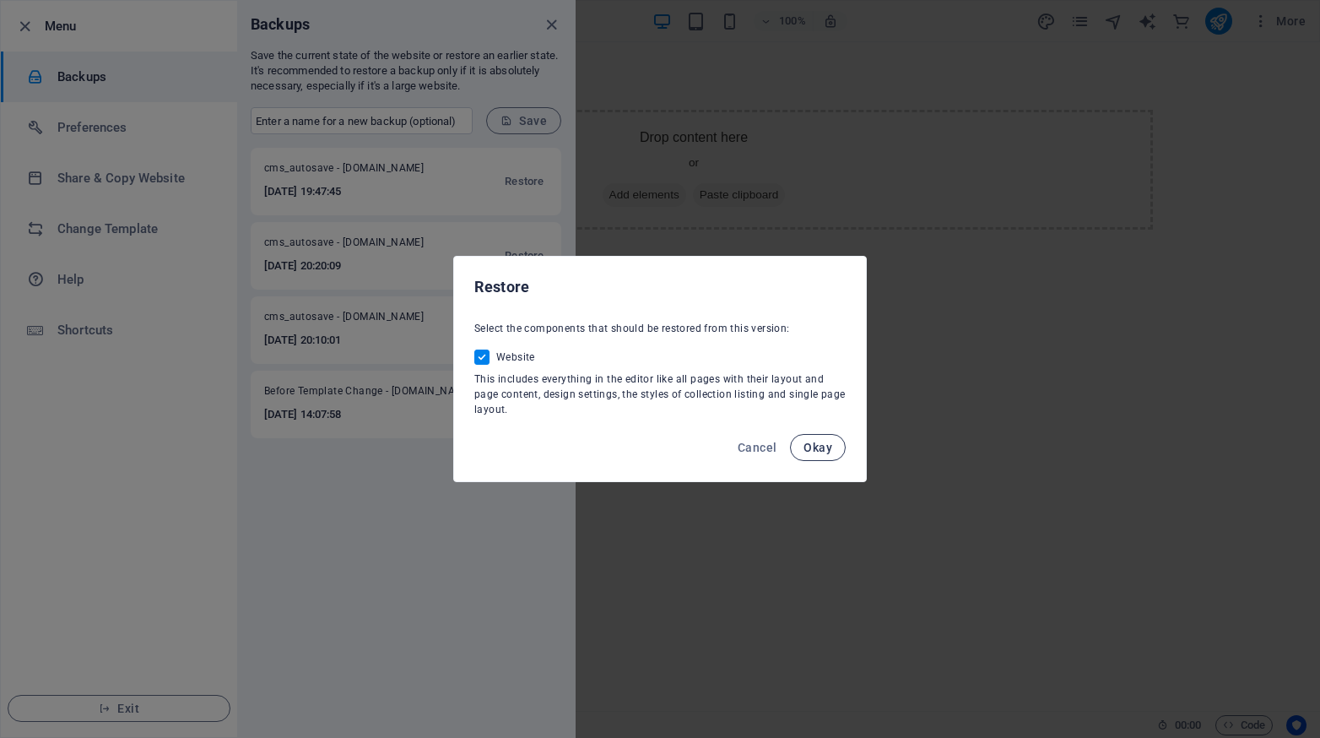
click at [836, 450] on button "Okay" at bounding box center [818, 447] width 56 height 27
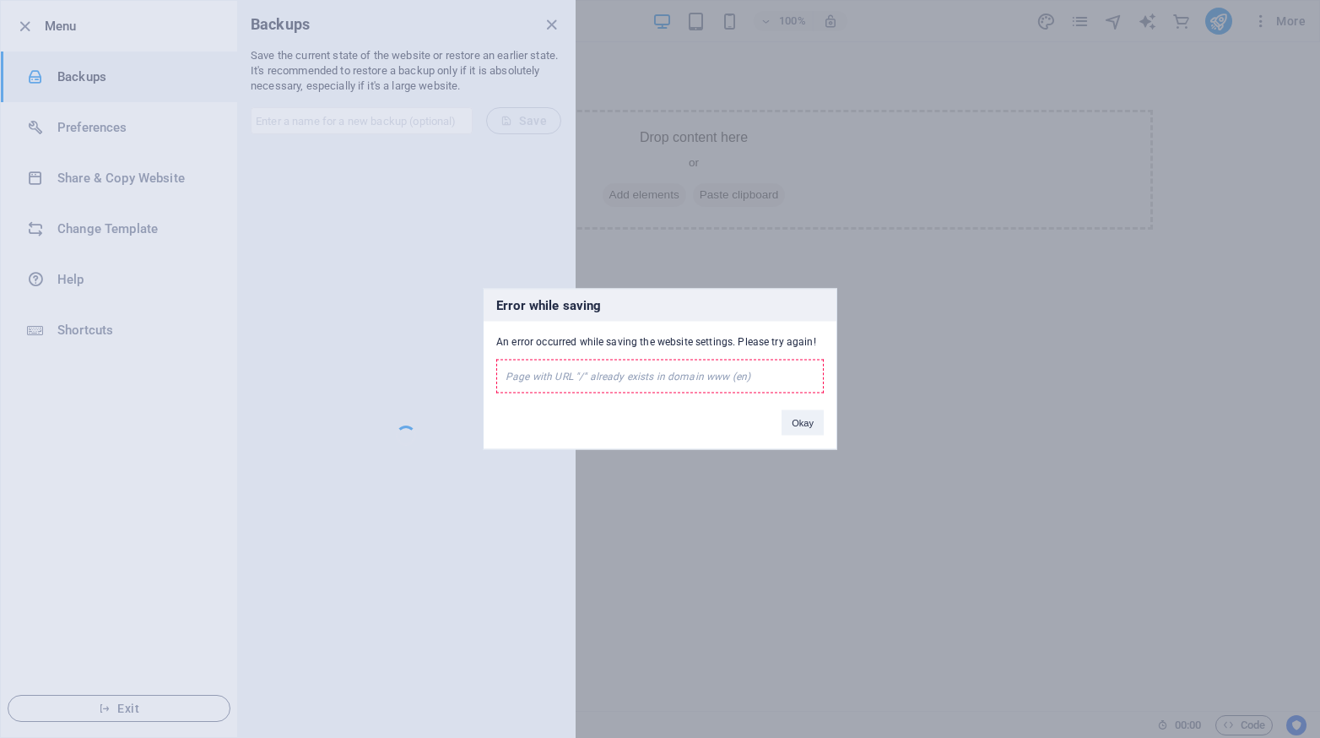
click at [751, 377] on div "Page with URL "/" already exists in domain www (en)" at bounding box center [659, 377] width 327 height 34
click at [798, 425] on button "Okay" at bounding box center [803, 422] width 42 height 25
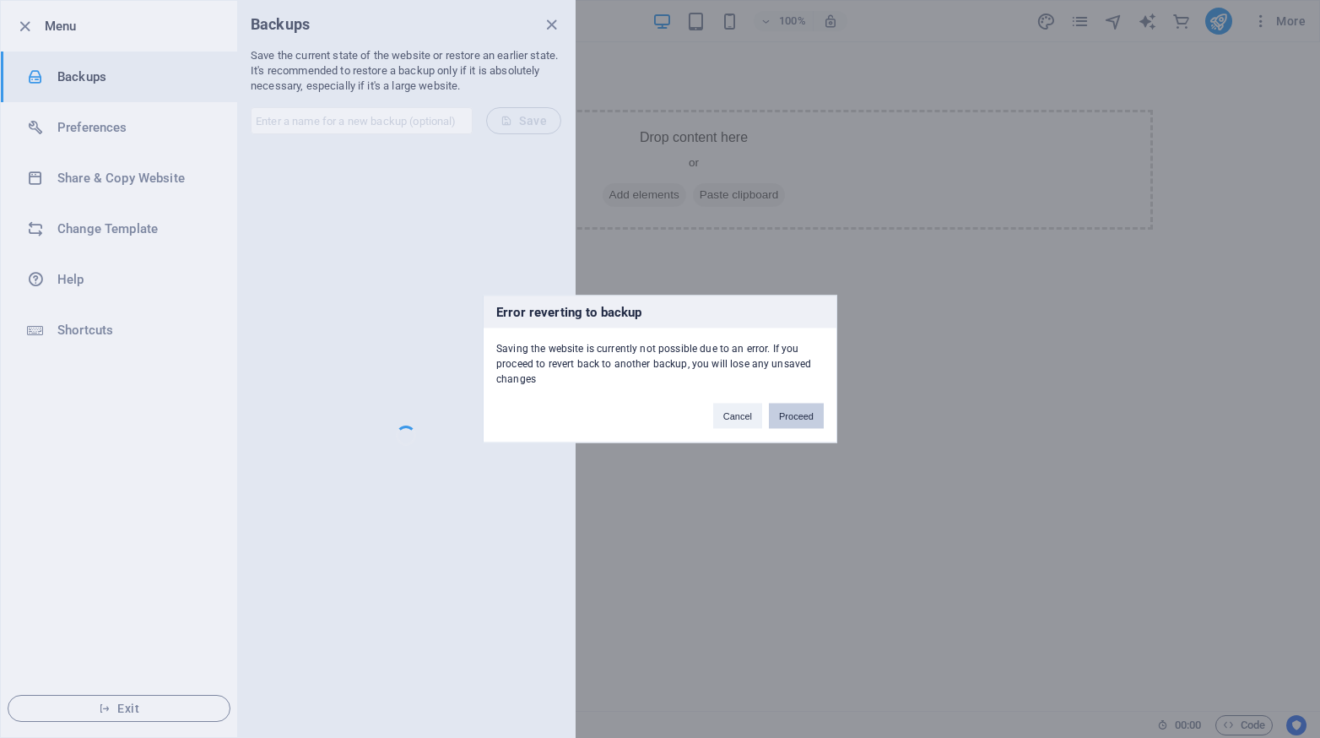
click at [794, 419] on button "Proceed" at bounding box center [796, 415] width 55 height 25
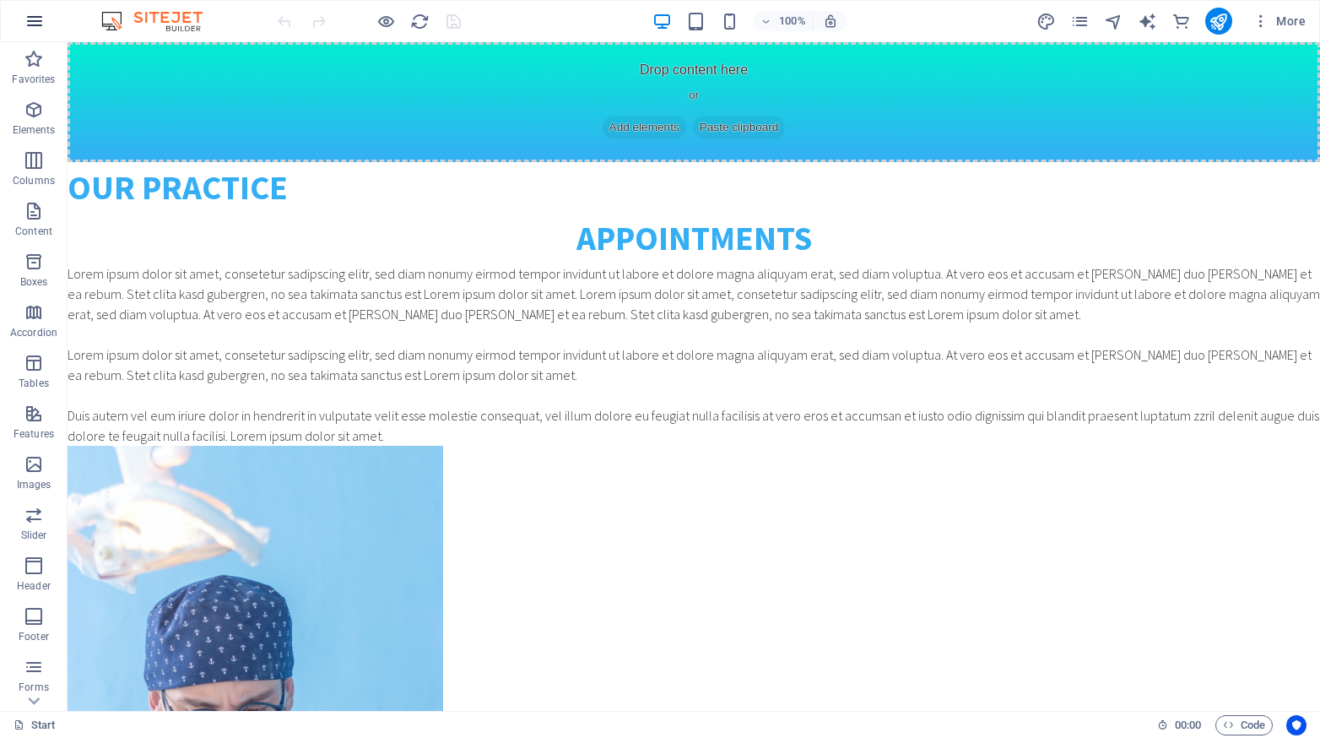
click at [23, 16] on button "button" at bounding box center [34, 21] width 41 height 41
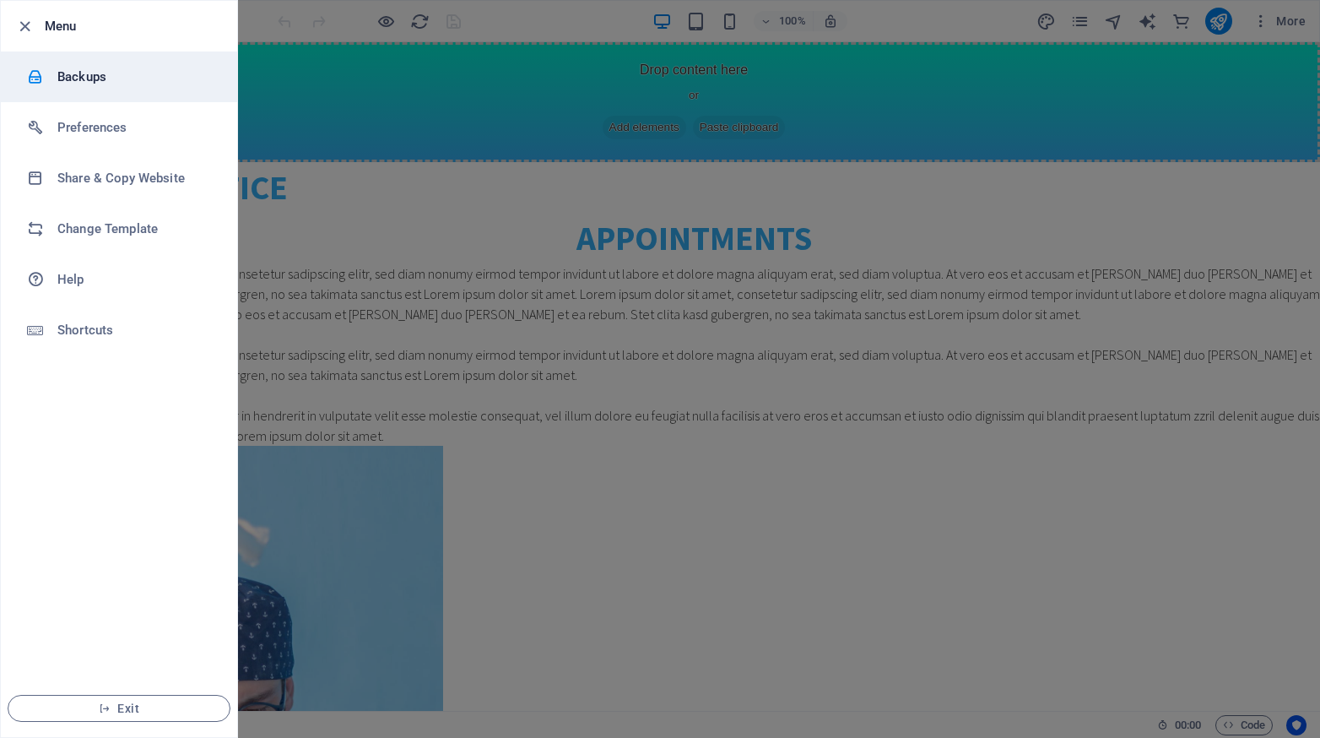
click at [111, 80] on h6 "Backups" at bounding box center [135, 77] width 156 height 20
